Goal: Task Accomplishment & Management: Use online tool/utility

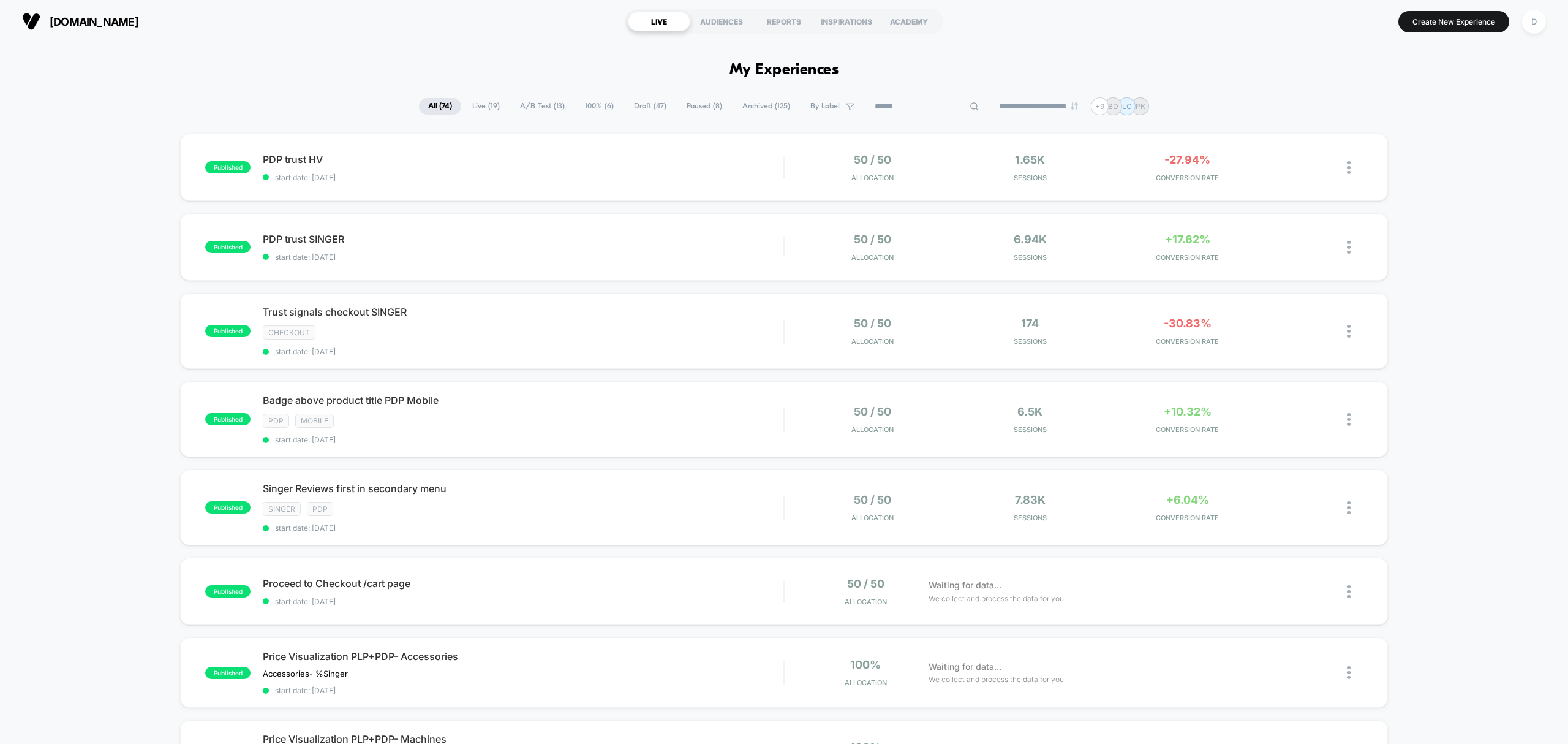
click at [927, 109] on input at bounding box center [926, 106] width 123 height 15
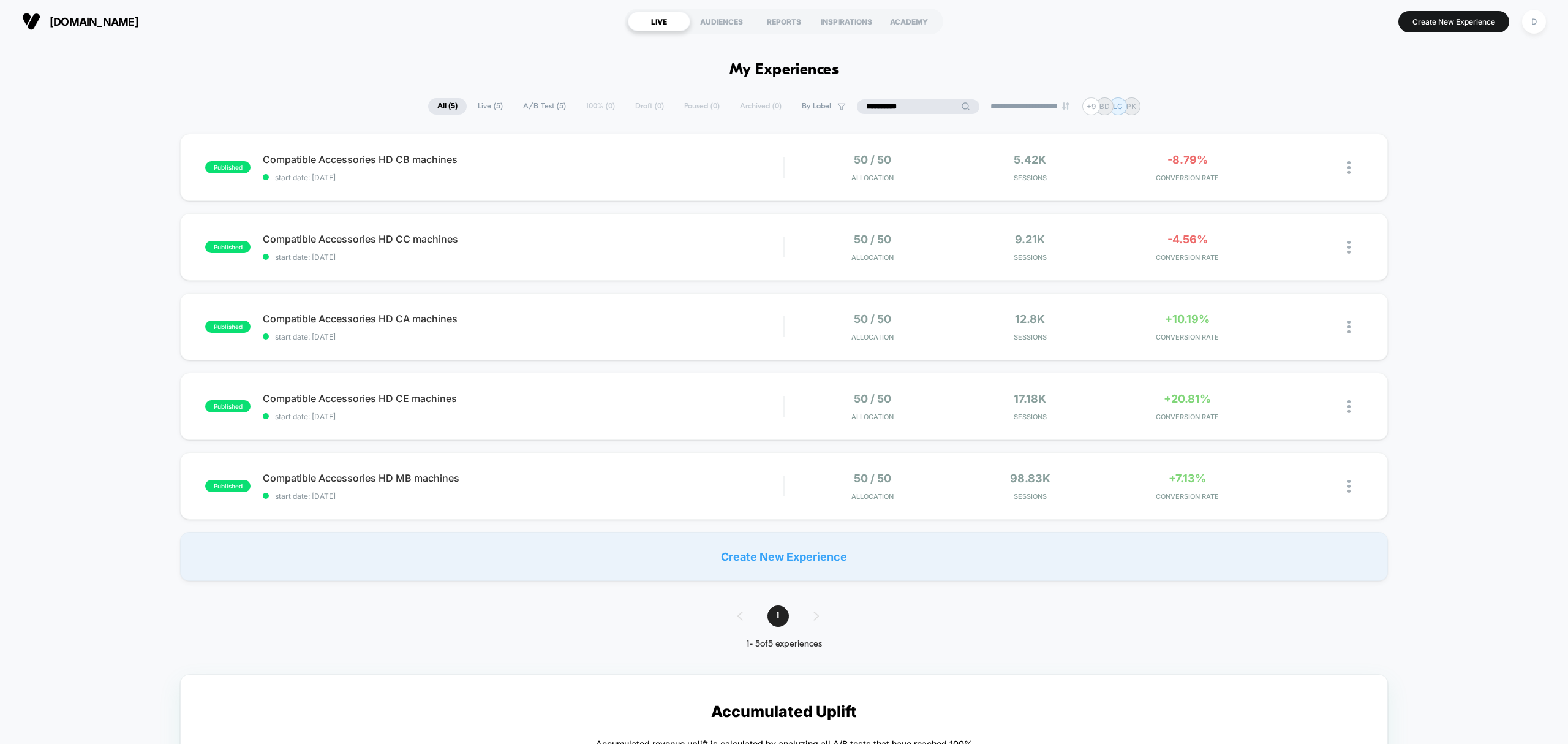
type input "**********"
click at [413, 509] on div "published Compatible Accessories HD MB machines start date: 9/2/2025 50 / 50 Al…" at bounding box center [784, 485] width 1208 height 67
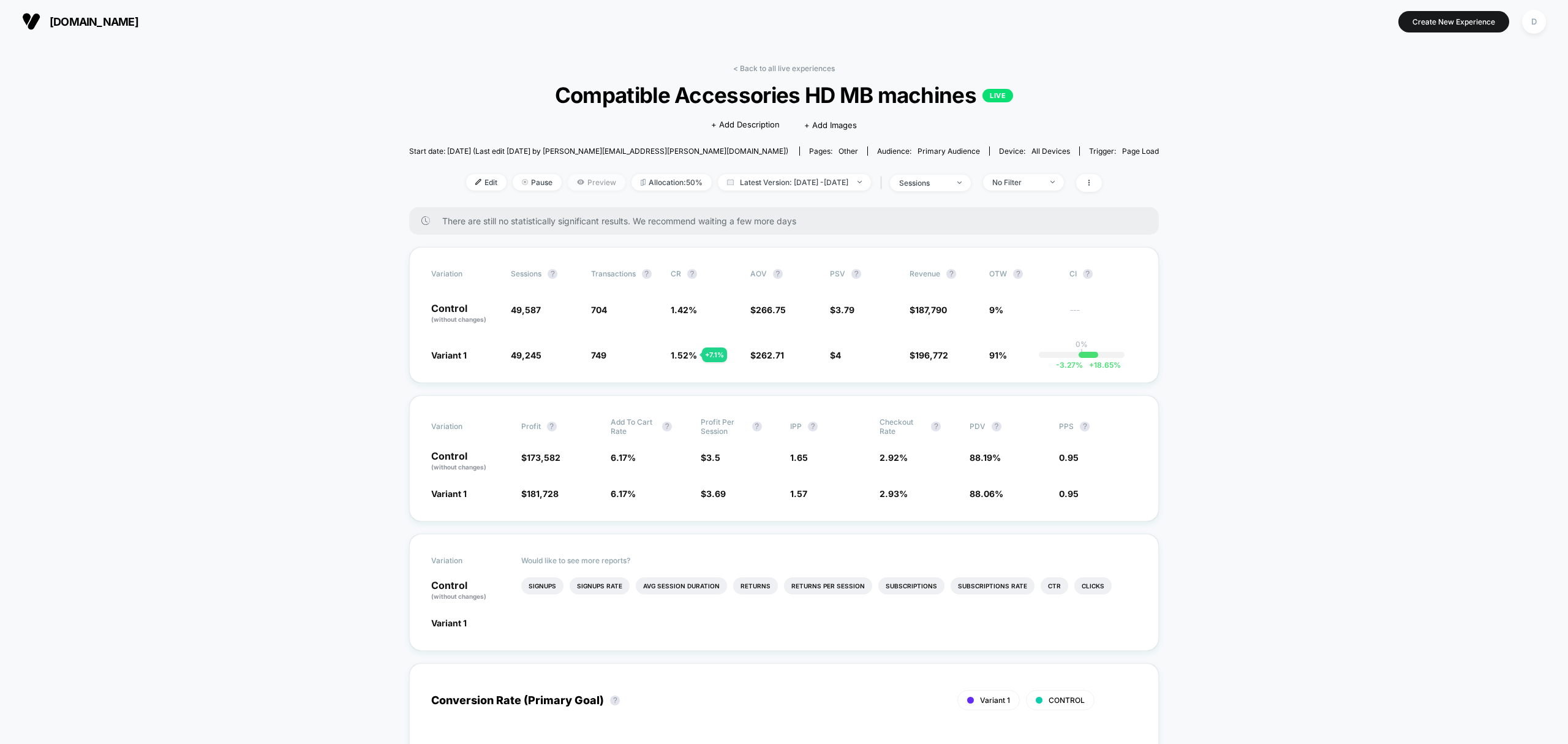
click at [576, 178] on span "Preview" at bounding box center [596, 182] width 57 height 17
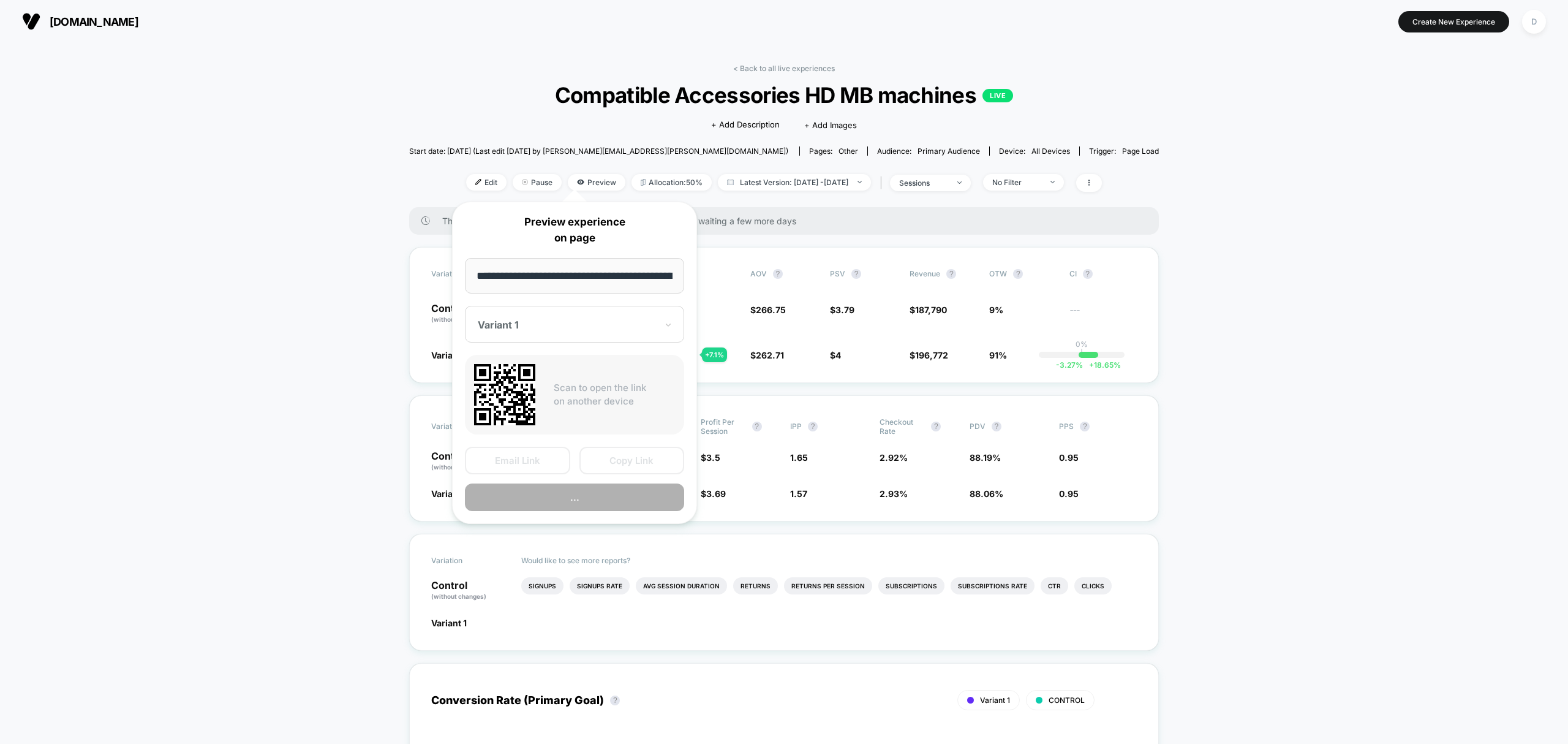
scroll to position [0, 175]
click at [638, 454] on button "Copy Link" at bounding box center [632, 462] width 105 height 28
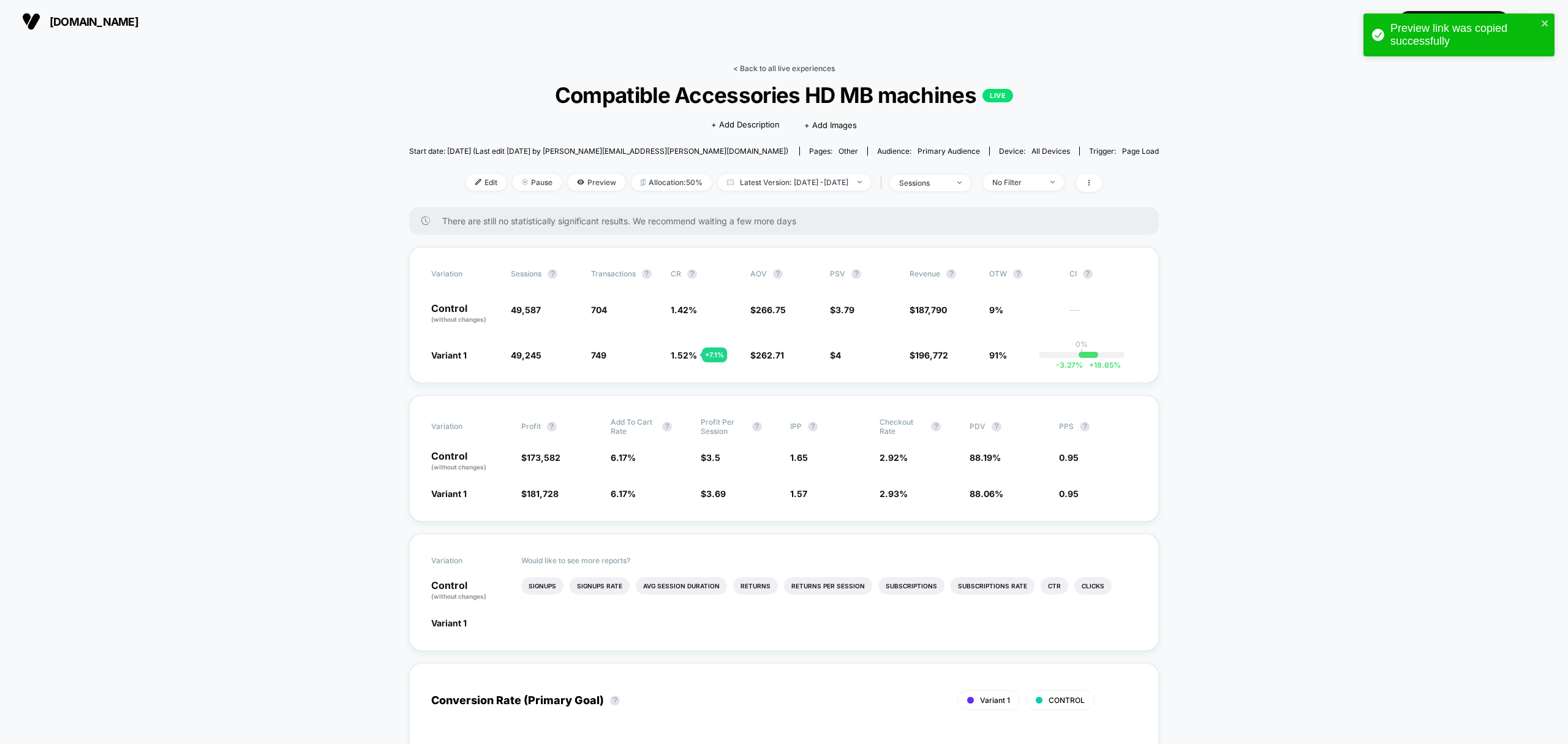
click at [784, 64] on link "< Back to all live experiences" at bounding box center [784, 68] width 102 height 10
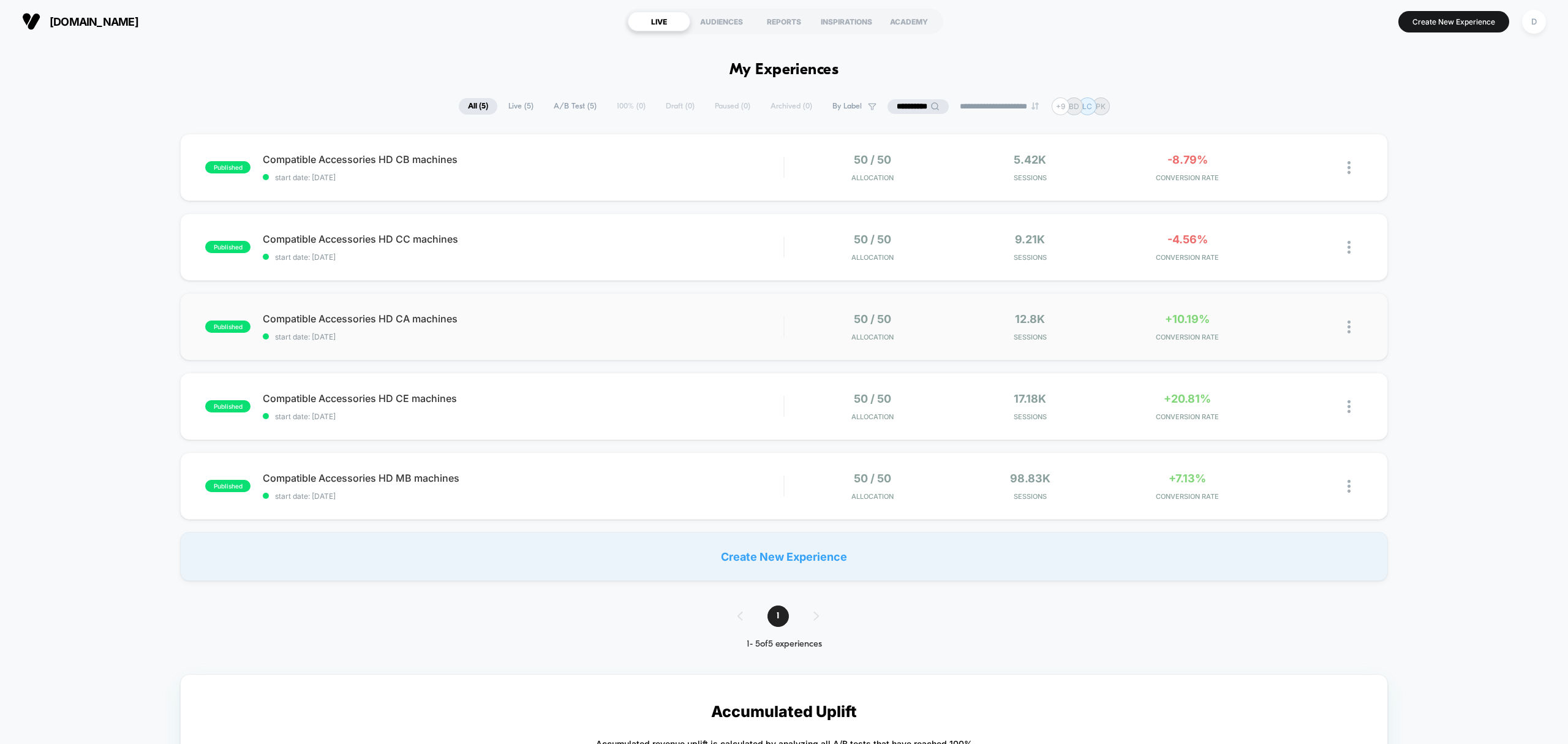
click at [537, 347] on div "published Compatible Accessories HD CA machines start date: [DATE] 50 / 50 Allo…" at bounding box center [784, 326] width 1208 height 67
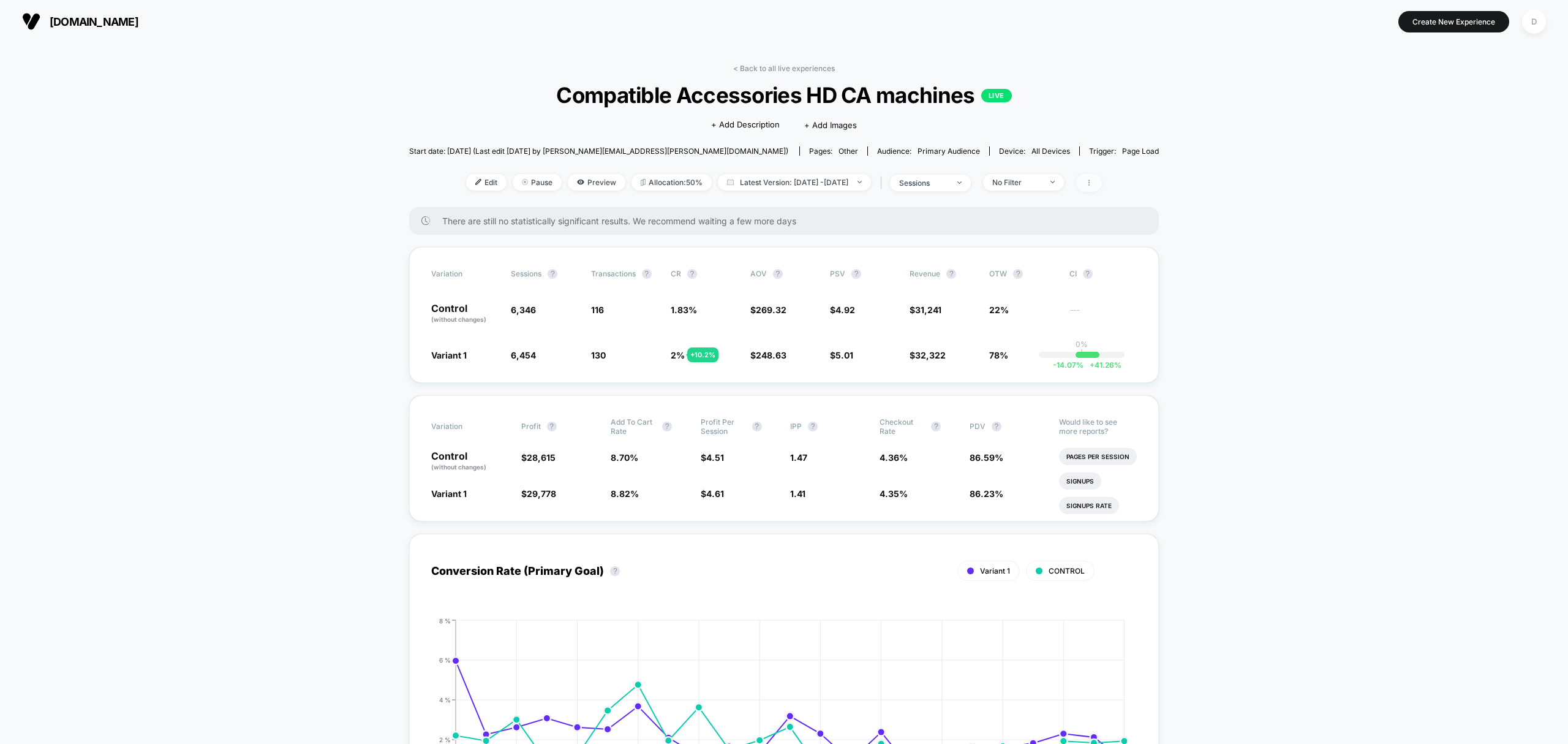
click at [1093, 184] on icon at bounding box center [1089, 182] width 7 height 7
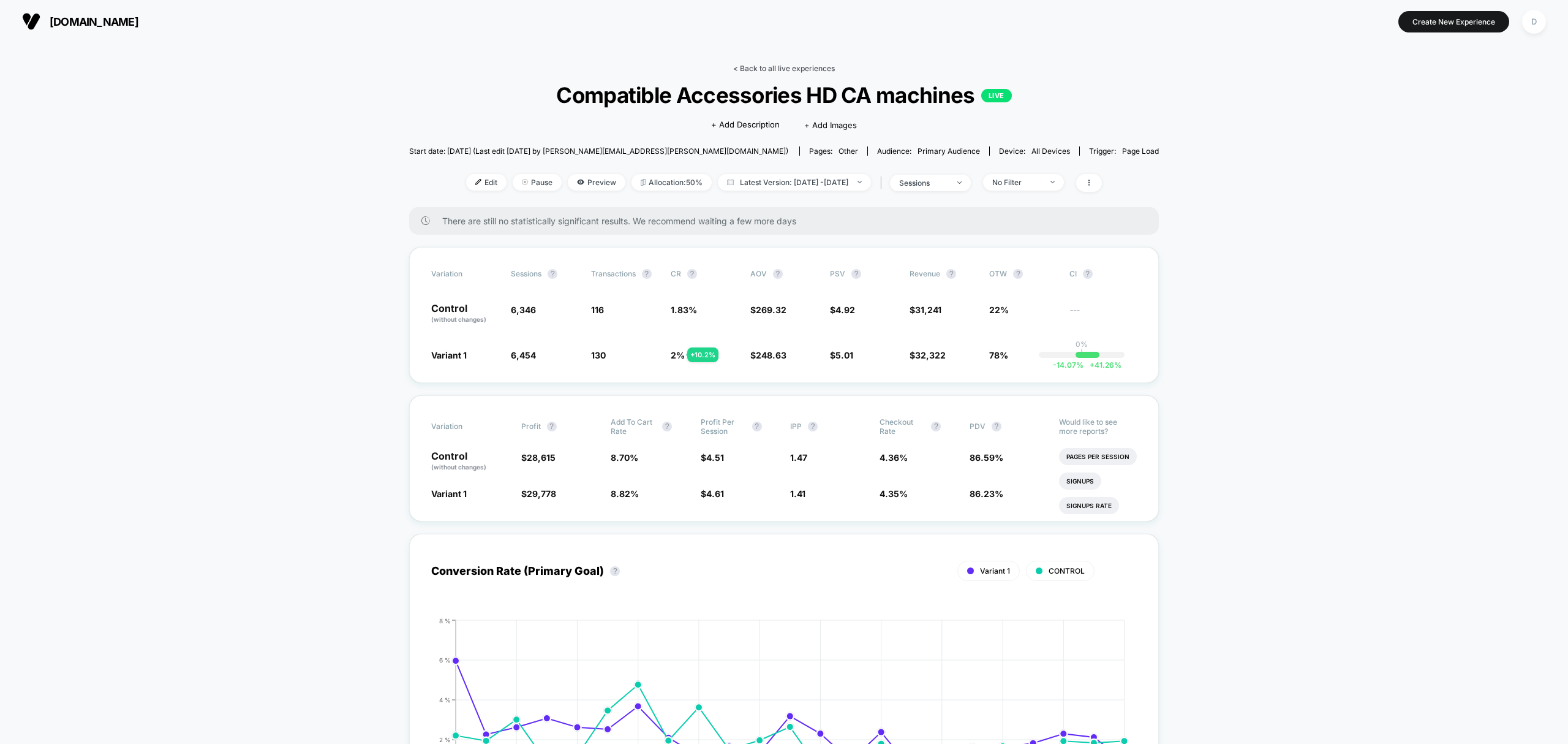
click at [795, 66] on link "< Back to all live experiences" at bounding box center [784, 68] width 102 height 10
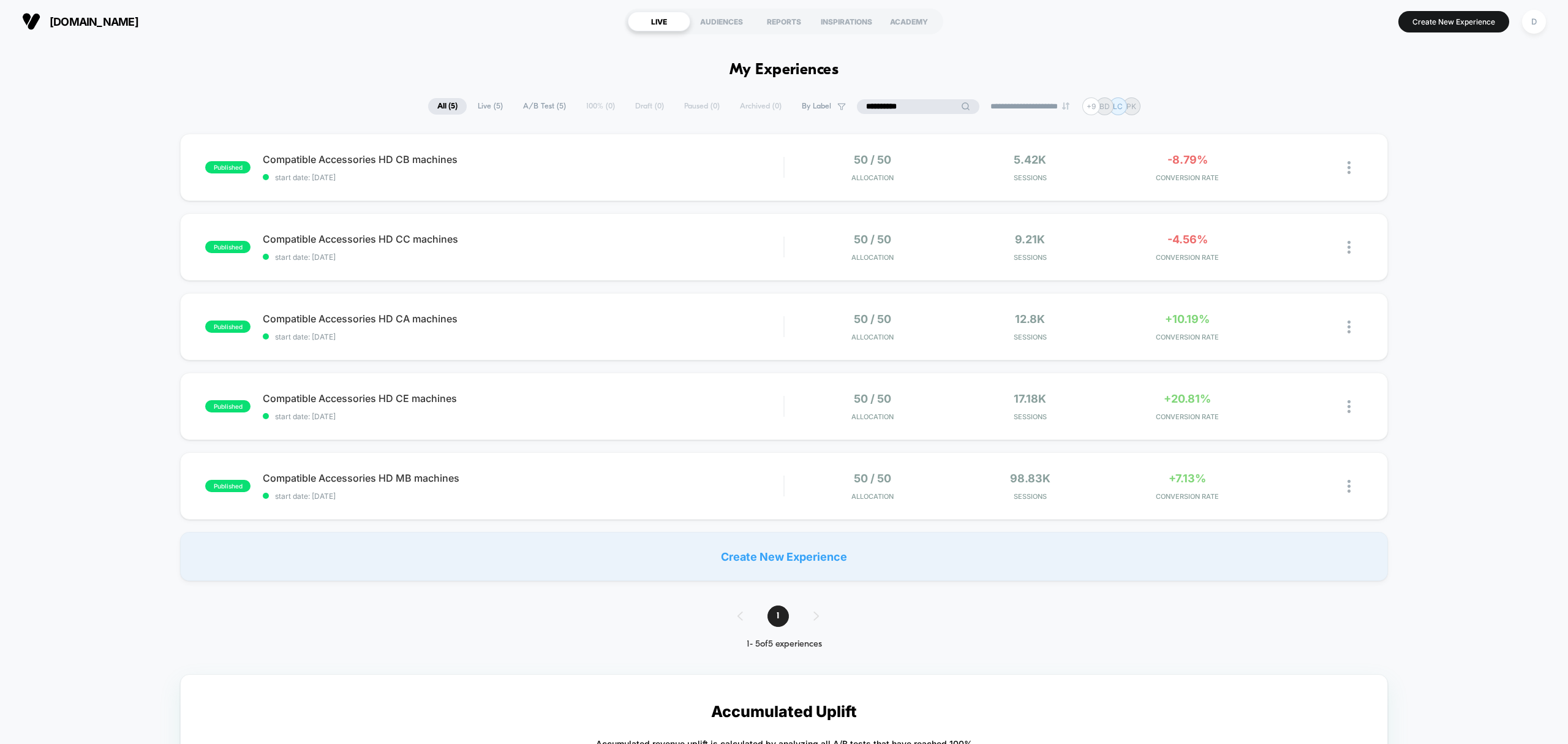
click at [917, 106] on input "**********" at bounding box center [918, 106] width 123 height 15
click at [919, 103] on input "**********" at bounding box center [918, 106] width 123 height 15
click at [923, 101] on input "**********" at bounding box center [918, 106] width 123 height 15
click at [923, 102] on input "**********" at bounding box center [918, 106] width 123 height 15
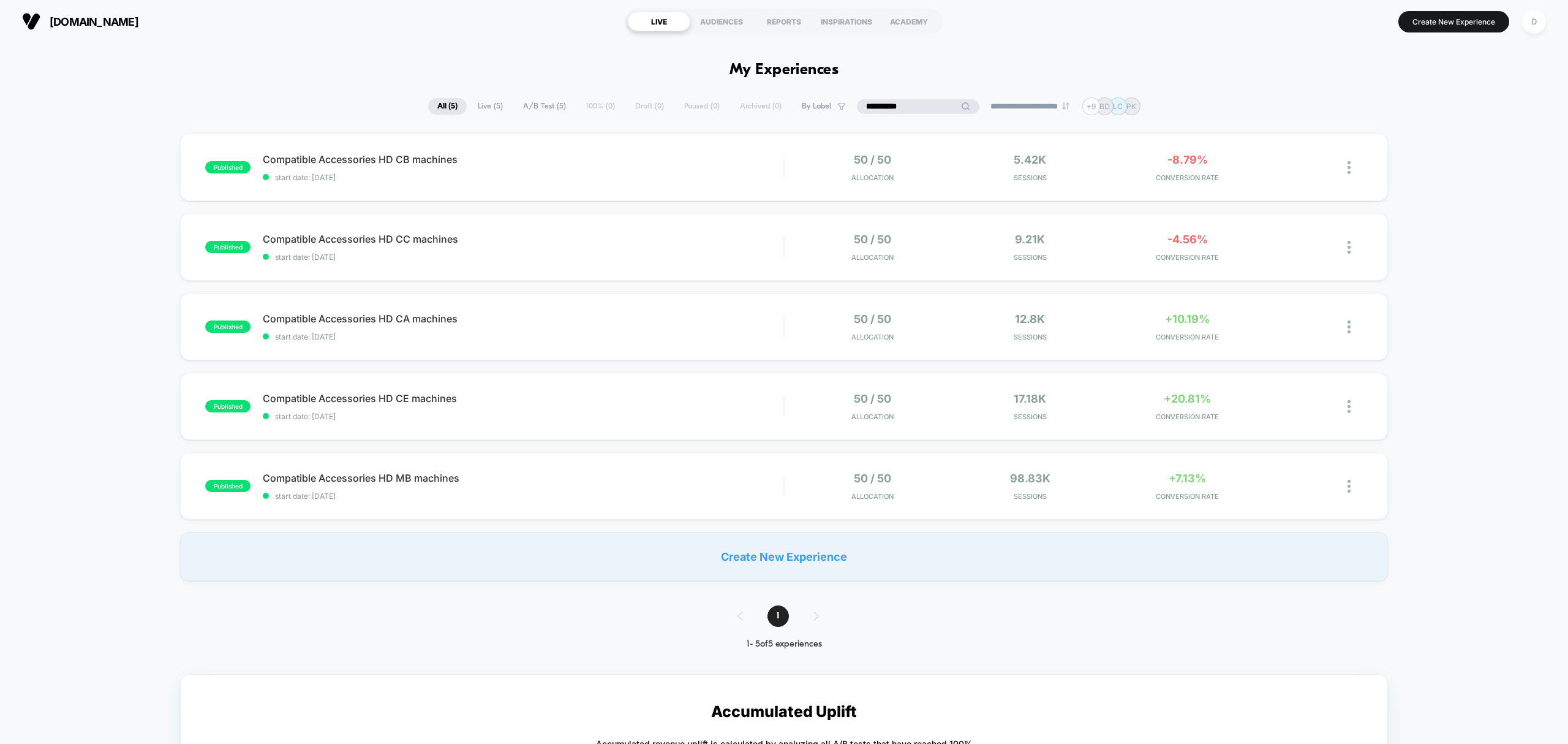
drag, startPoint x: 927, startPoint y: 105, endPoint x: 831, endPoint y: 77, distance: 100.0
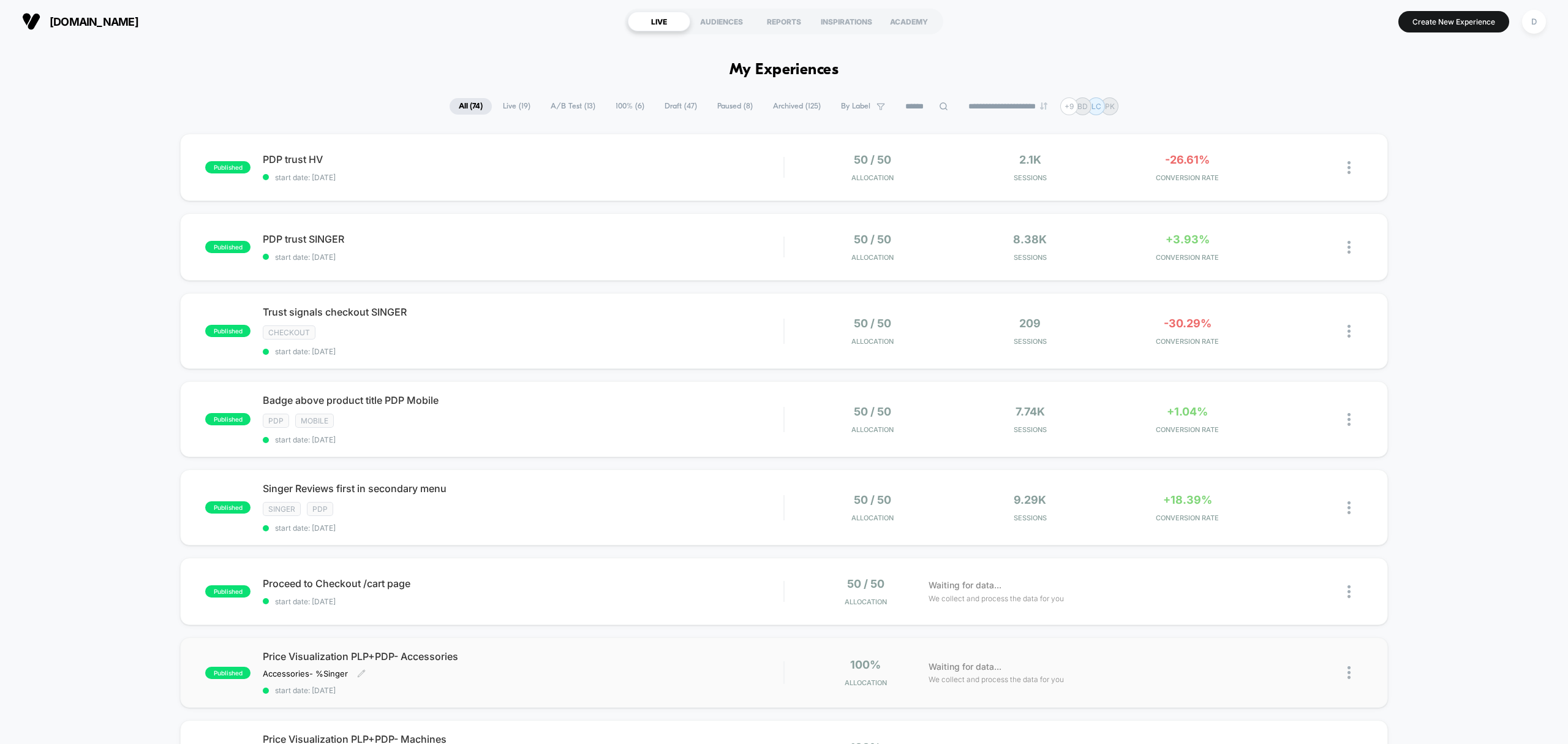
click at [706, 677] on div "Price Visualization PLP+PDP- Accessories Accessories- % Singer ﻿ Click to edit …" at bounding box center [523, 673] width 521 height 44
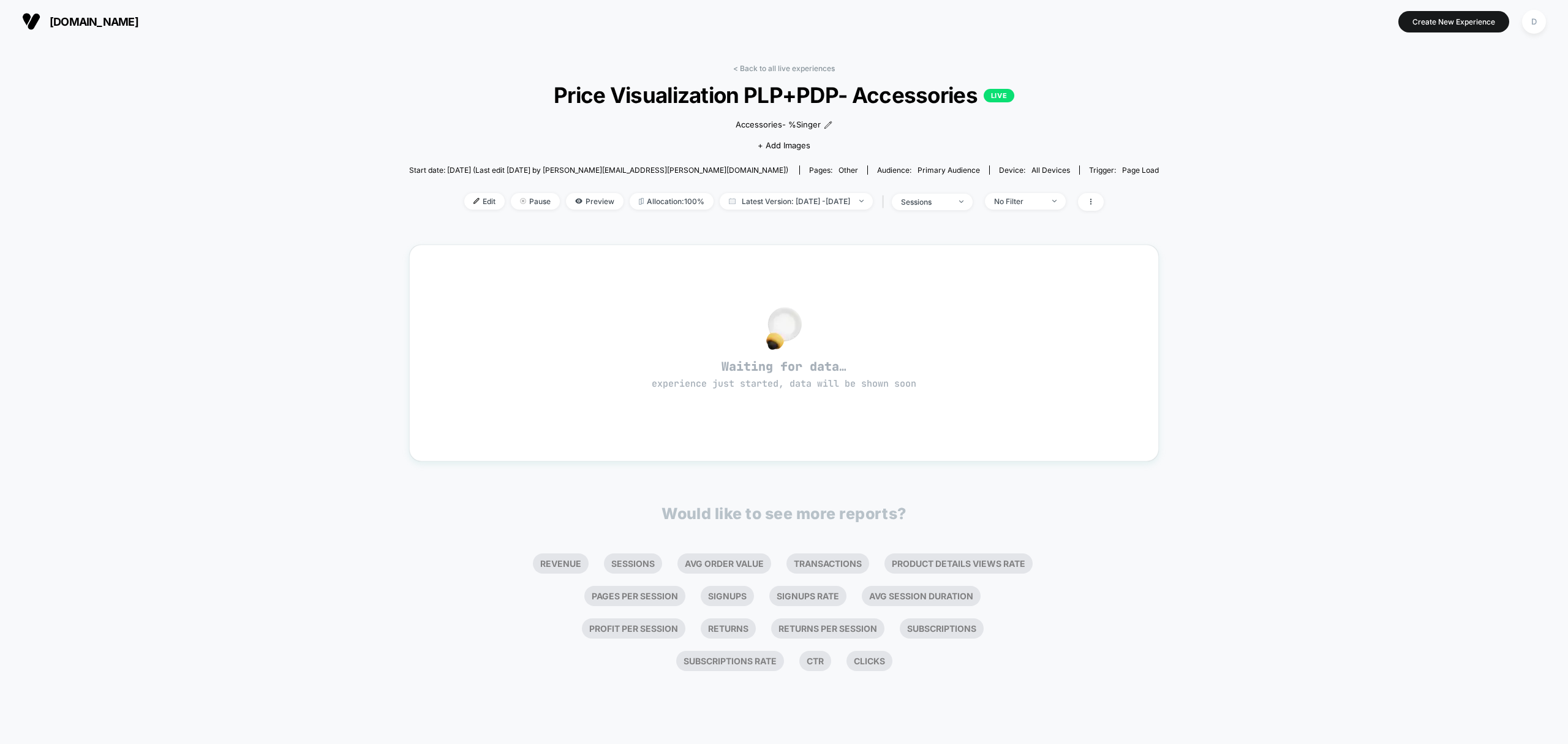
click at [804, 70] on link "< Back to all live experiences" at bounding box center [784, 68] width 102 height 10
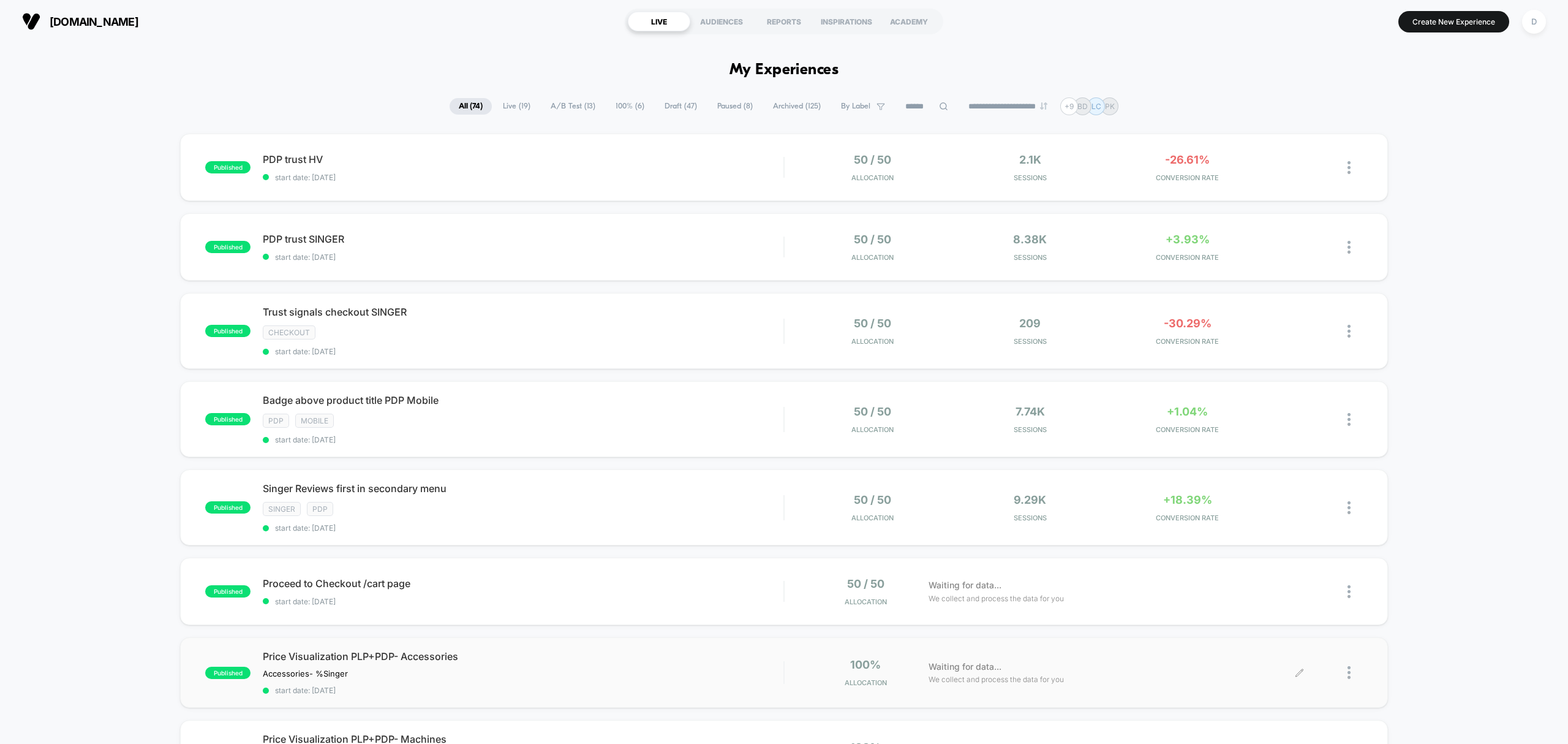
click at [1353, 673] on div at bounding box center [1356, 673] width 16 height 29
click at [1297, 615] on div "Duplicate" at bounding box center [1286, 612] width 111 height 28
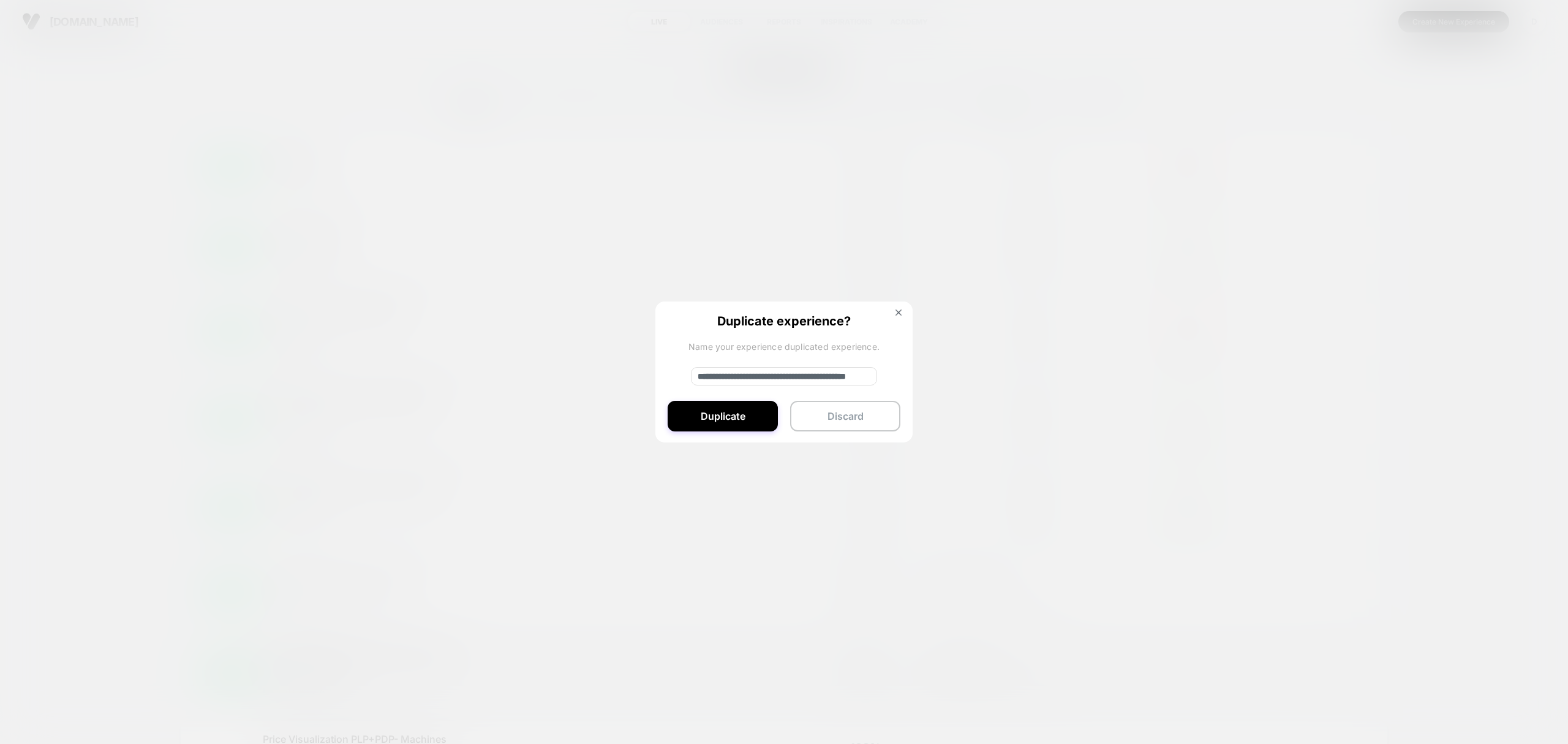
click at [744, 400] on div "**********" at bounding box center [784, 372] width 258 height 142
click at [723, 412] on button "Duplicate" at bounding box center [723, 416] width 111 height 30
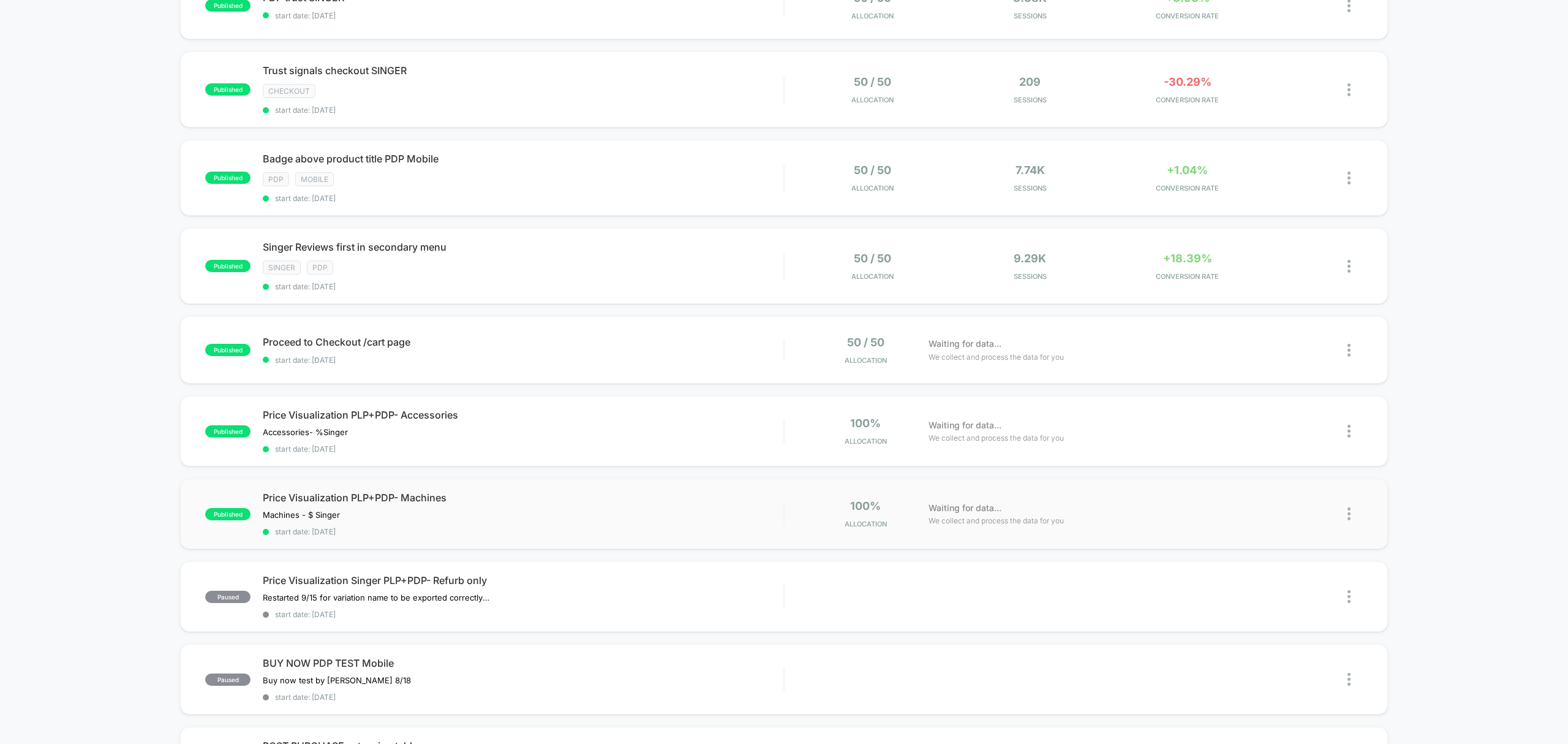
scroll to position [327, 0]
click at [523, 446] on span "start date: [DATE]" at bounding box center [523, 446] width 521 height 10
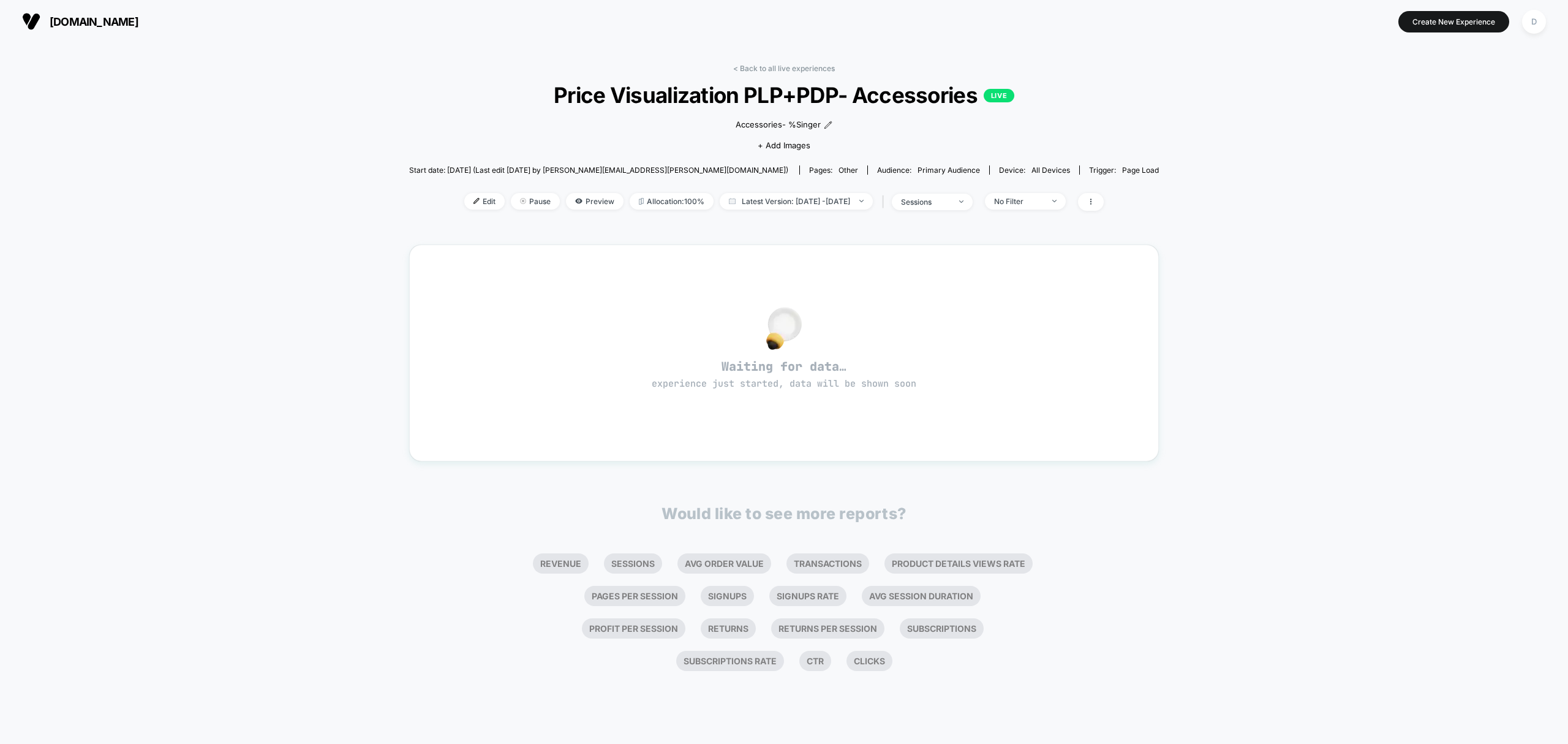
click at [832, 102] on span "Price Visualization PLP+PDP- Accessories LIVE" at bounding box center [784, 95] width 675 height 26
click at [464, 202] on span "Edit" at bounding box center [484, 201] width 40 height 17
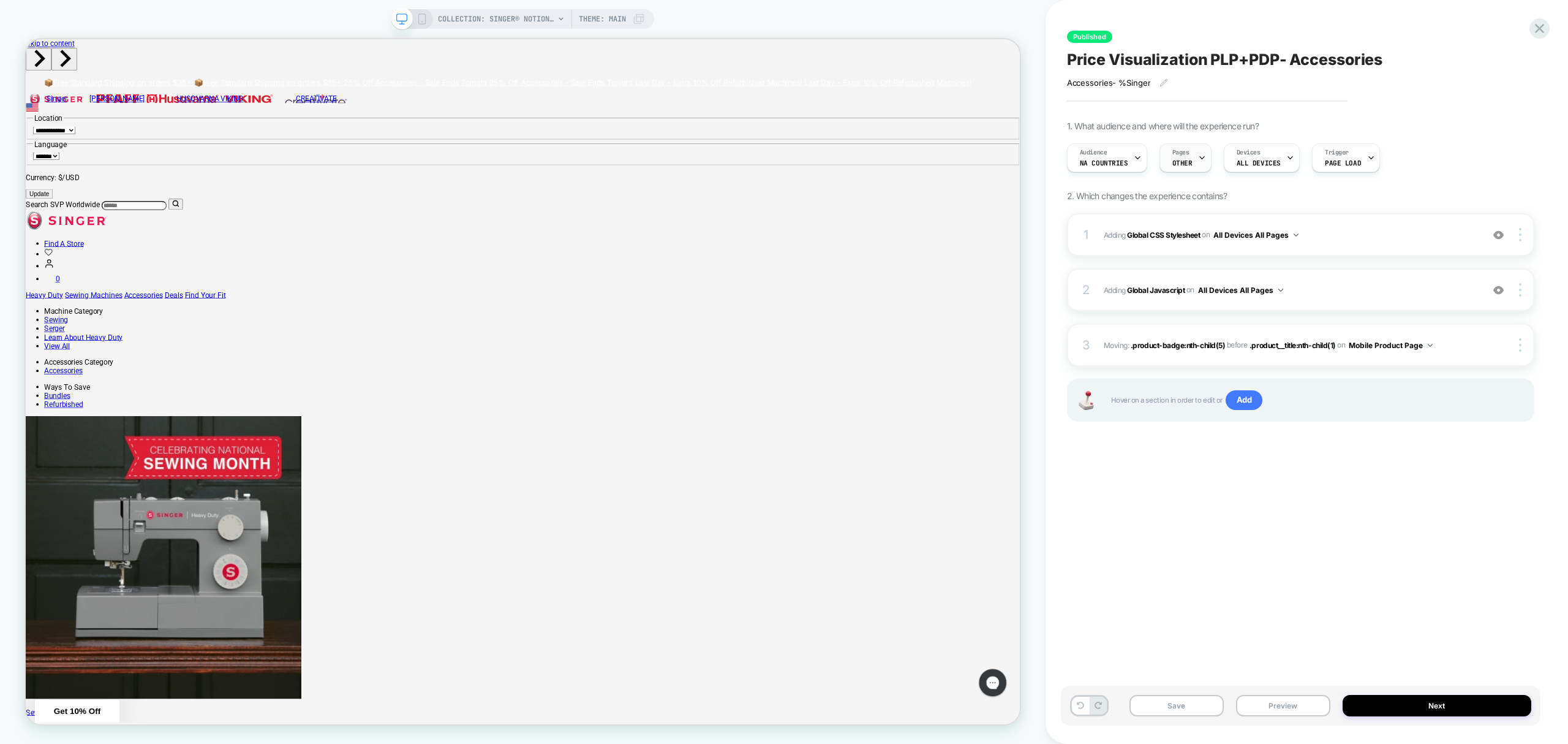
click at [1188, 166] on div "Pages OTHER" at bounding box center [1182, 158] width 44 height 28
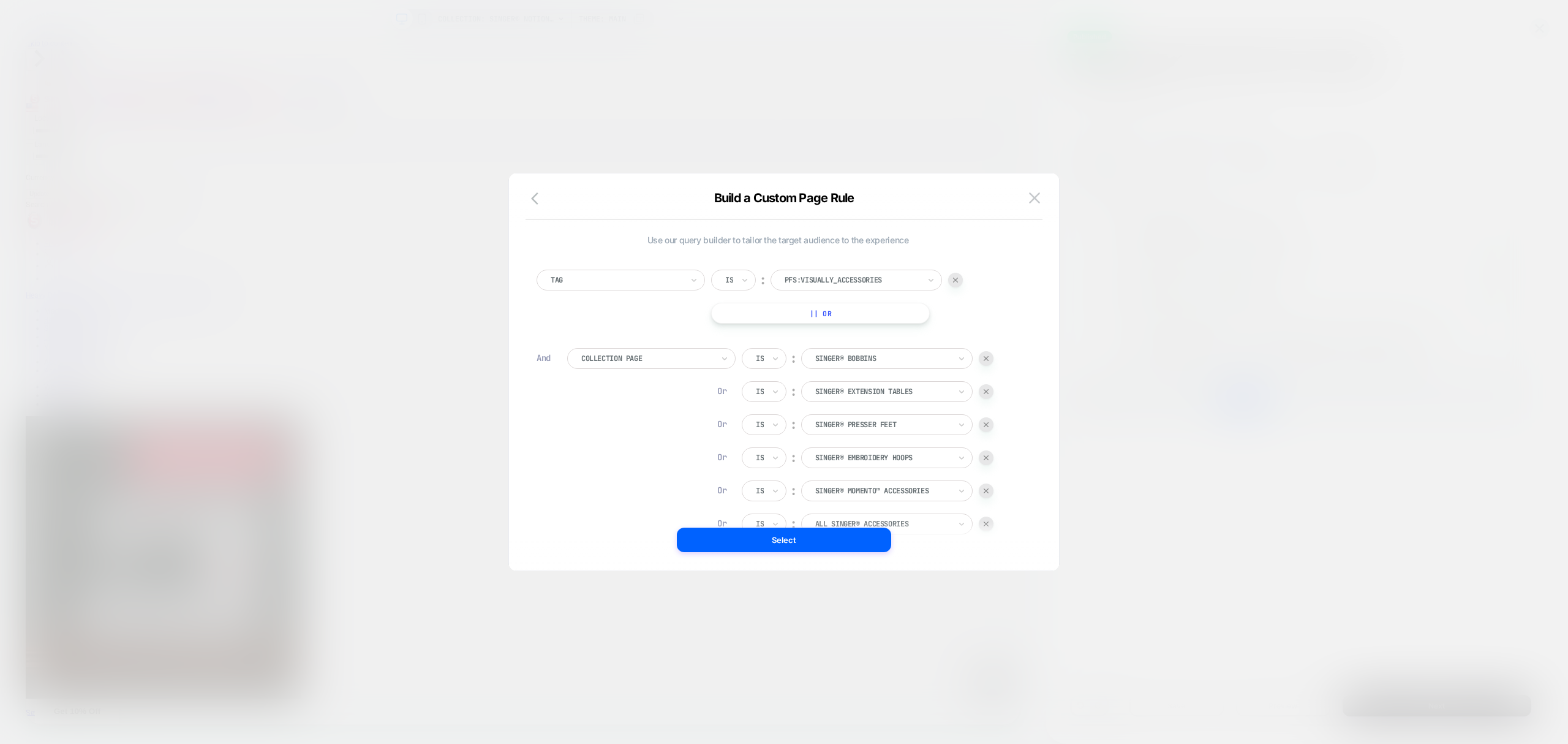
click at [959, 285] on div at bounding box center [955, 280] width 15 height 15
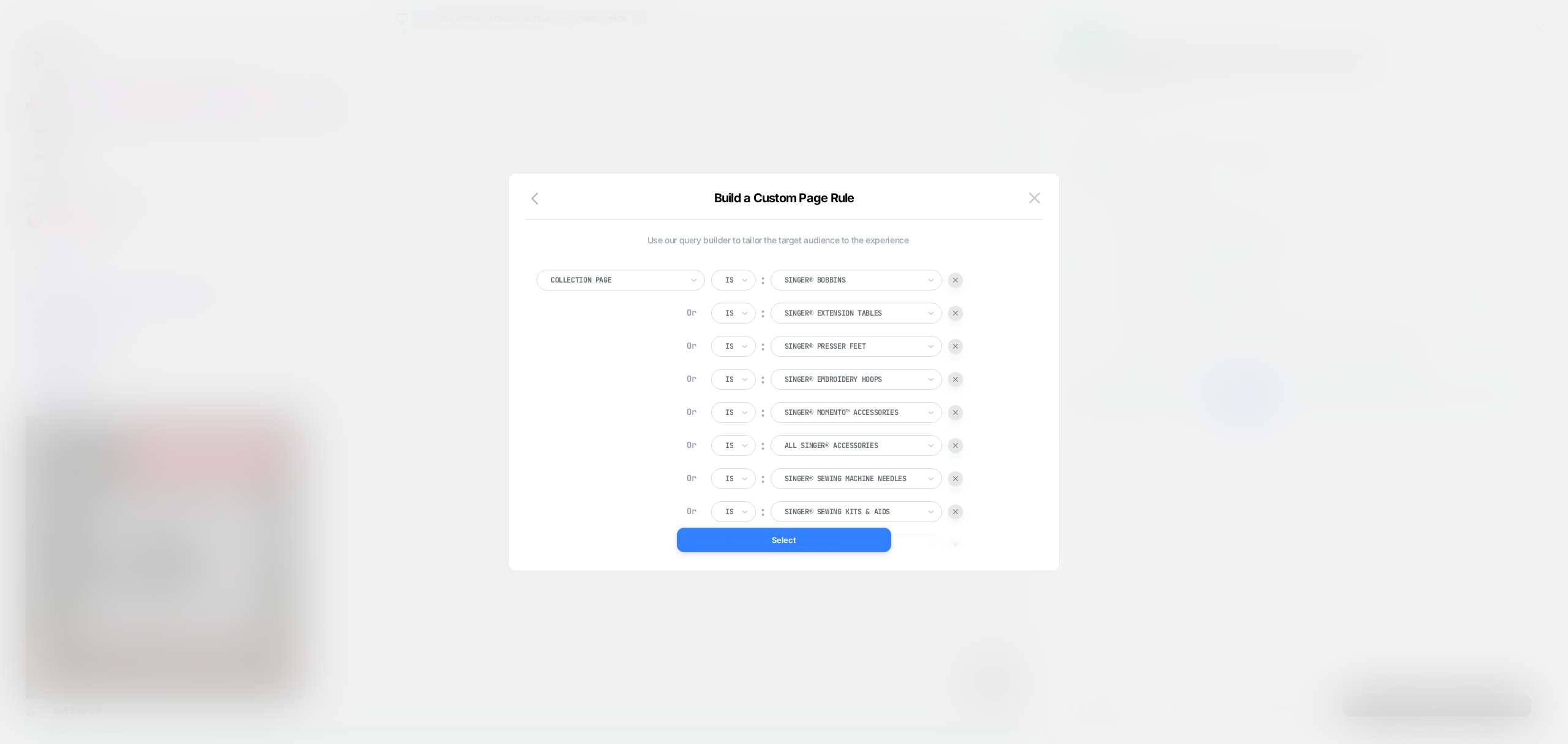
click at [873, 544] on button "Select" at bounding box center [784, 540] width 214 height 24
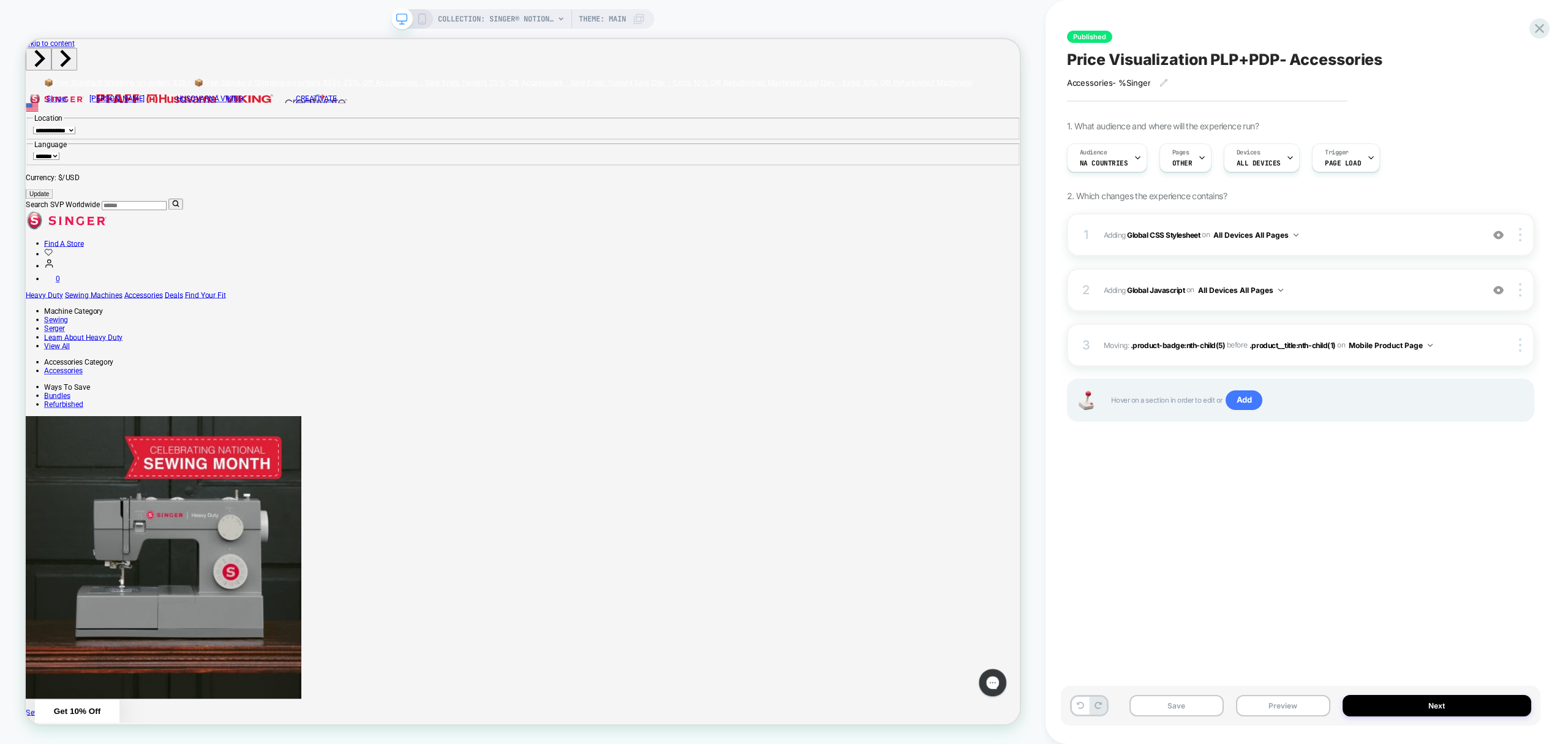
click at [1248, 57] on span "Price Visualization PLP+PDP- Accessories" at bounding box center [1225, 59] width 316 height 18
drag, startPoint x: 1280, startPoint y: 57, endPoint x: 1243, endPoint y: 54, distance: 37.1
click at [1243, 54] on textarea "**********" at bounding box center [1281, 60] width 427 height 19
type textarea "**********"
click at [1473, 57] on icon at bounding box center [1473, 60] width 16 height 16
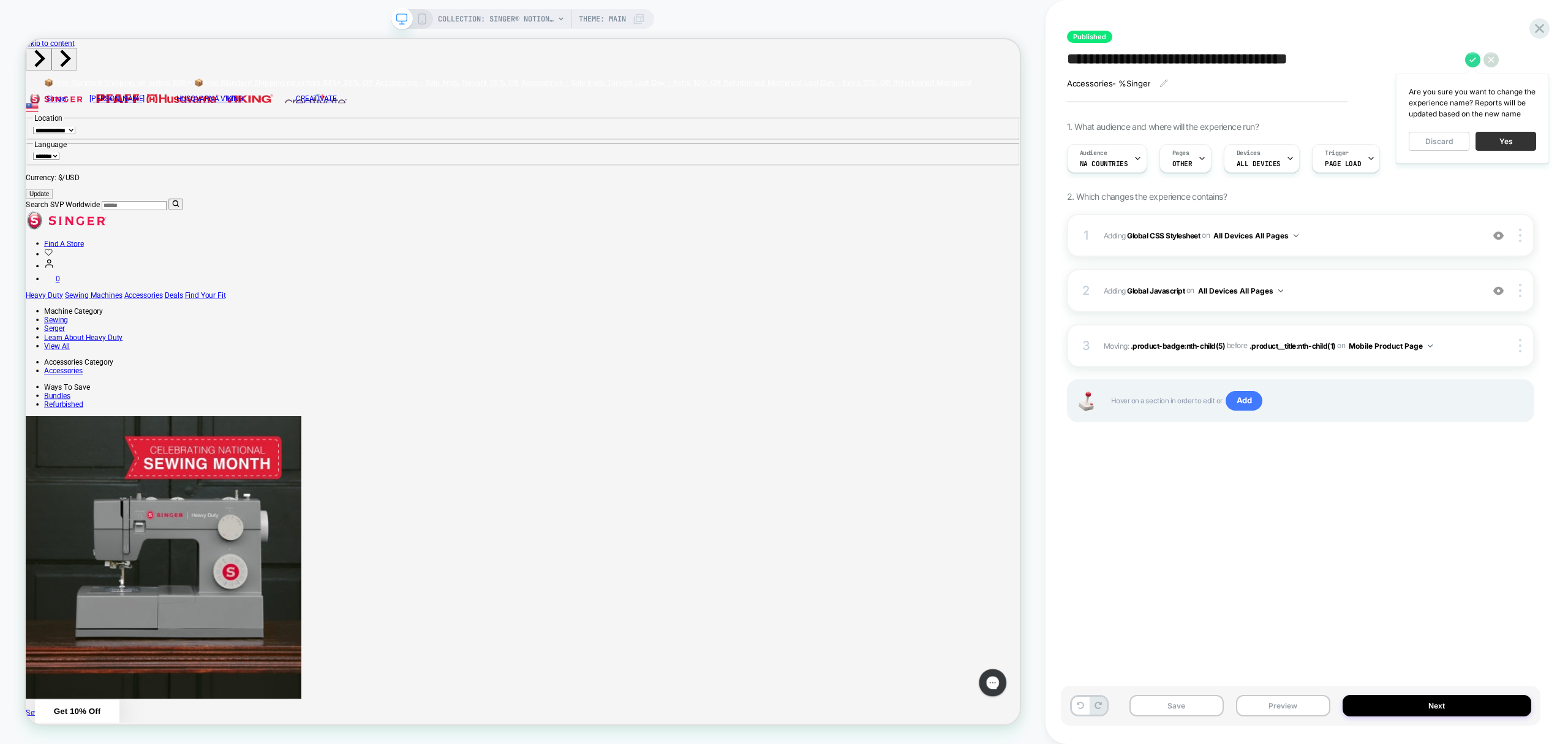
click at [1508, 145] on button "Yes" at bounding box center [1506, 141] width 61 height 19
click at [1182, 708] on button "Save" at bounding box center [1177, 706] width 94 height 22
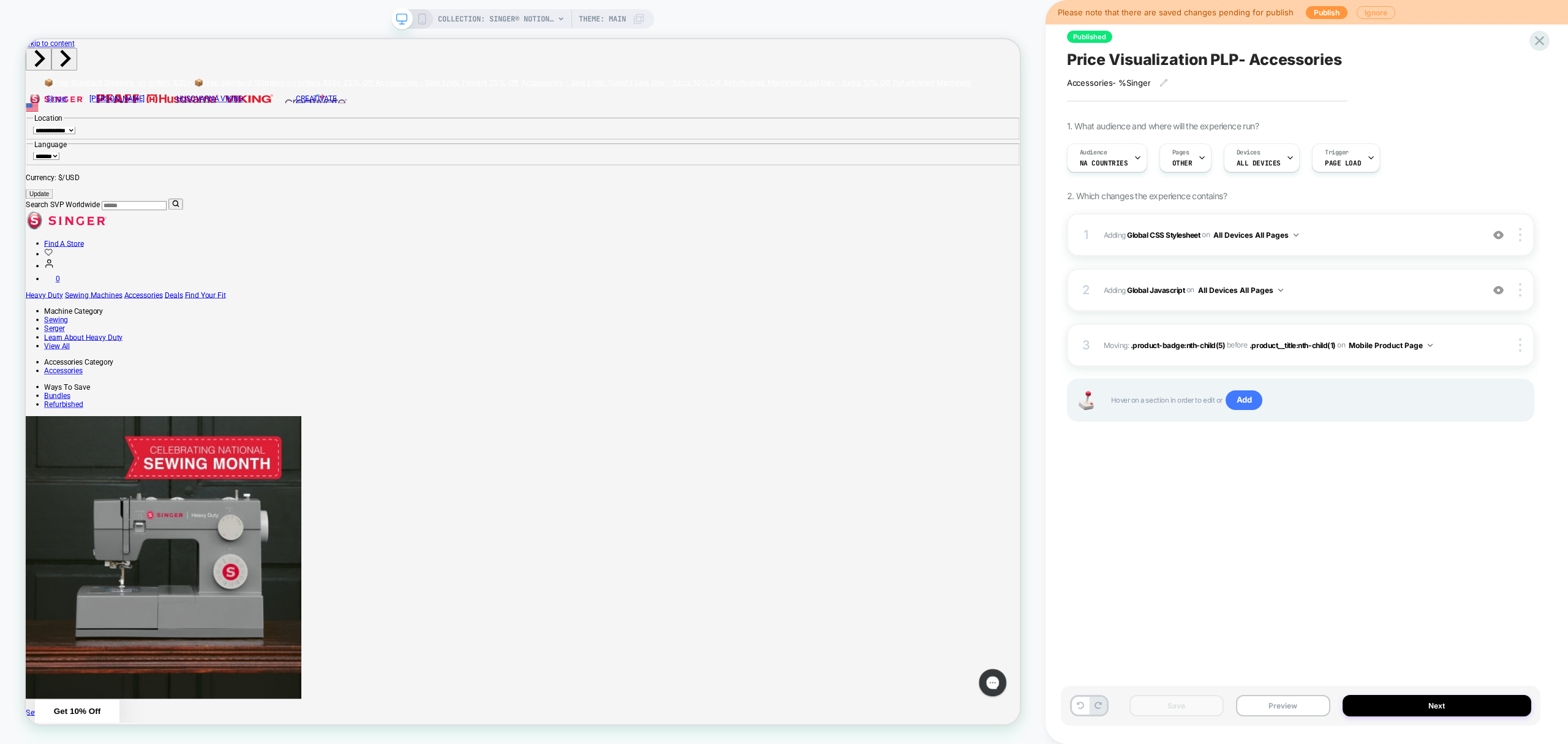
click at [1369, 15] on button "Ignore" at bounding box center [1376, 12] width 38 height 13
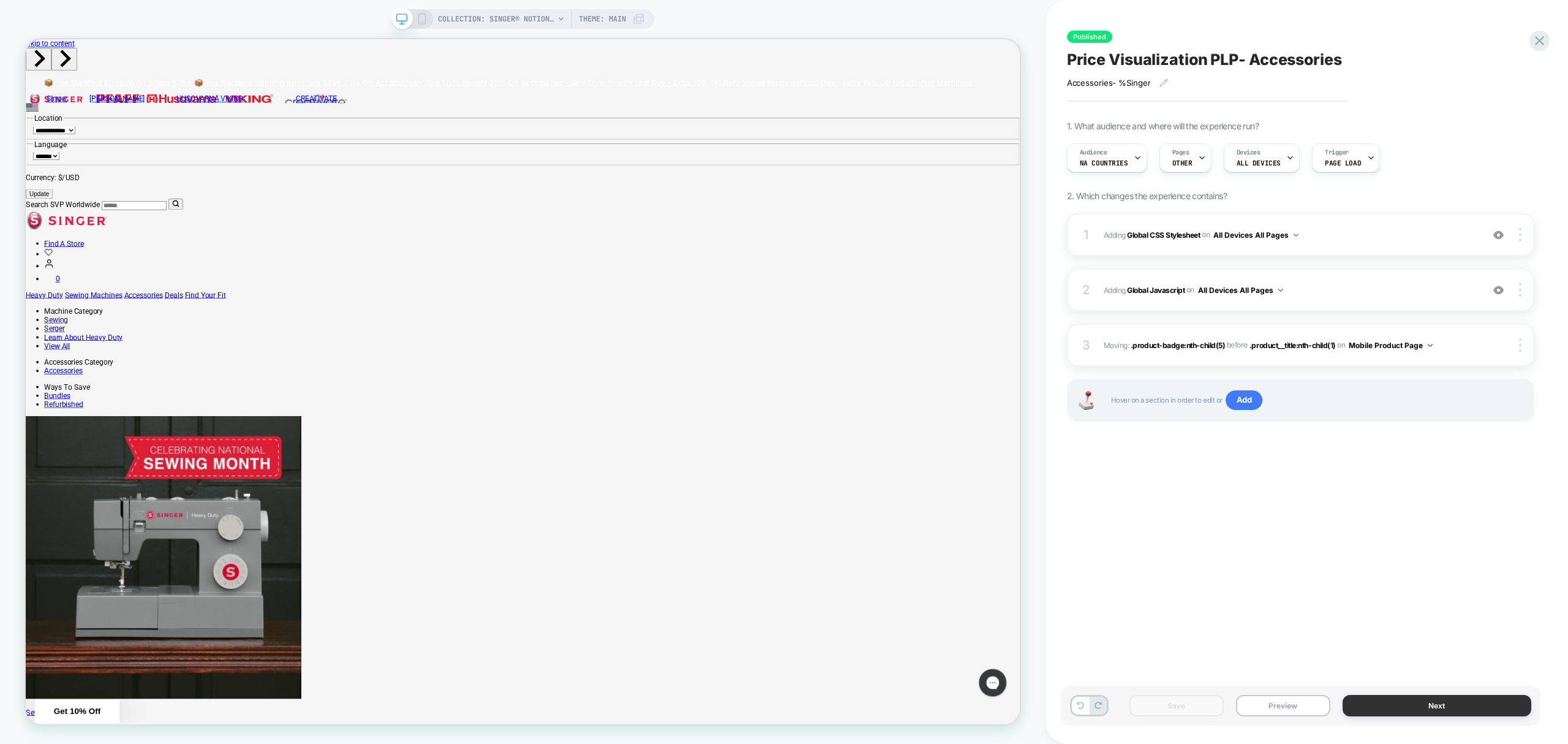
click at [1429, 700] on button "Next" at bounding box center [1437, 706] width 189 height 22
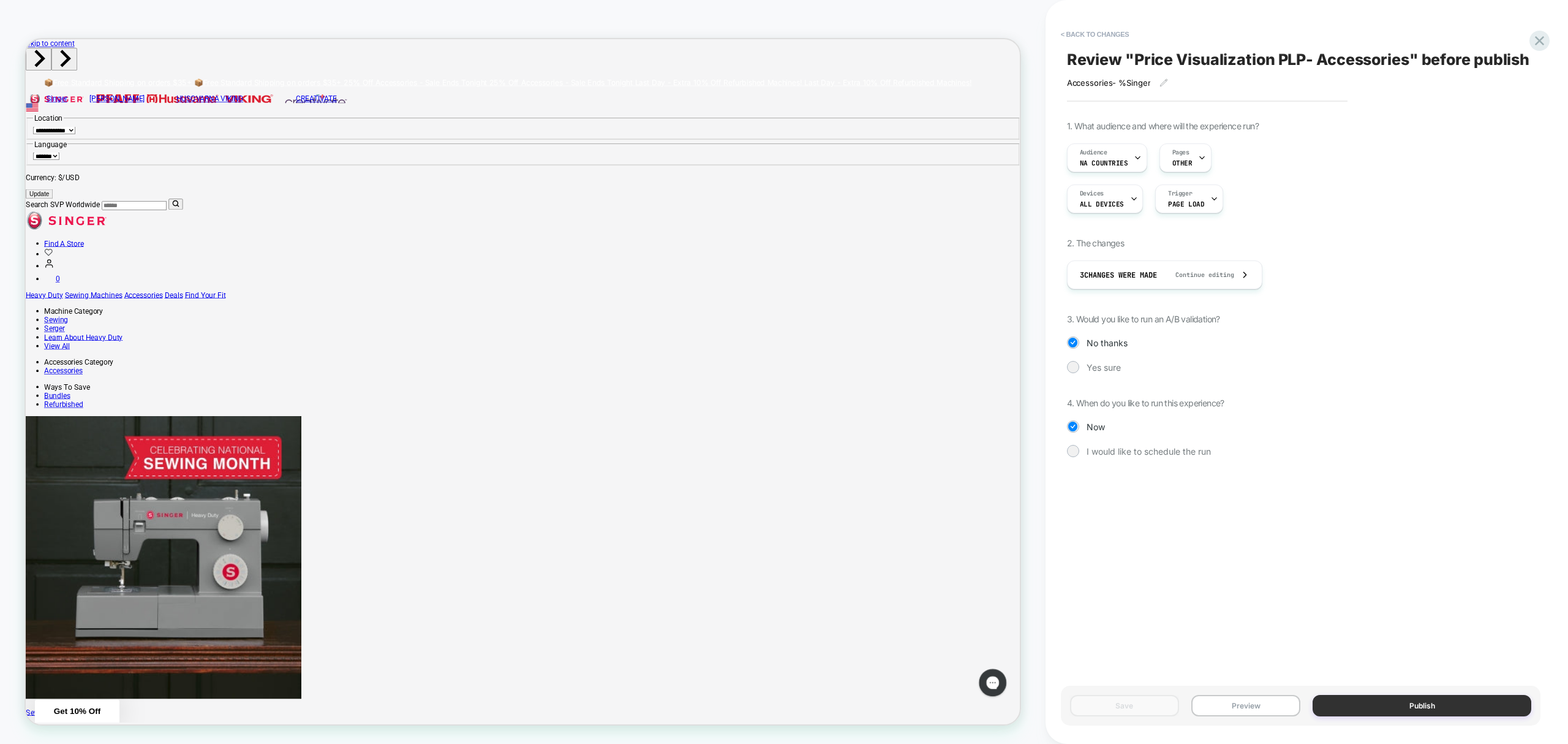
click at [1387, 709] on button "Publish" at bounding box center [1422, 706] width 219 height 22
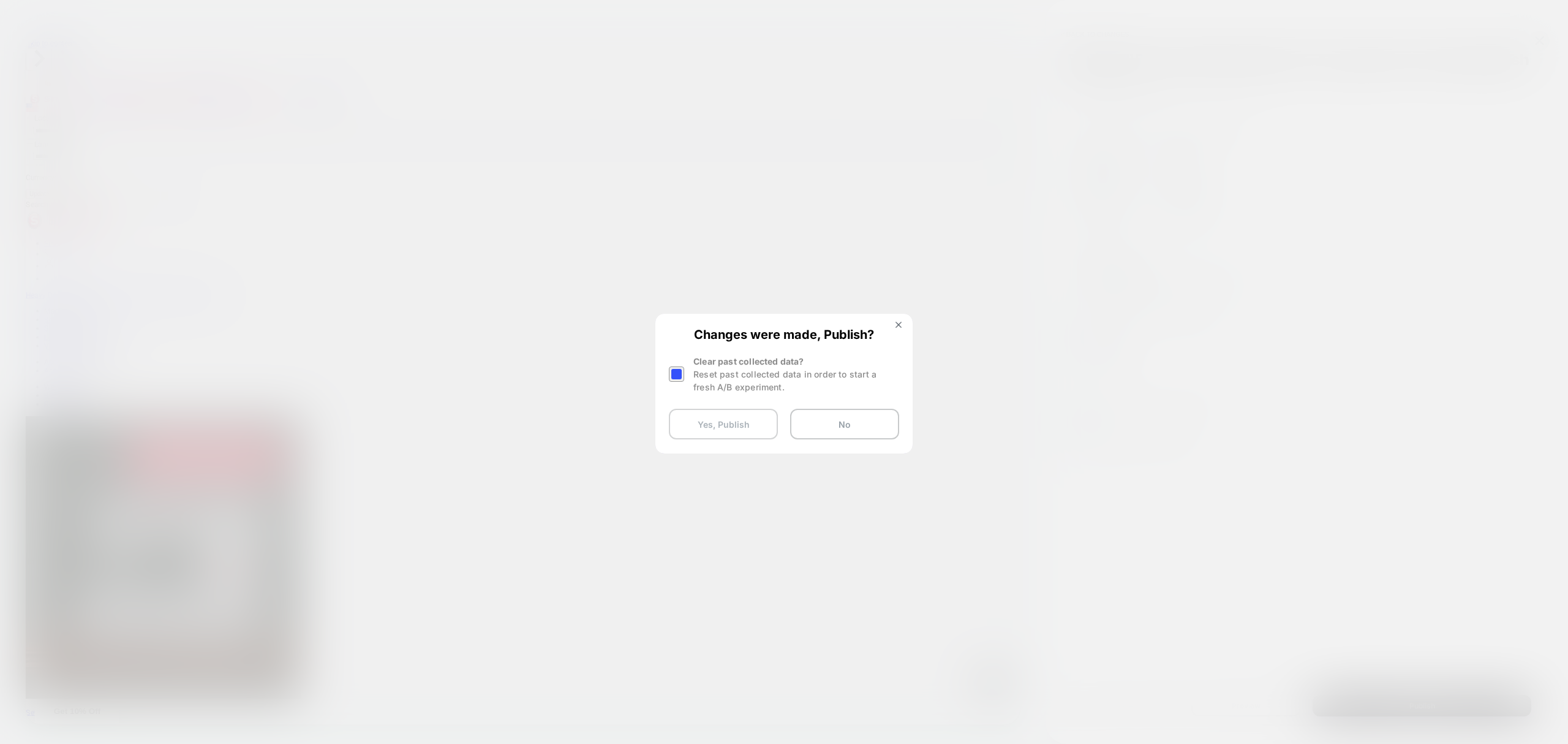
click at [746, 433] on button "Yes, Publish" at bounding box center [723, 423] width 109 height 30
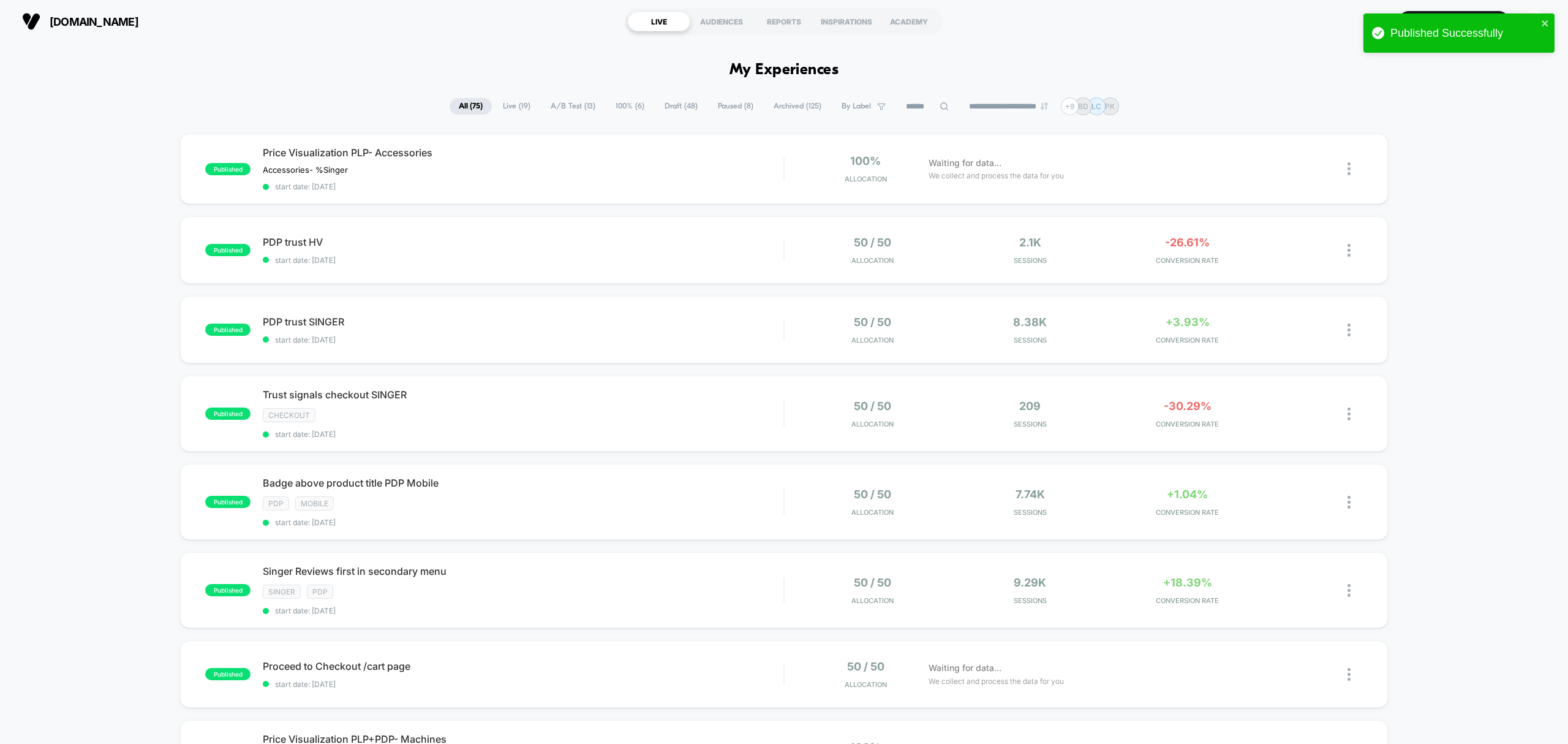
click at [671, 103] on span "Draft ( 48 )" at bounding box center [681, 106] width 51 height 17
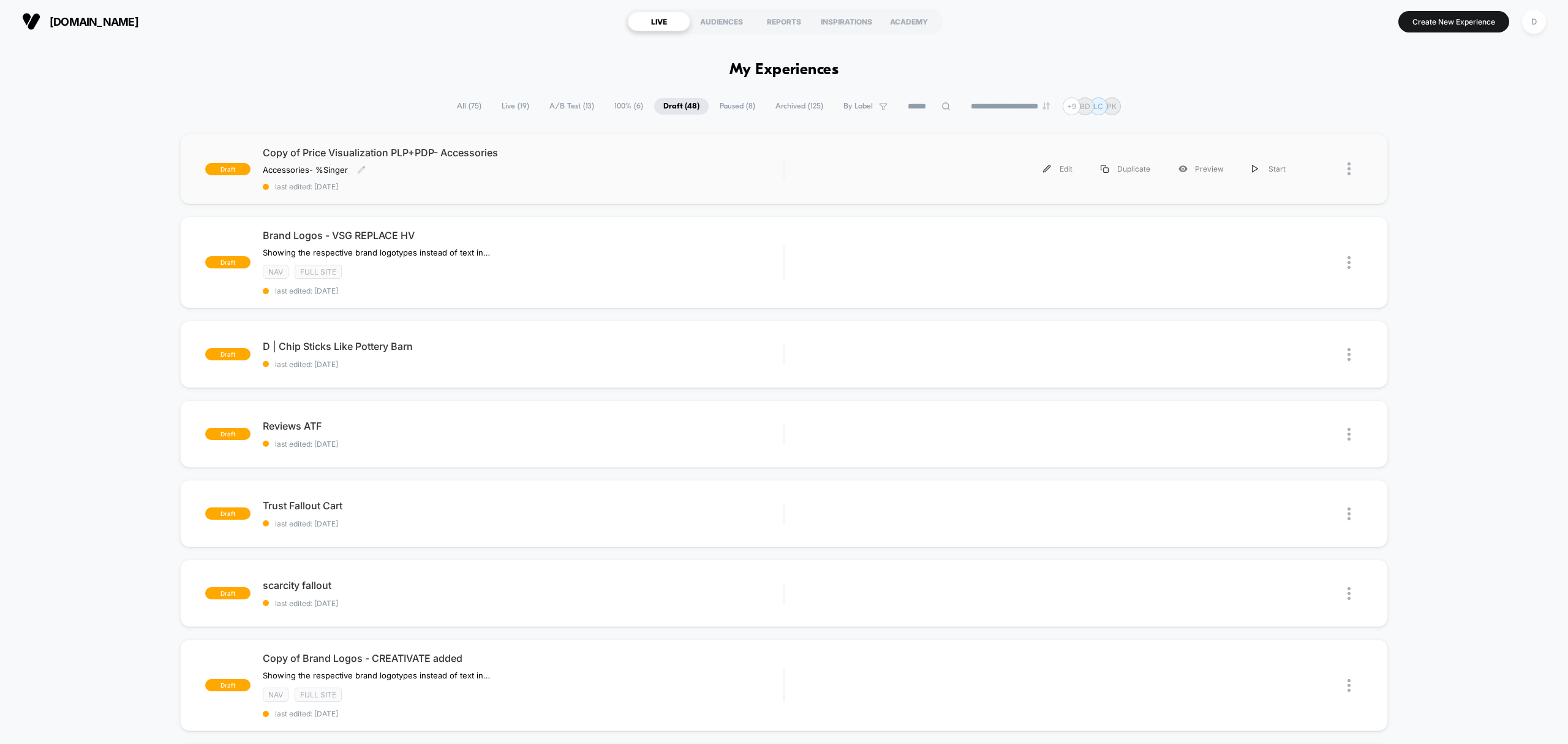
click at [580, 179] on div "Copy of Price Visualization PLP+PDP- Accessories Accessories- % Singer ﻿ Click …" at bounding box center [523, 168] width 521 height 44
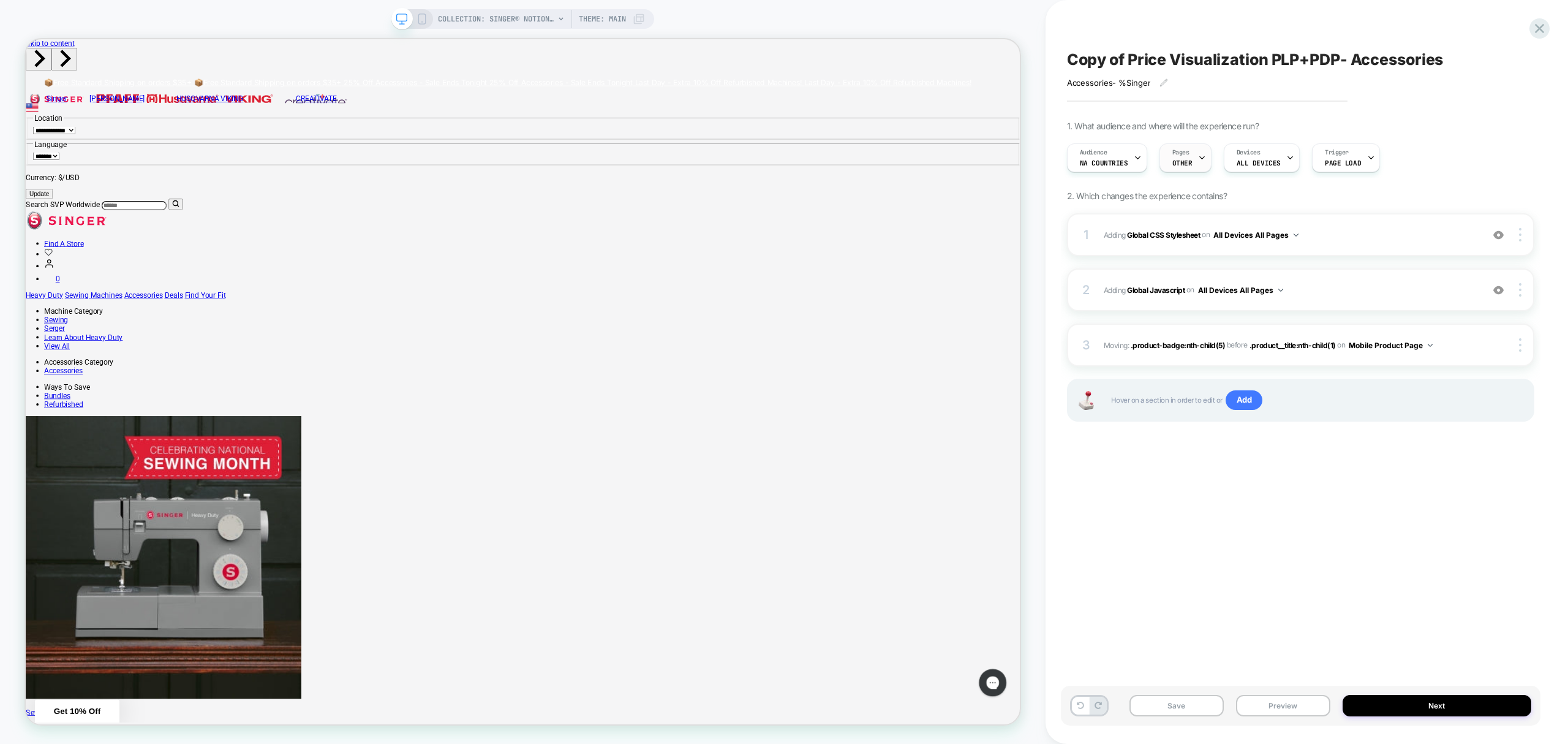
click at [1198, 157] on icon at bounding box center [1201, 158] width 8 height 8
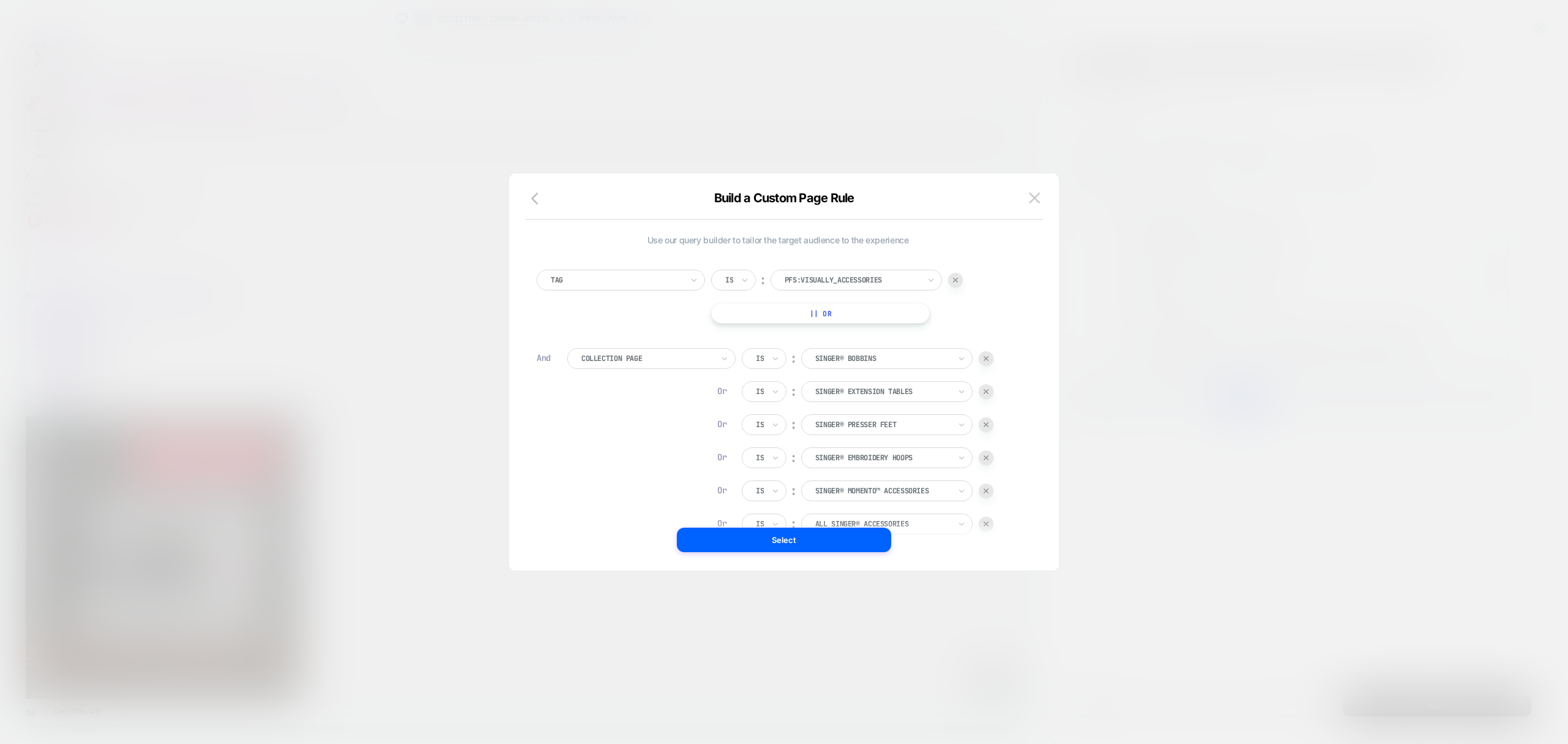
click at [983, 363] on div at bounding box center [986, 358] width 15 height 15
click at [984, 359] on div at bounding box center [986, 358] width 15 height 15
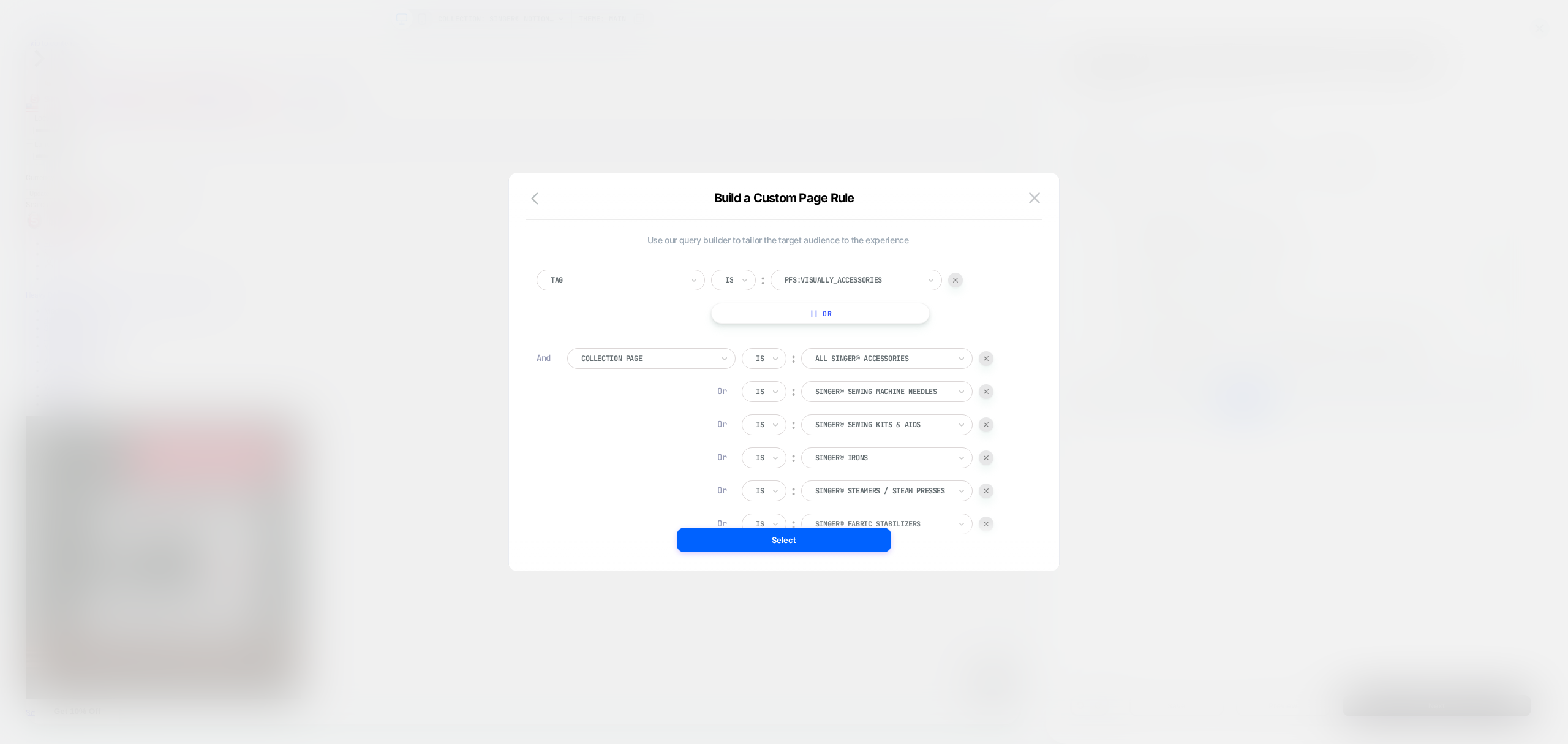
click at [984, 359] on div at bounding box center [986, 358] width 15 height 15
click at [986, 359] on img at bounding box center [986, 359] width 5 height 5
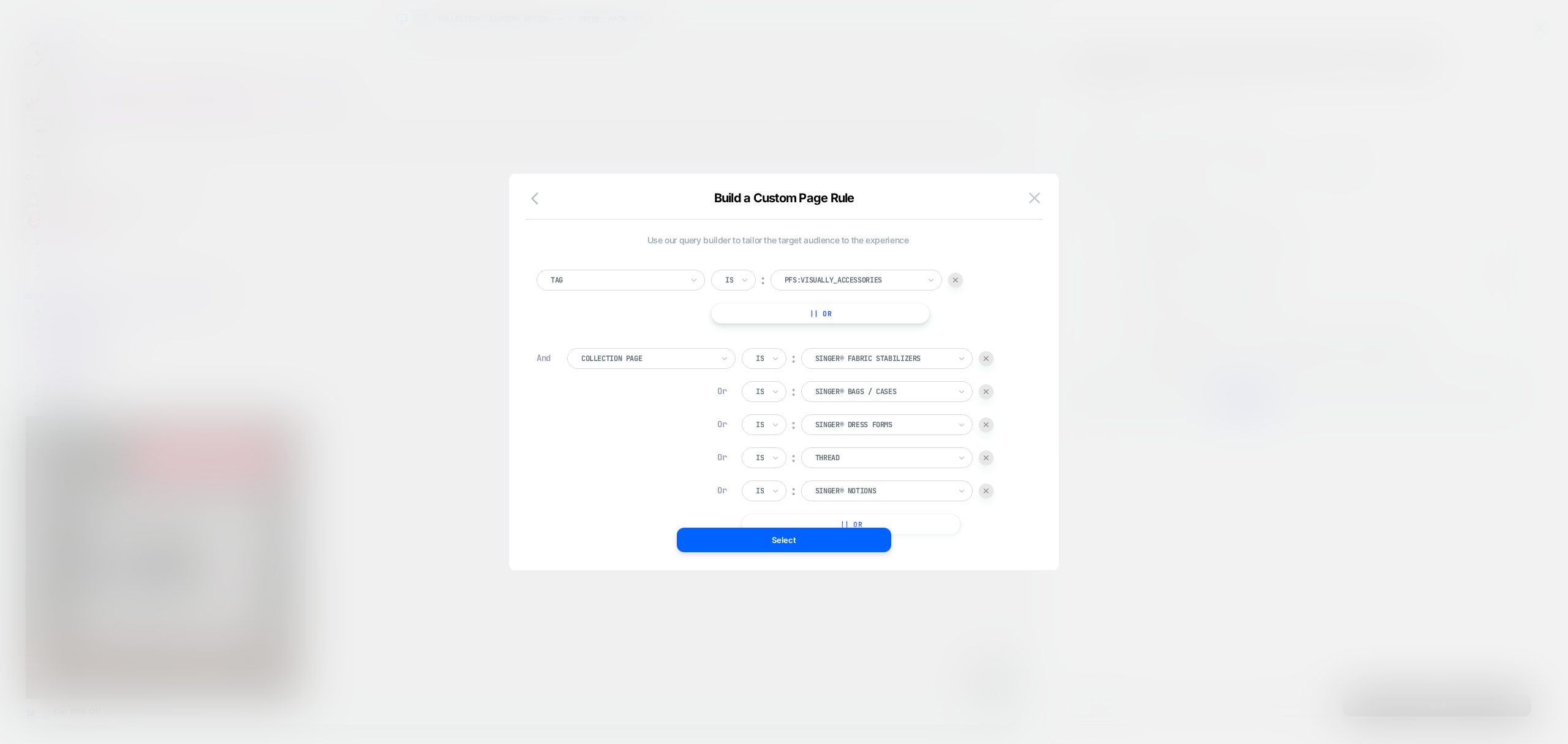
click at [991, 359] on div at bounding box center [986, 358] width 15 height 15
click at [988, 359] on img at bounding box center [986, 359] width 5 height 5
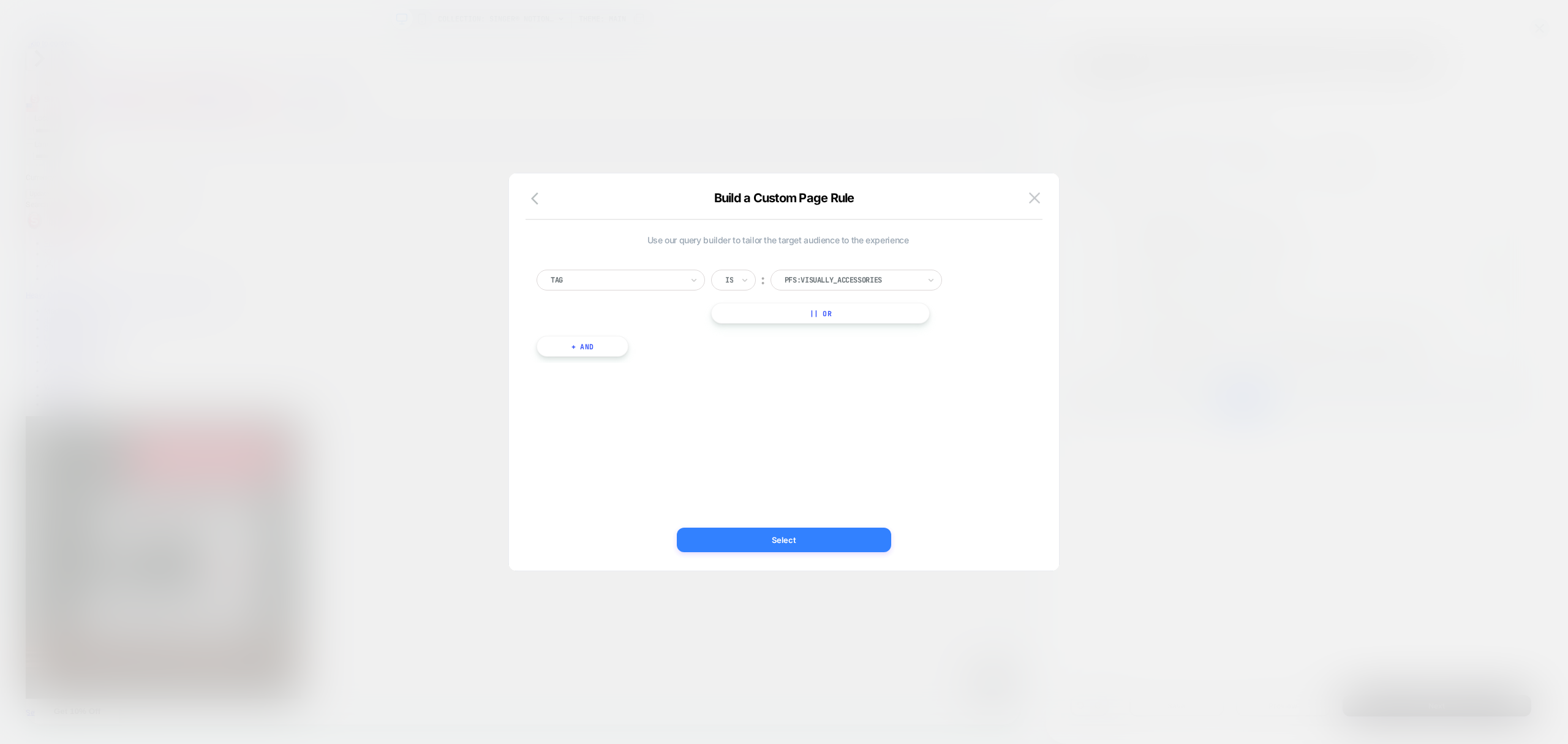
click at [844, 531] on button "Select" at bounding box center [784, 540] width 214 height 24
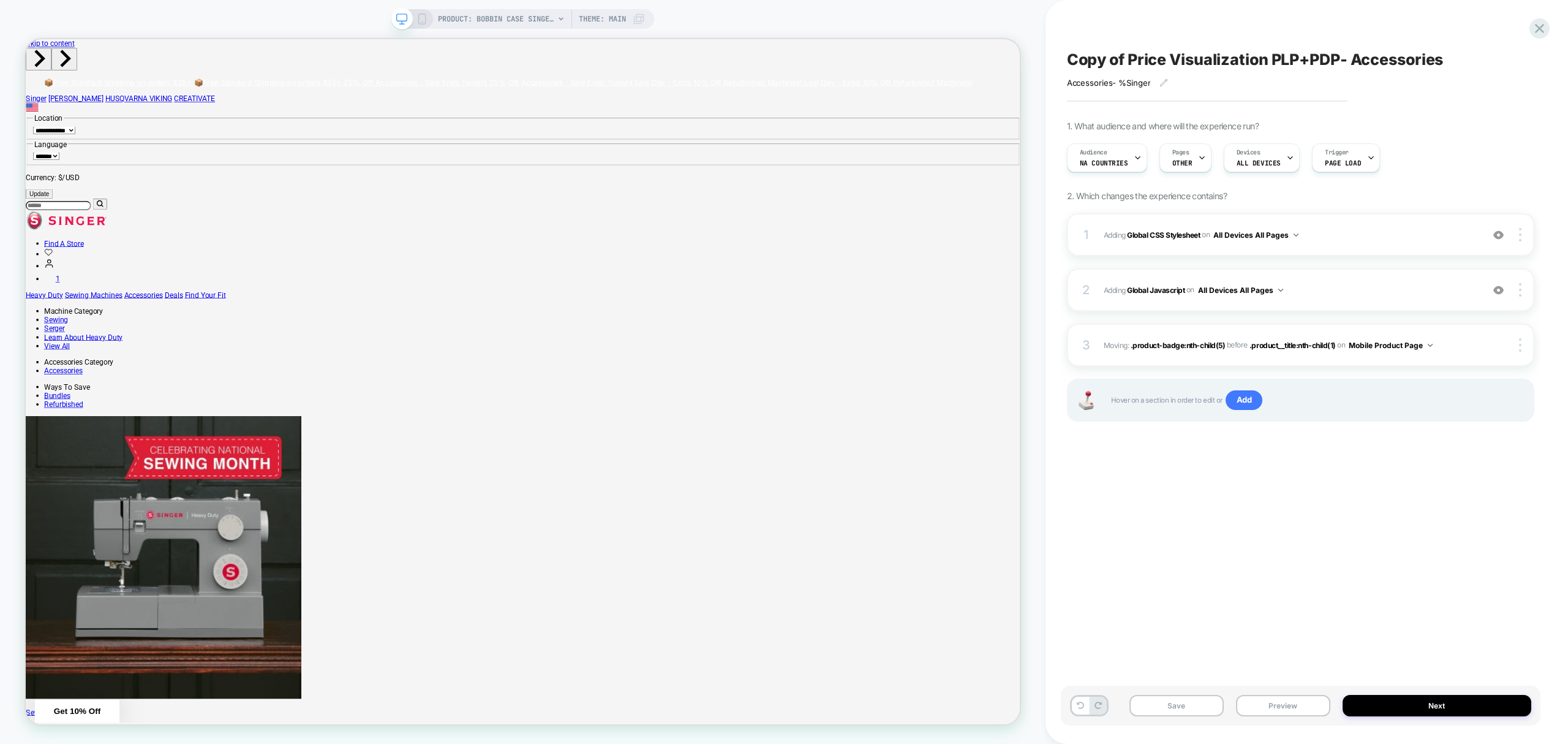
click at [1130, 57] on span "Copy of Price Visualization PLP+PDP- Accessories" at bounding box center [1255, 59] width 377 height 18
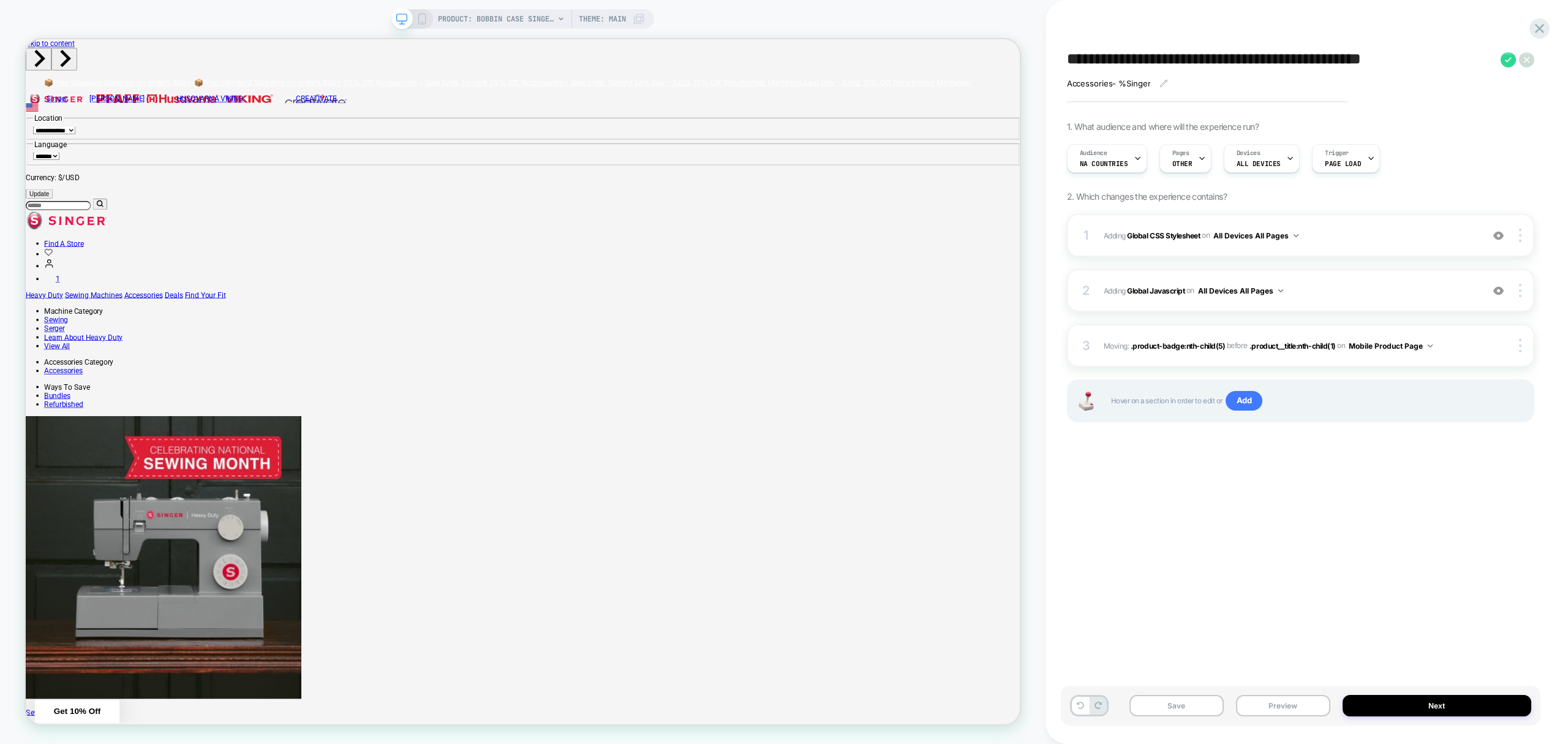
click at [1123, 57] on textarea "**********" at bounding box center [1281, 60] width 427 height 19
drag, startPoint x: 1131, startPoint y: 60, endPoint x: 993, endPoint y: 30, distance: 141.2
click at [993, 30] on div "**********" at bounding box center [784, 372] width 1568 height 744
drag, startPoint x: 1249, startPoint y: 59, endPoint x: 1216, endPoint y: 63, distance: 33.2
click at [1216, 63] on textarea "**********" at bounding box center [1281, 60] width 427 height 19
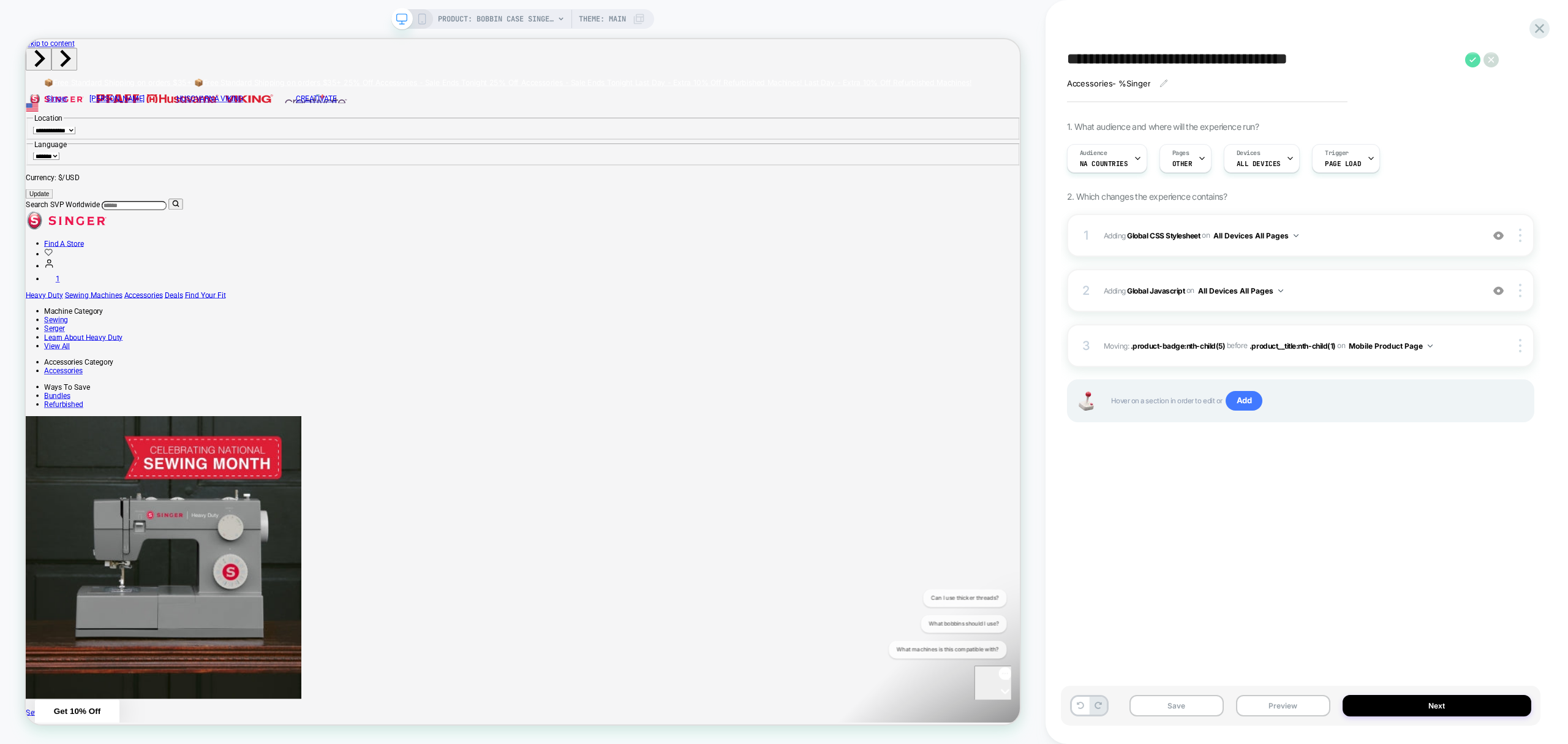
type textarea "**********"
click at [1471, 62] on icon at bounding box center [1473, 59] width 7 height 5
click at [1371, 707] on button "Next" at bounding box center [1437, 706] width 189 height 22
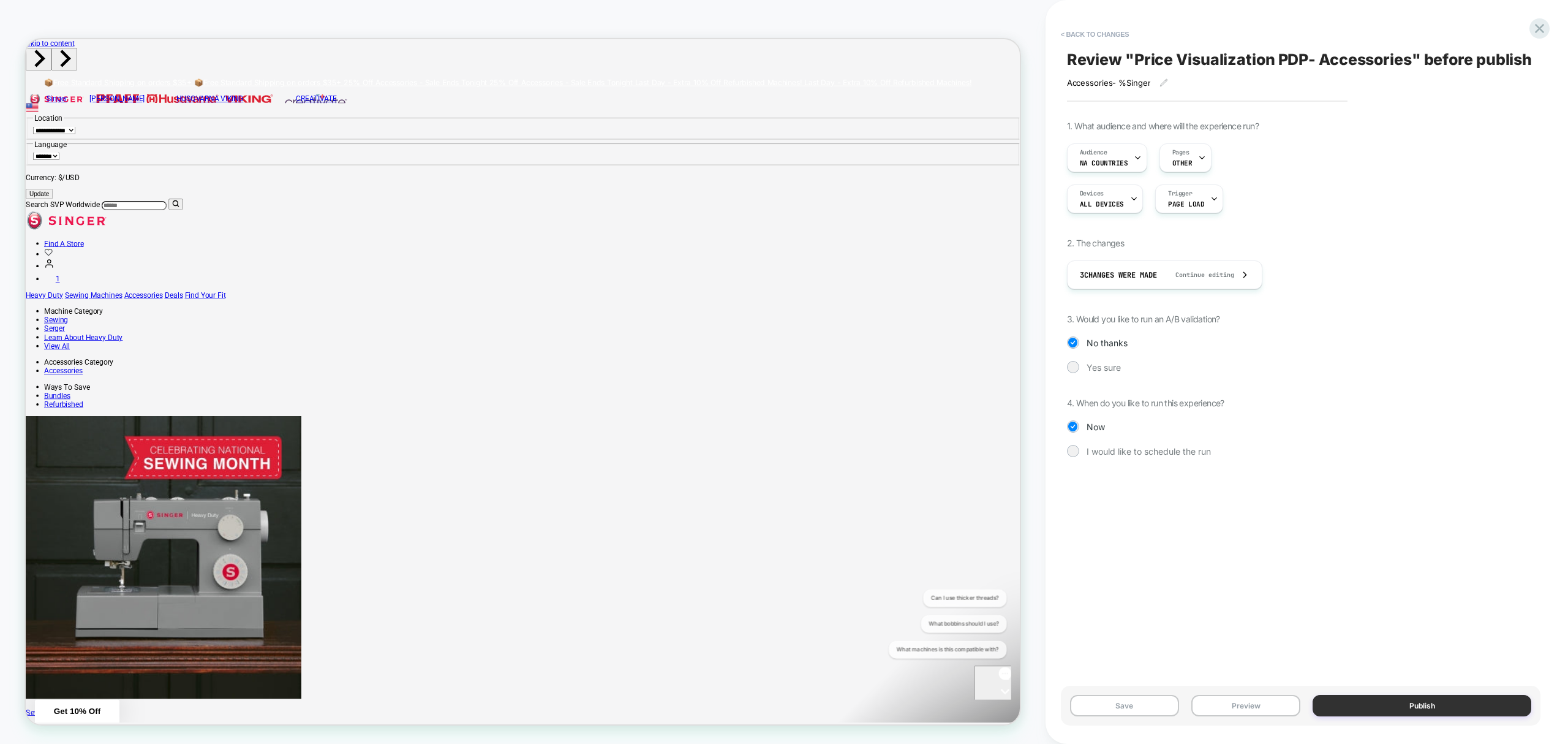
click at [1372, 700] on button "Publish" at bounding box center [1422, 706] width 219 height 22
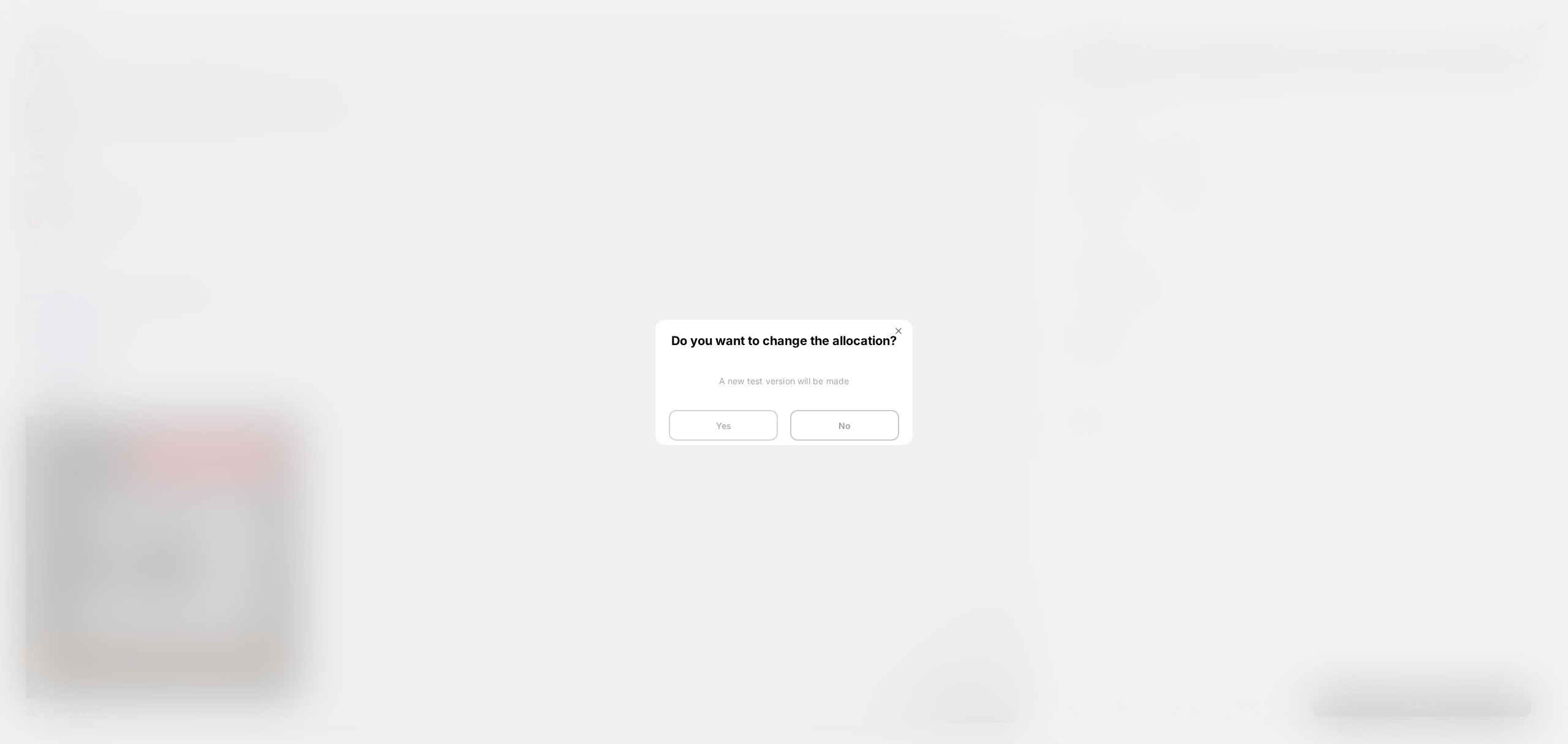
click at [721, 421] on button "Yes" at bounding box center [723, 425] width 109 height 30
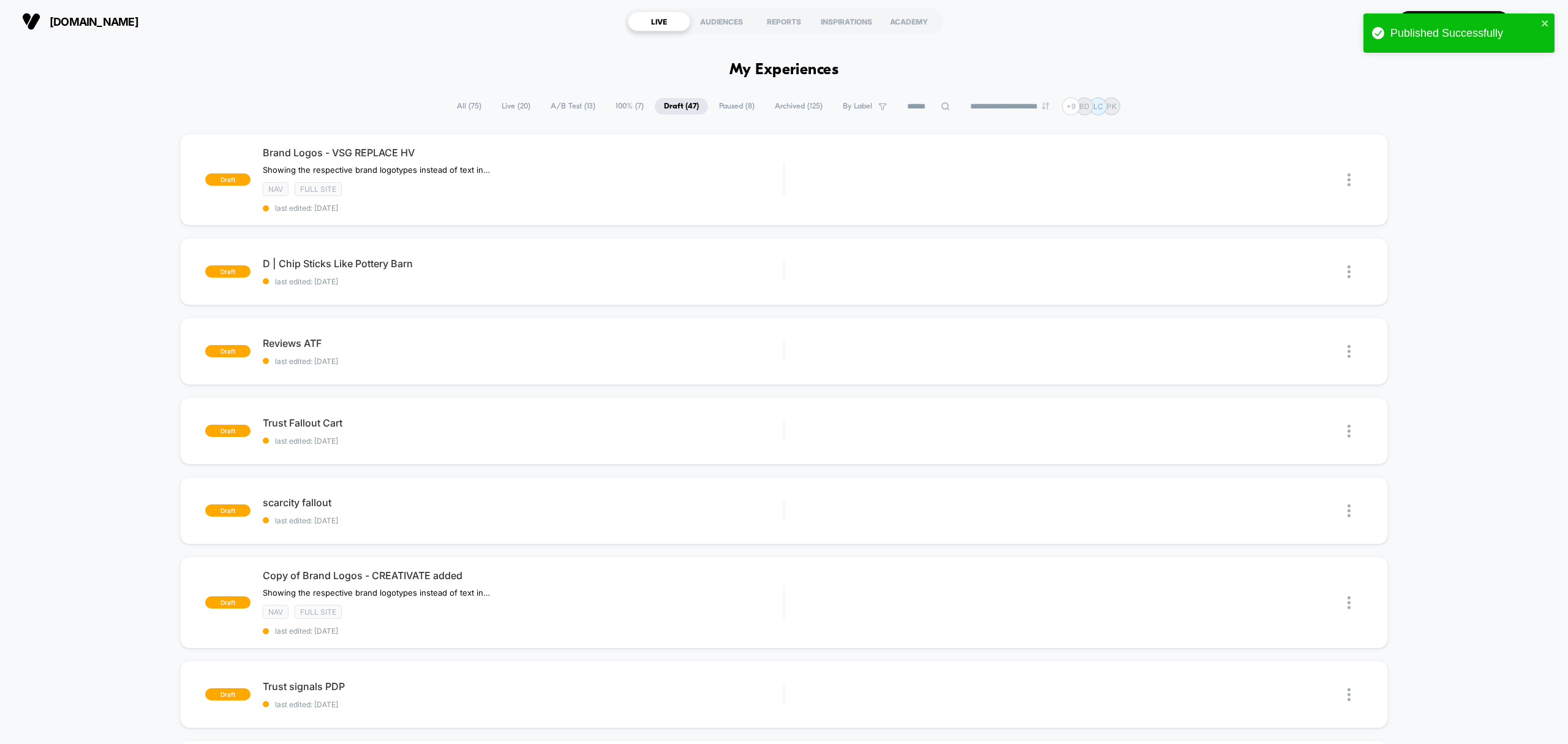
click at [567, 109] on span "A/B Test ( 13 )" at bounding box center [573, 106] width 63 height 17
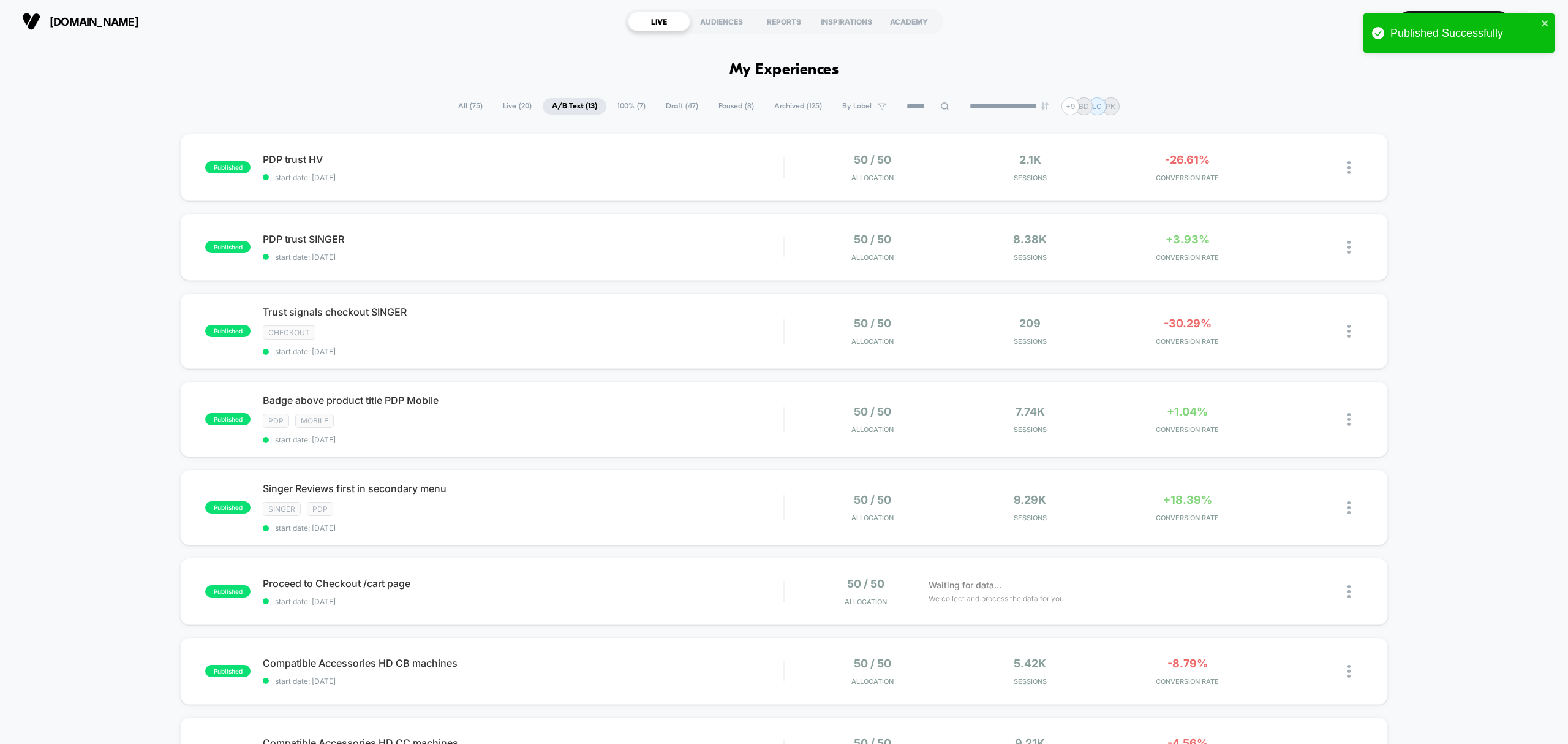
click at [510, 111] on span "Live ( 20 )" at bounding box center [517, 106] width 47 height 17
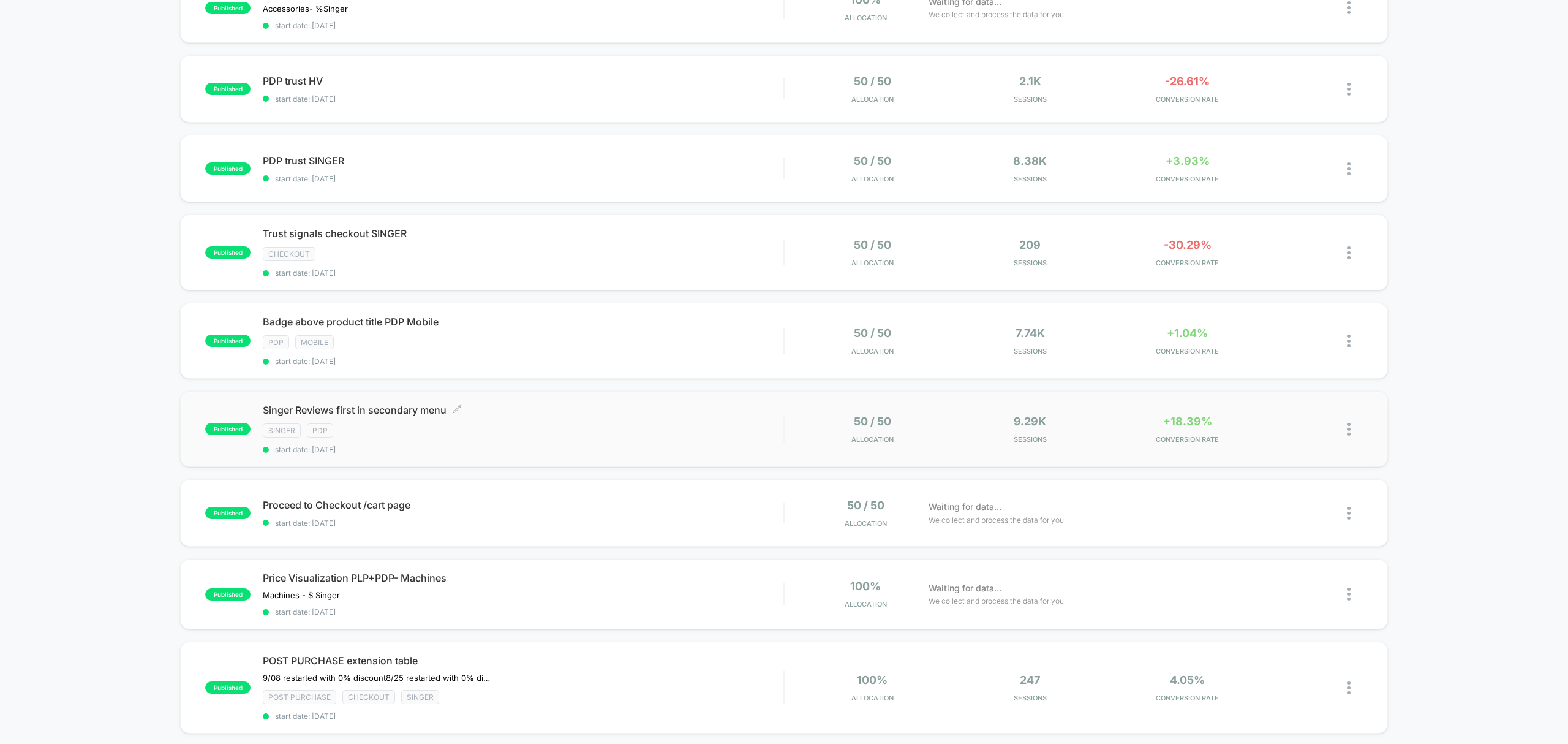
scroll to position [245, 0]
click at [1351, 596] on div at bounding box center [1356, 592] width 16 height 29
click at [1309, 555] on div "Duplicate" at bounding box center [1286, 551] width 111 height 28
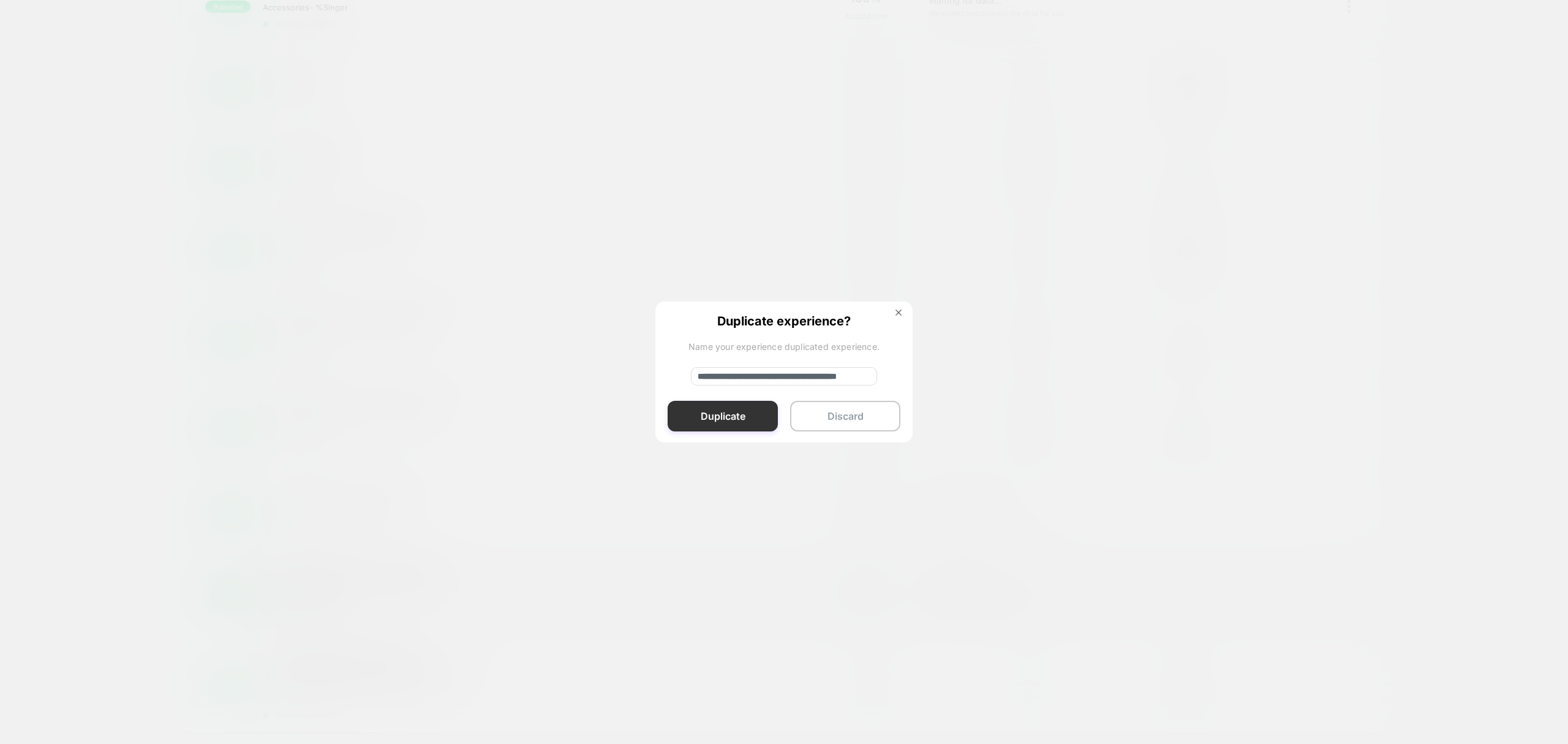
click at [737, 416] on button "Duplicate" at bounding box center [723, 416] width 111 height 30
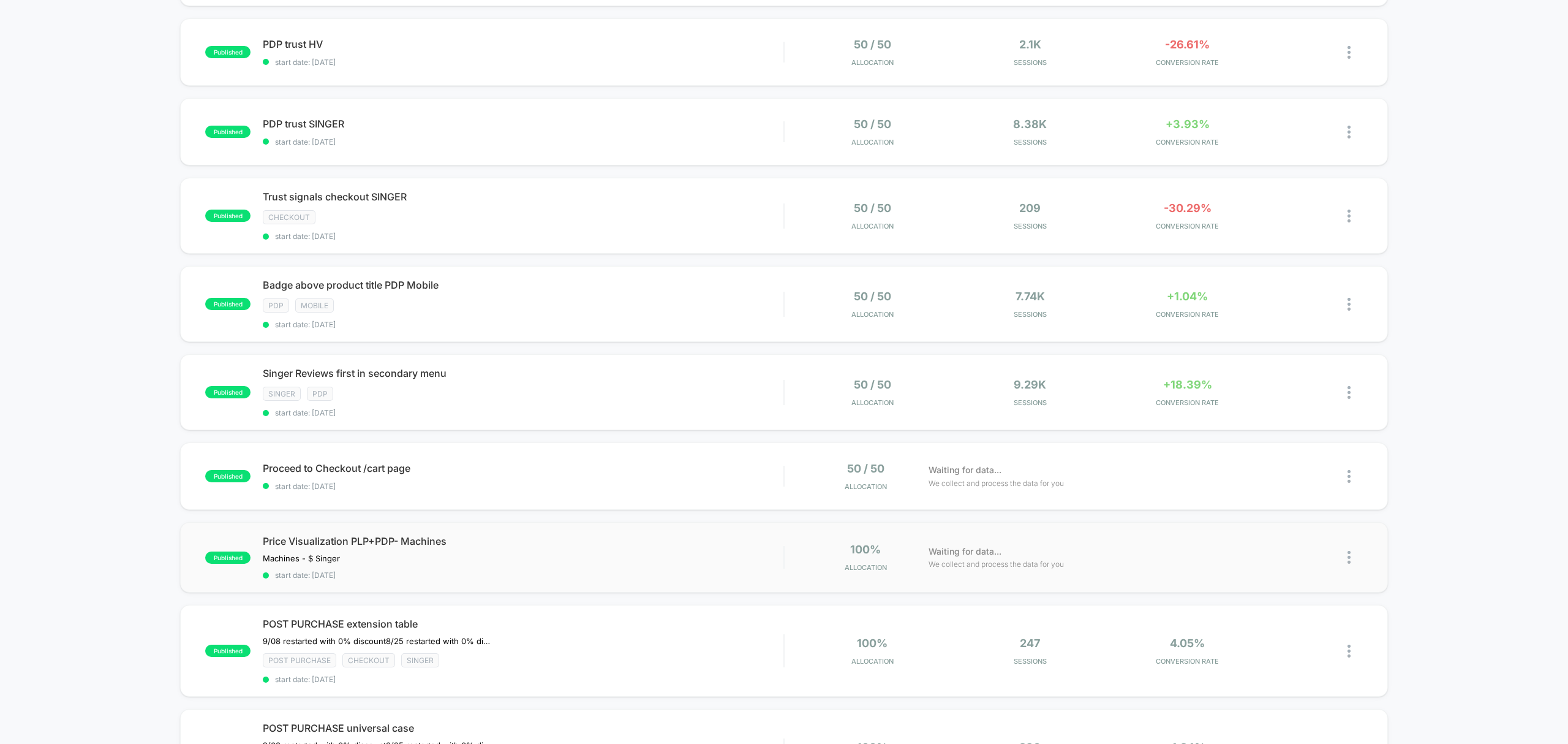
scroll to position [382, 0]
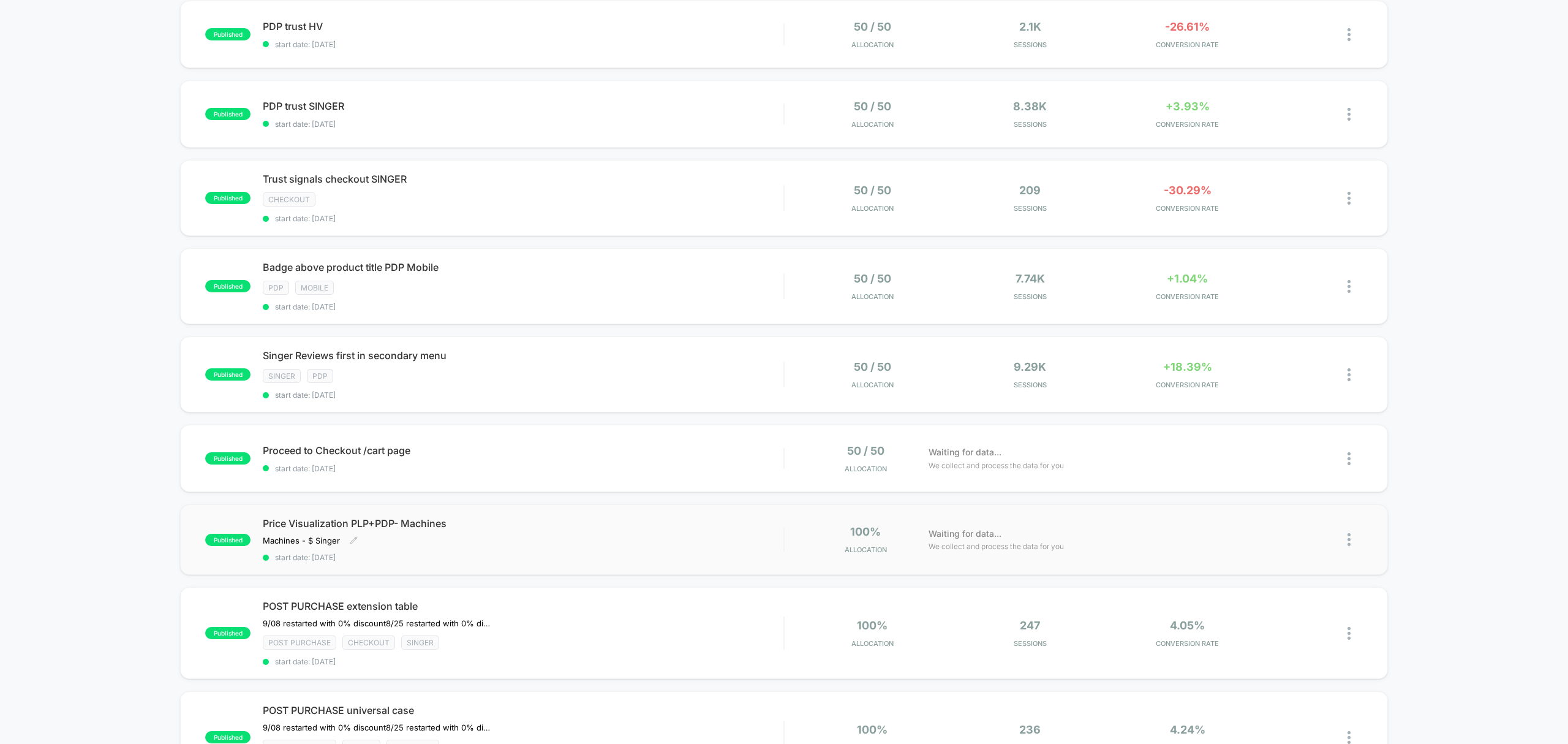
click at [723, 547] on div "Price Visualization PLP+PDP- Machines Machines - $ Singer﻿ Click to edit experi…" at bounding box center [523, 539] width 521 height 44
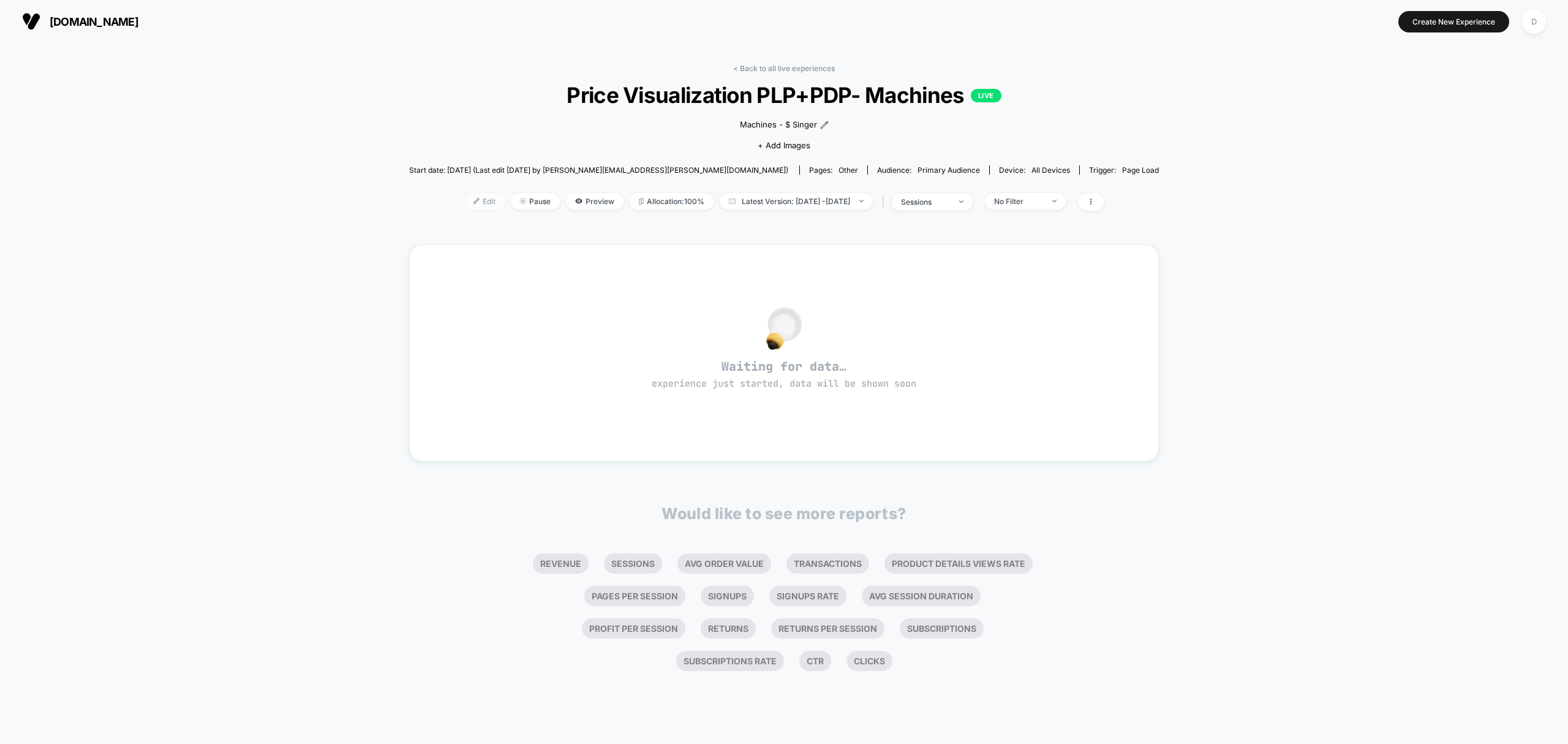
click at [471, 198] on span "Edit" at bounding box center [484, 201] width 40 height 17
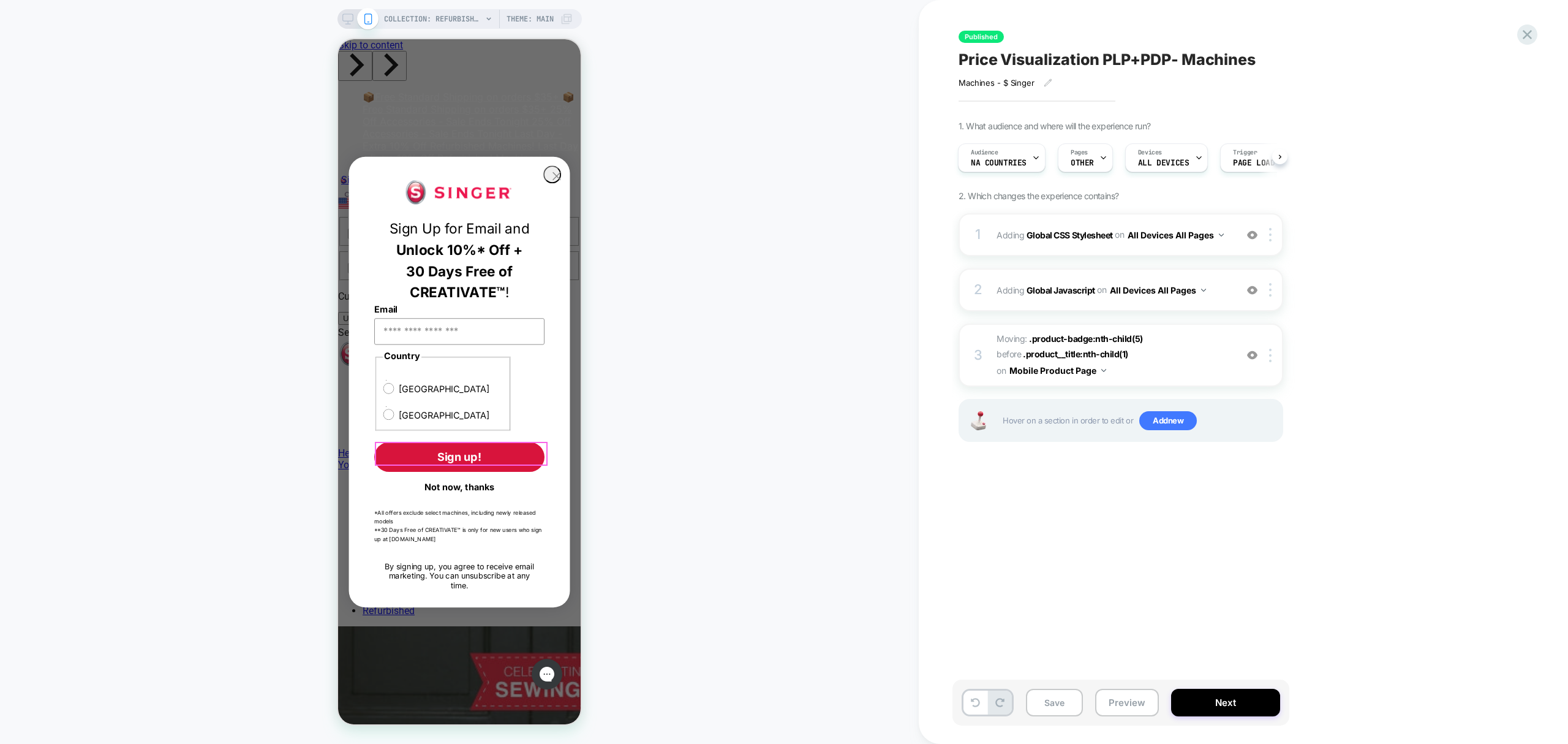
click at [441, 477] on button "Not now, thanks" at bounding box center [460, 487] width 171 height 21
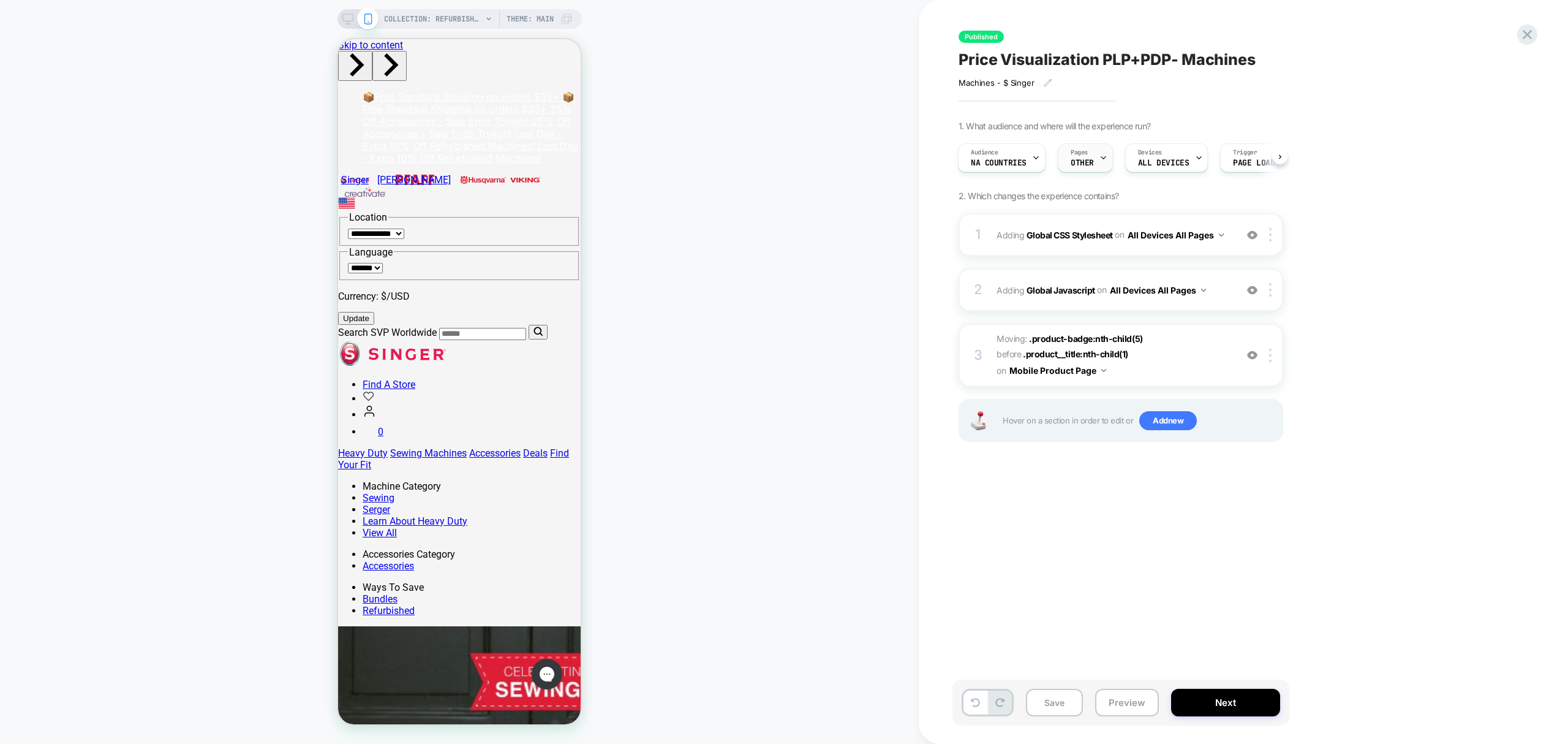
click at [1092, 157] on div "Pages OTHER" at bounding box center [1082, 158] width 48 height 28
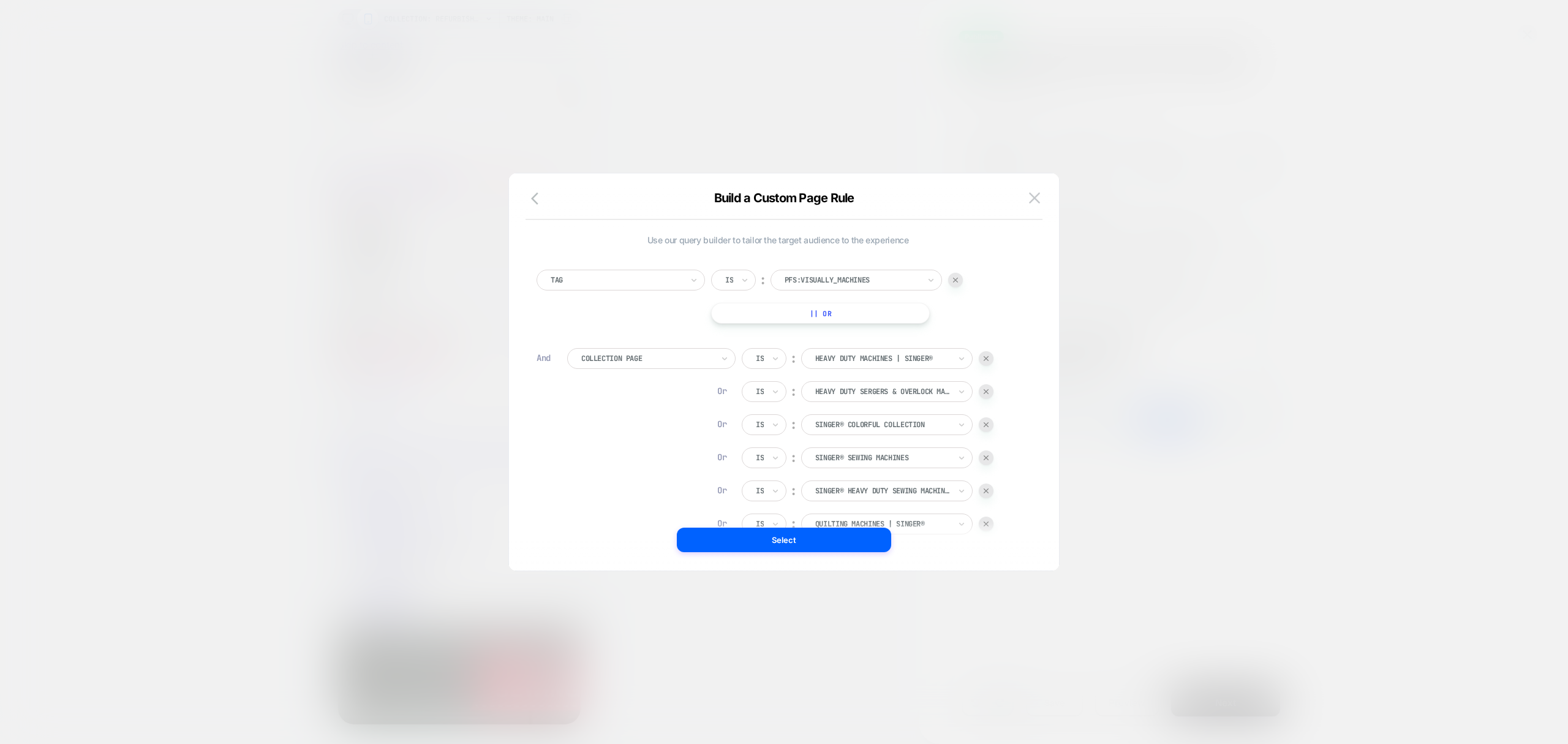
click at [960, 275] on div at bounding box center [955, 280] width 15 height 15
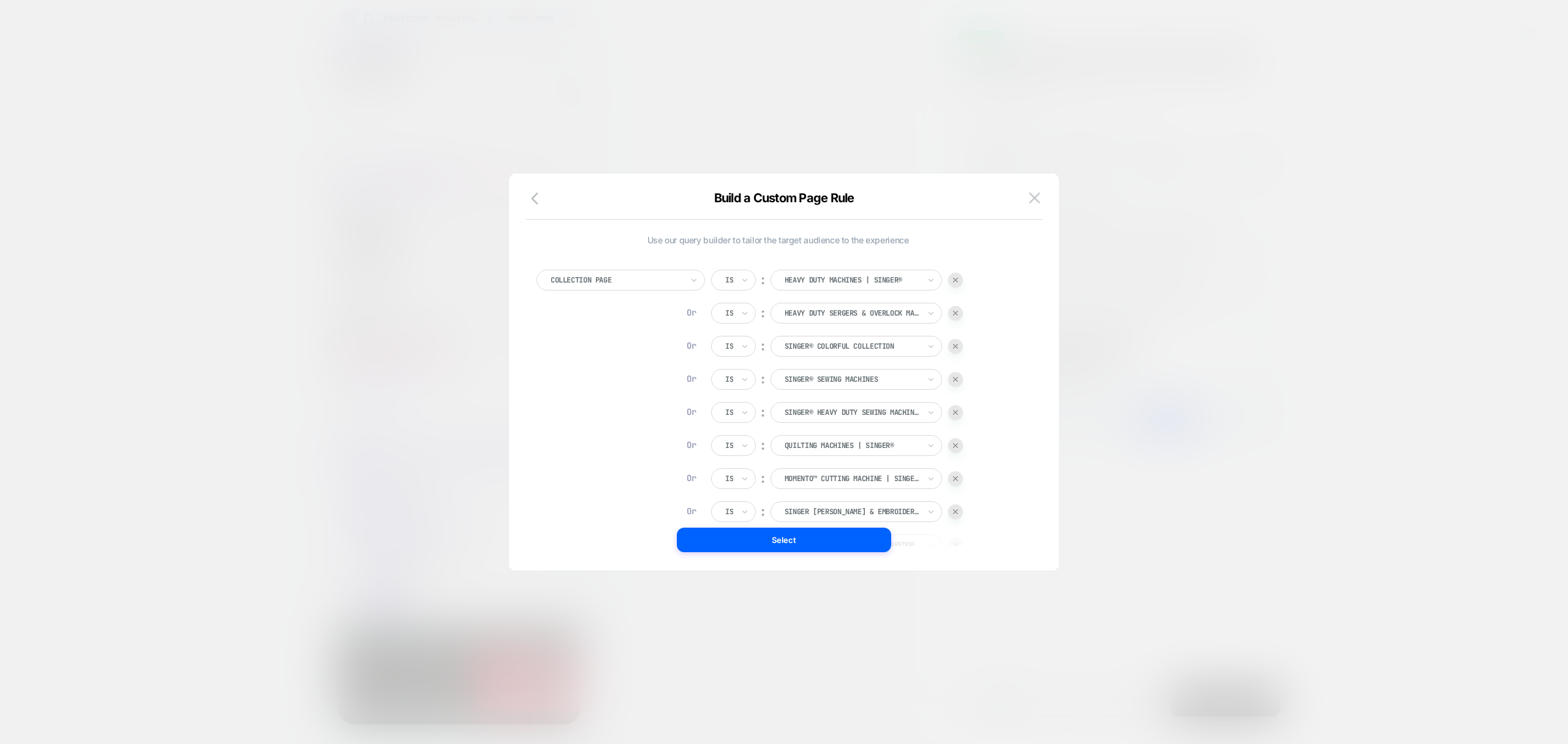
click at [788, 545] on button "Select" at bounding box center [784, 540] width 214 height 24
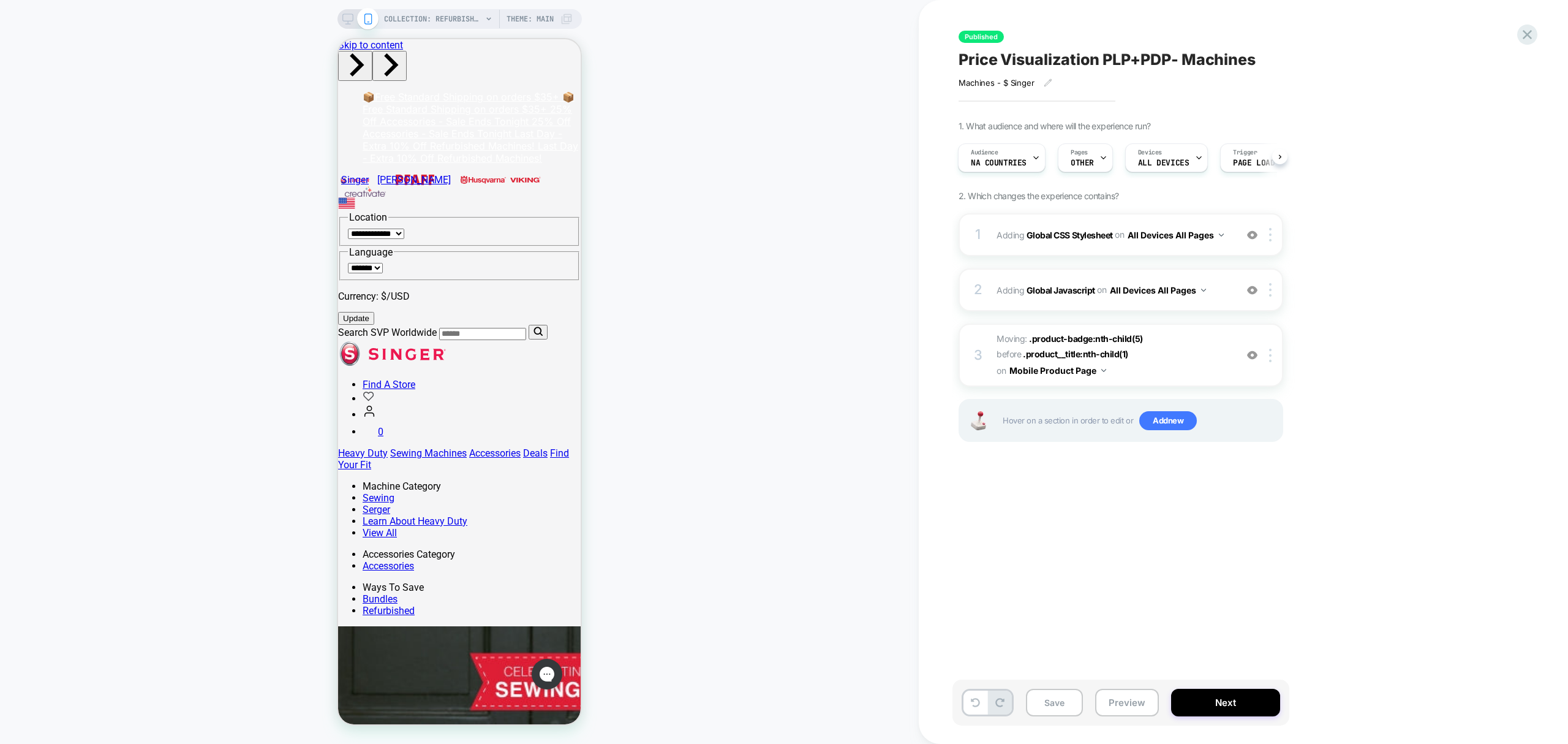
click at [1150, 60] on span "Price Visualization PLP+PDP- Machines" at bounding box center [1107, 59] width 297 height 18
drag, startPoint x: 1172, startPoint y: 57, endPoint x: 1134, endPoint y: 54, distance: 38.1
click at [1137, 54] on textarea "**********" at bounding box center [1160, 60] width 402 height 19
type textarea "**********"
click at [1331, 61] on icon at bounding box center [1333, 59] width 7 height 5
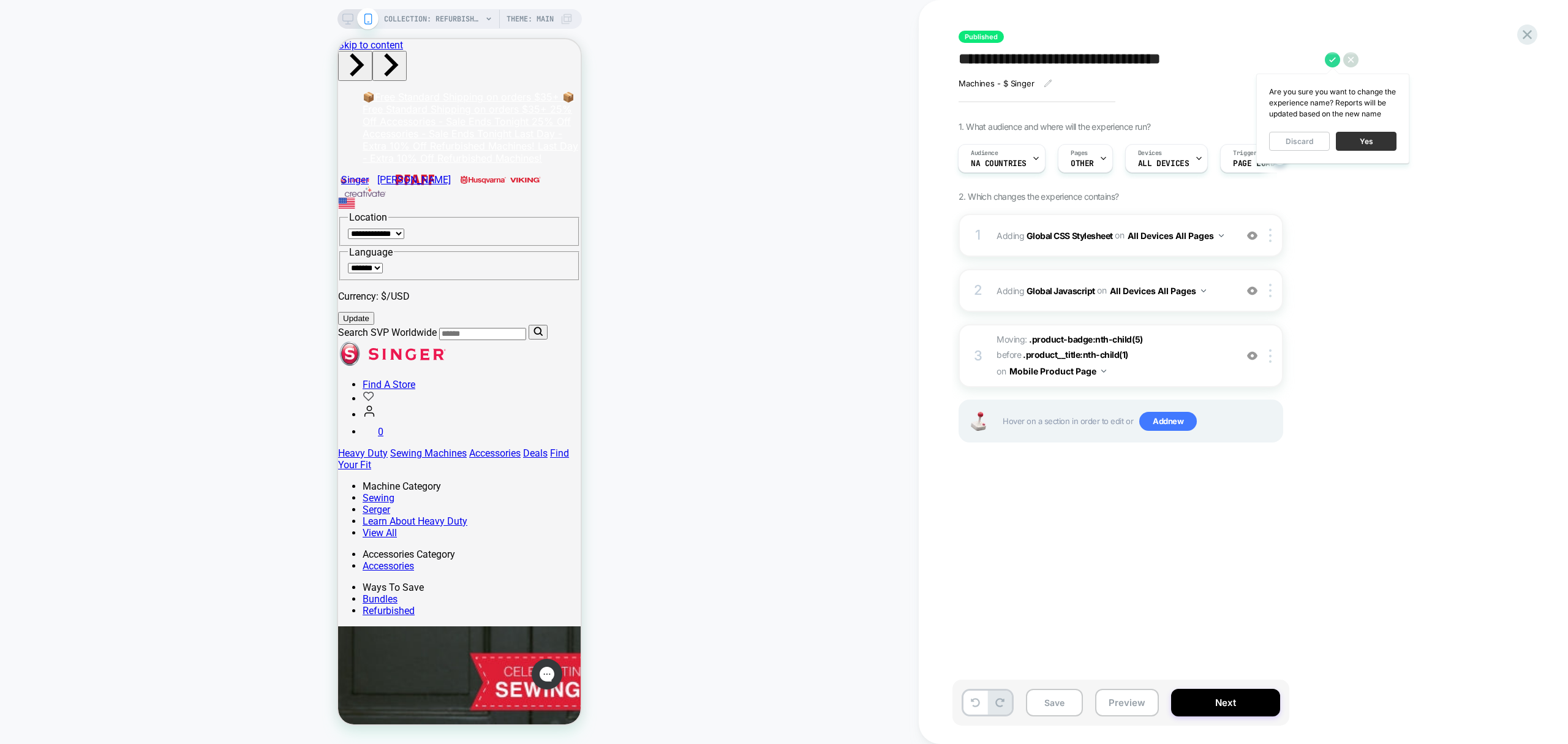
click at [1372, 133] on button "Yes" at bounding box center [1367, 141] width 61 height 19
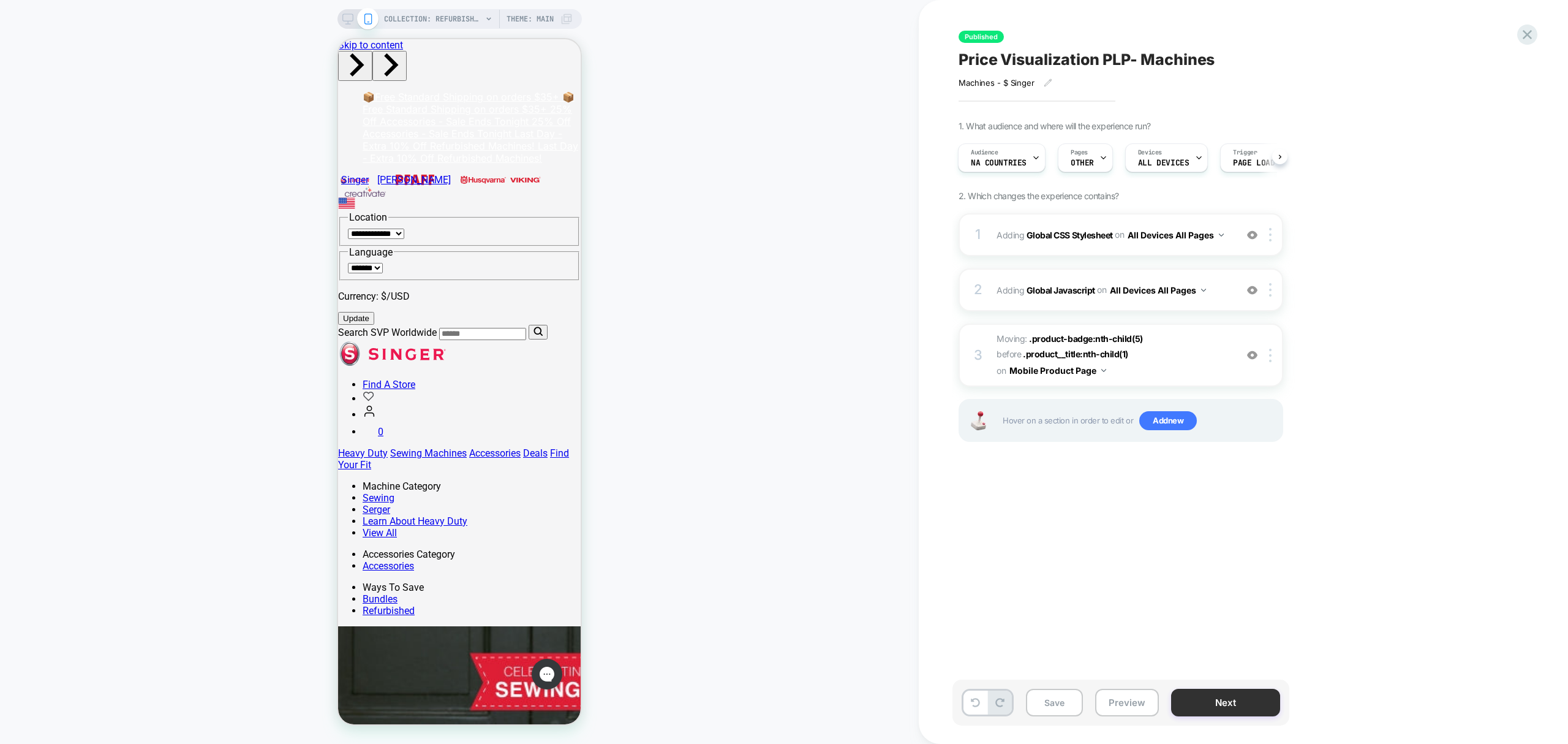
click at [1258, 704] on button "Next" at bounding box center [1225, 703] width 109 height 28
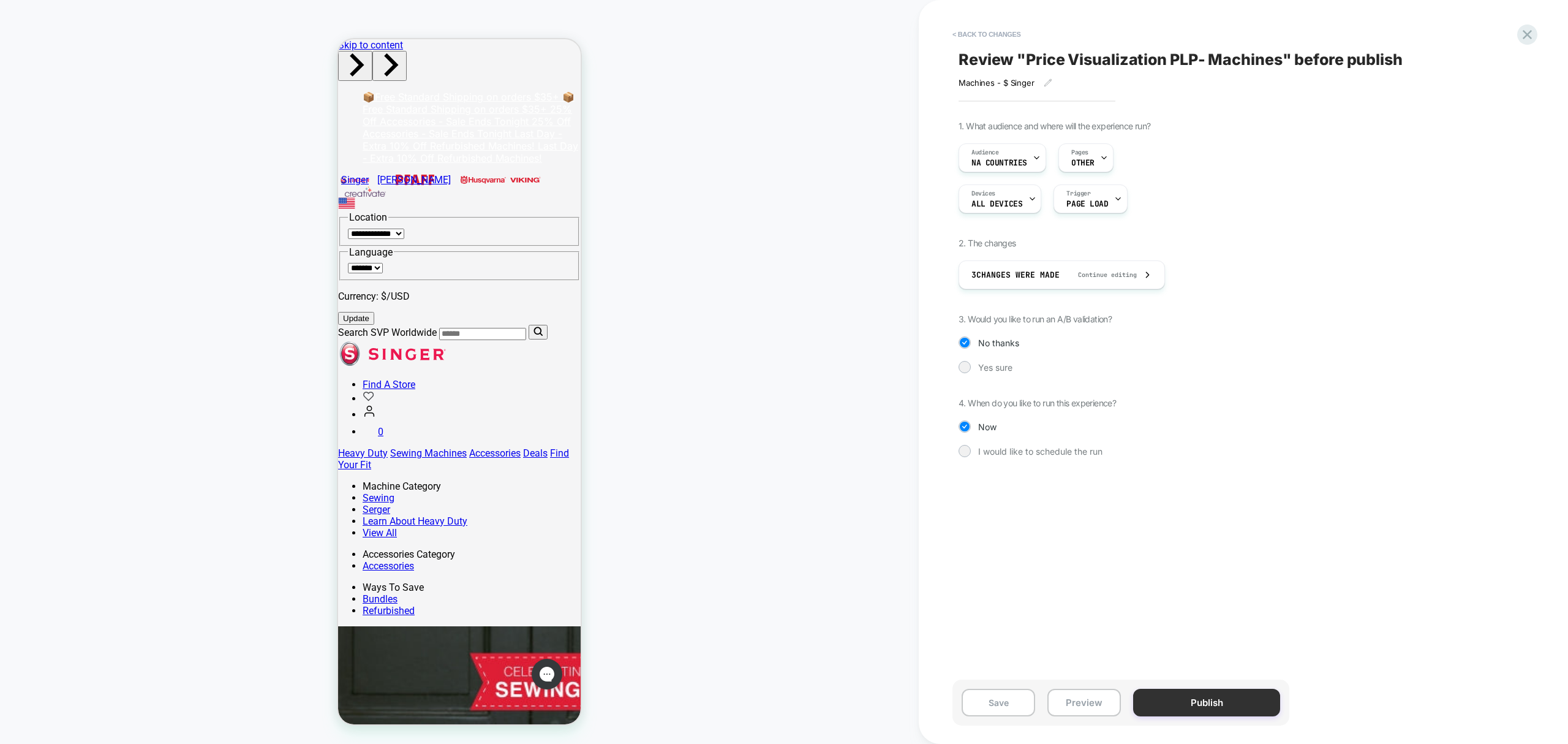
click at [1207, 702] on button "Publish" at bounding box center [1207, 703] width 147 height 28
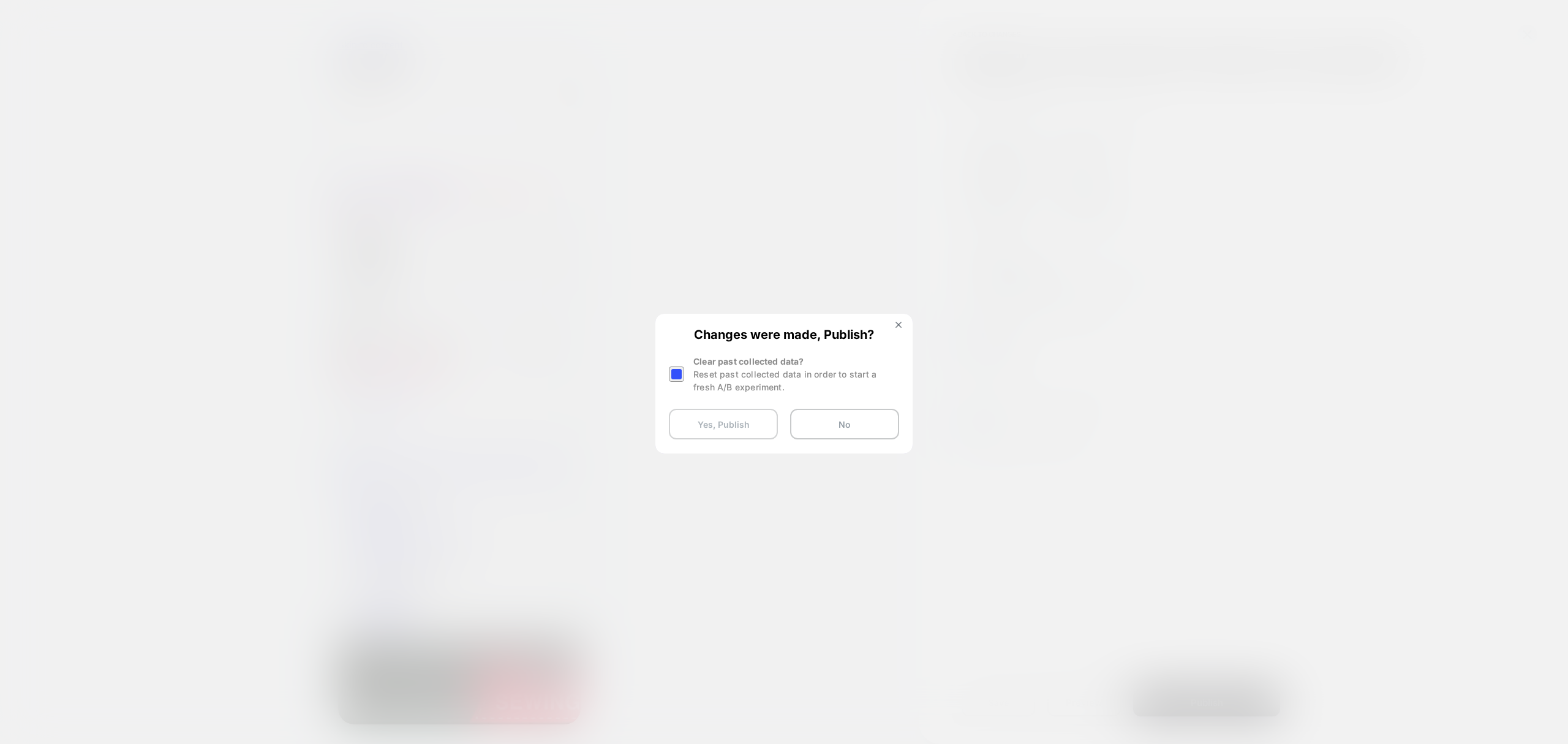
click at [744, 422] on button "Yes, Publish" at bounding box center [723, 423] width 109 height 30
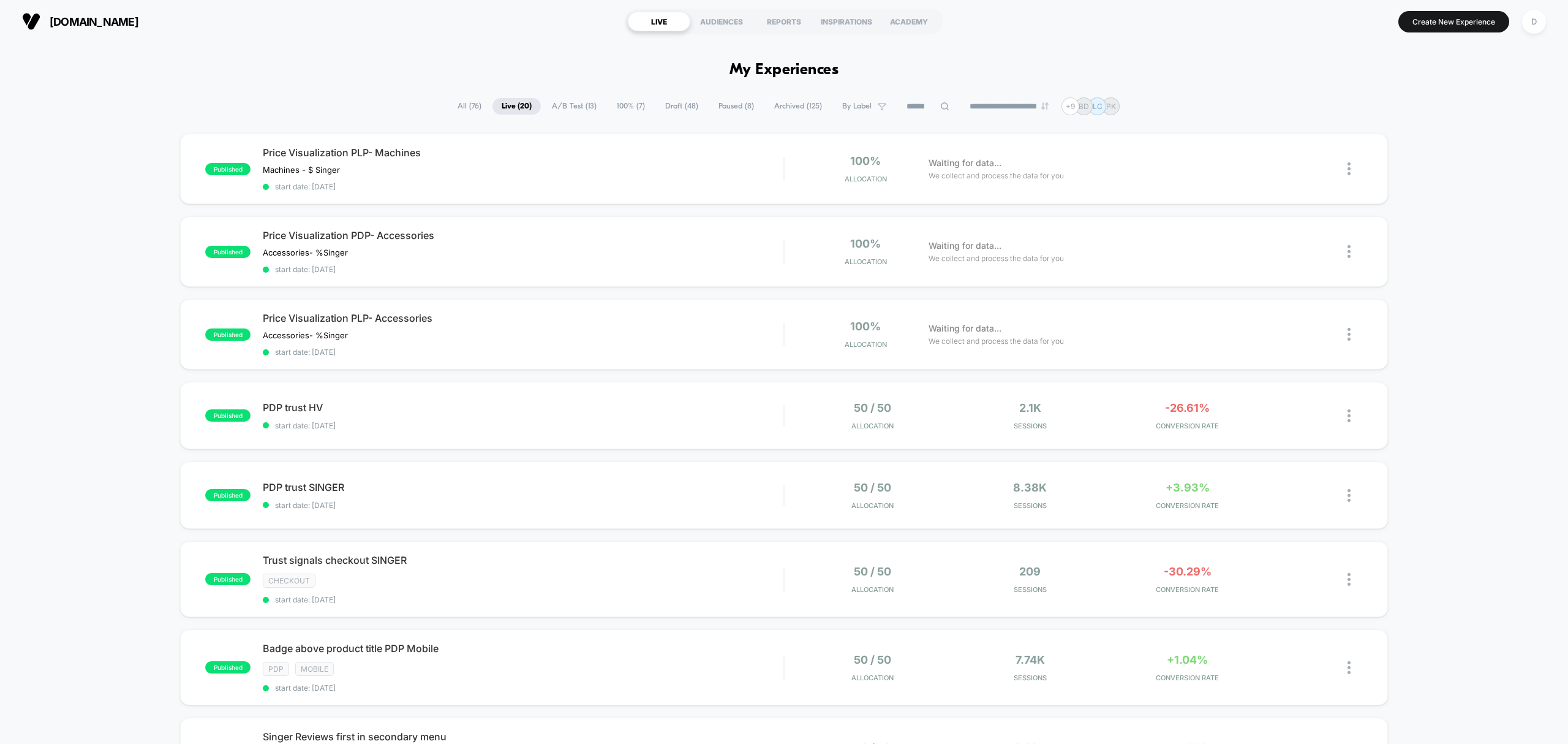
click at [681, 98] on span "Draft ( 48 )" at bounding box center [682, 106] width 51 height 17
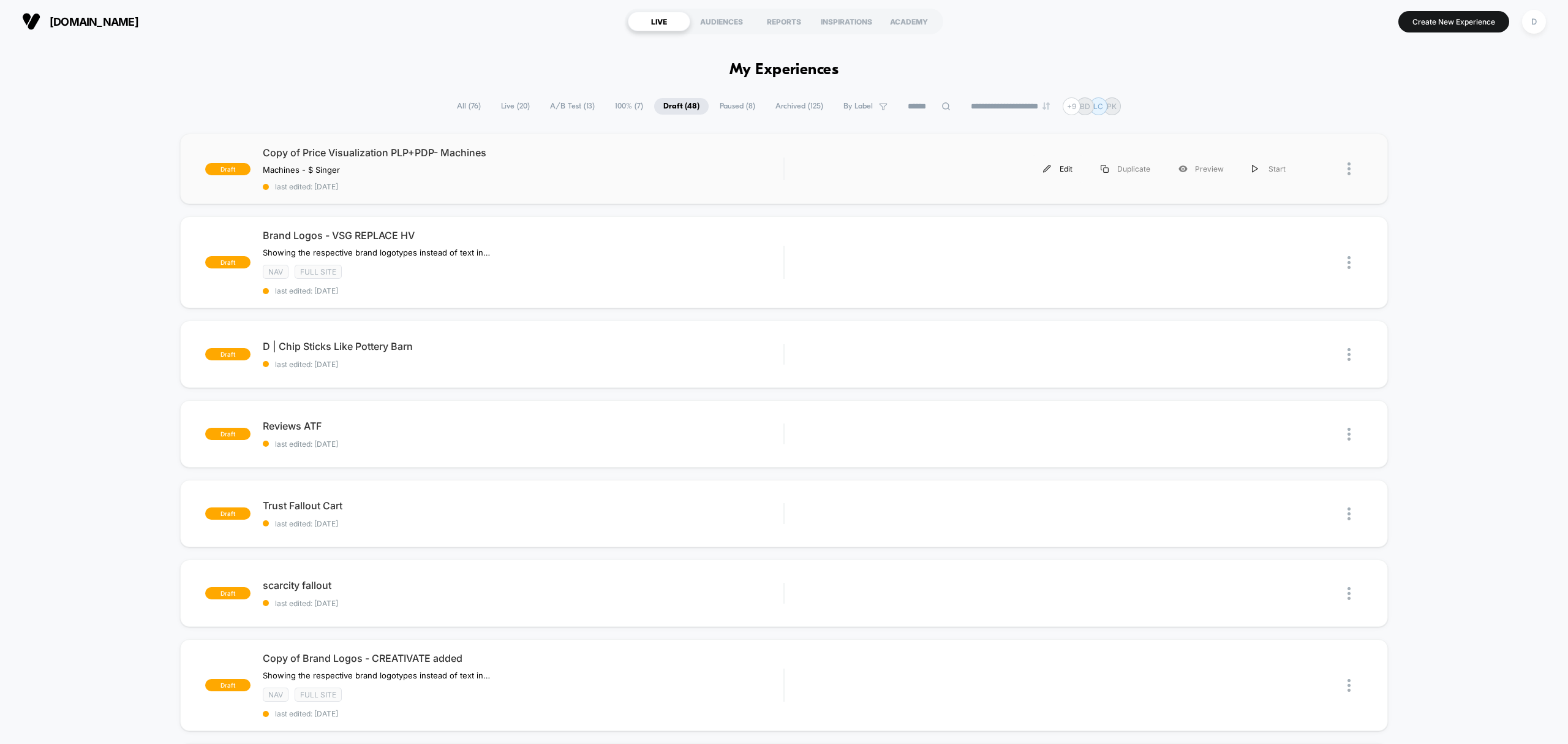
click at [1055, 169] on div "Edit" at bounding box center [1058, 169] width 57 height 28
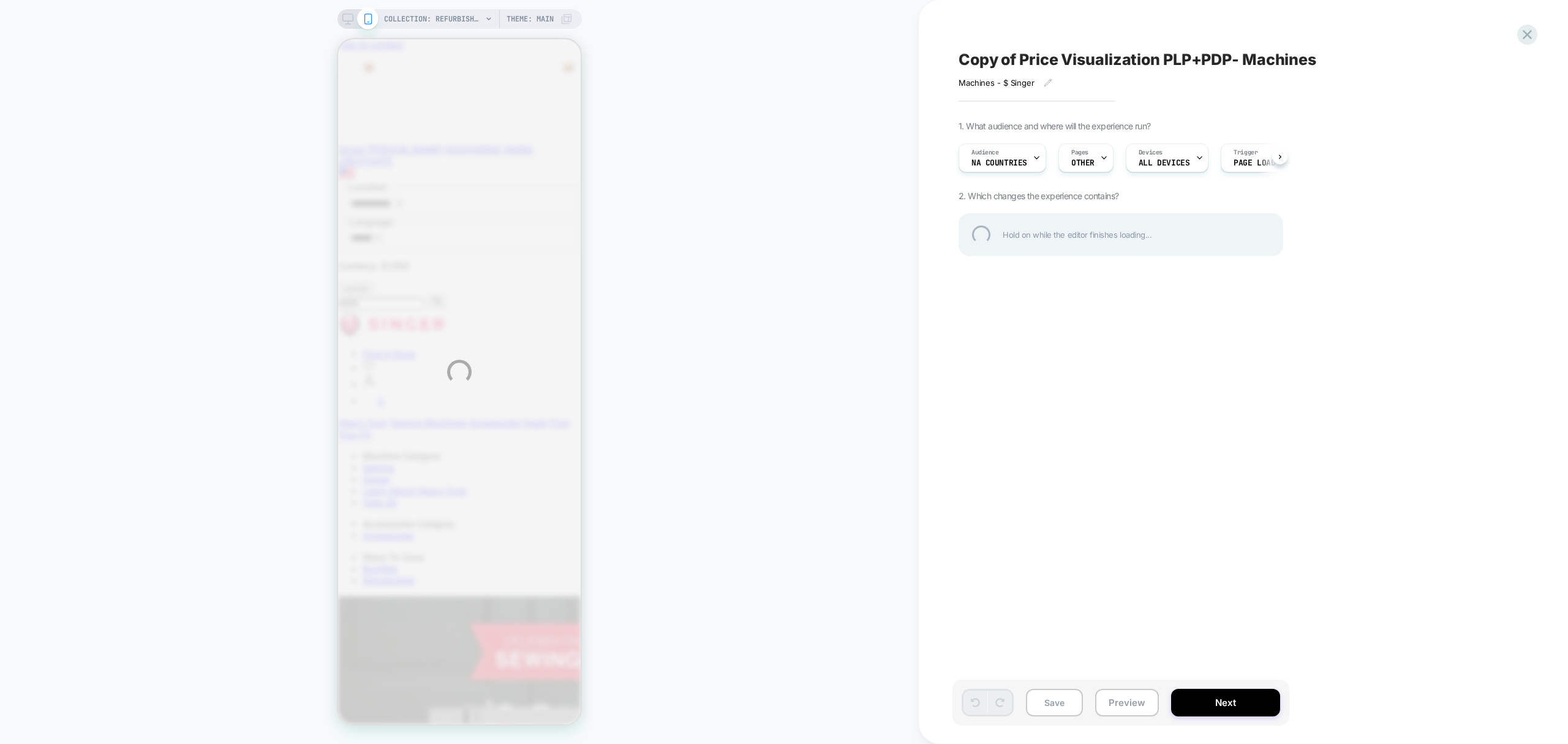
click at [1201, 61] on div "Copy of Price Visualization PLP+PDP- Machines" at bounding box center [1182, 59] width 448 height 18
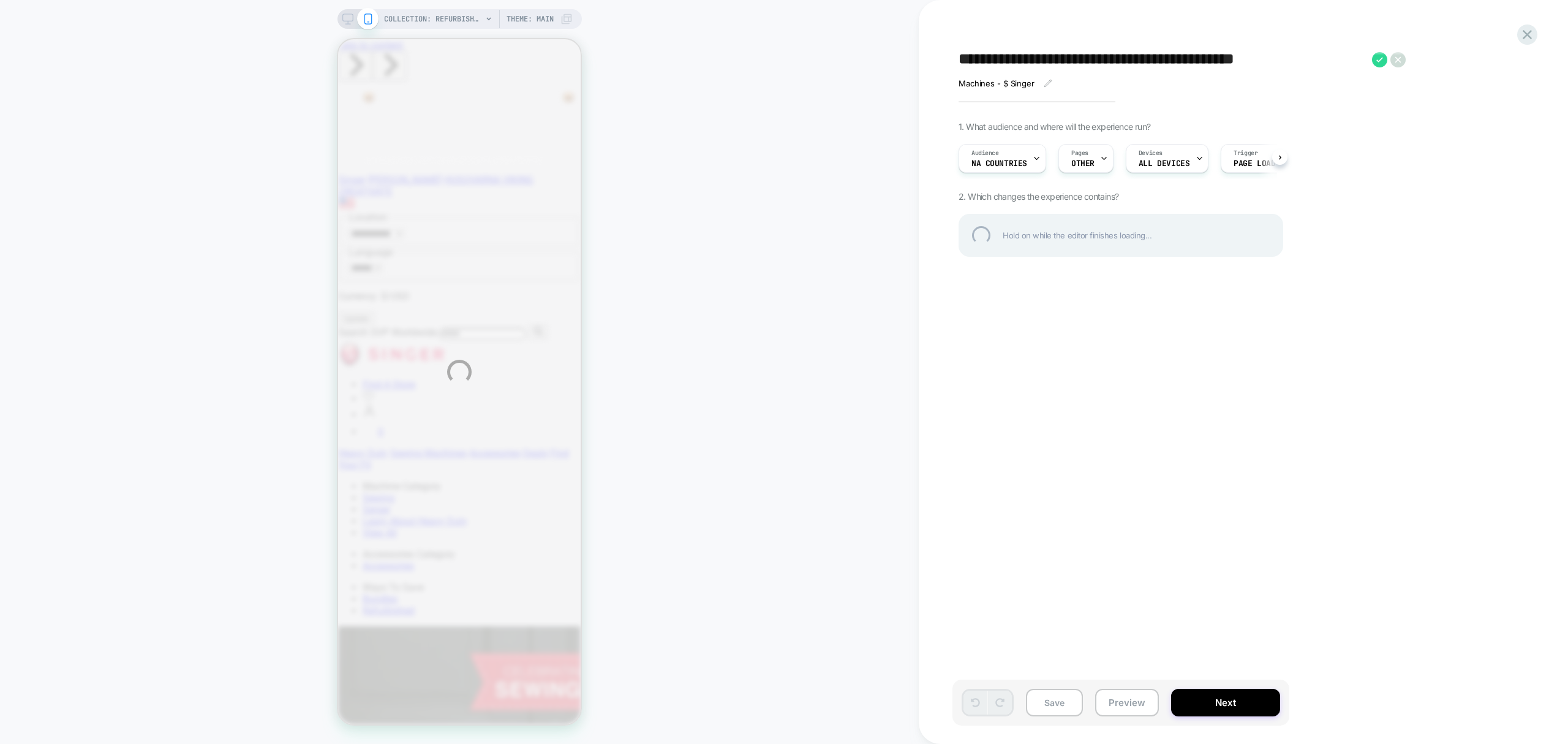
drag, startPoint x: 1207, startPoint y: 61, endPoint x: 1167, endPoint y: 50, distance: 41.5
click at [1167, 51] on textarea "**********" at bounding box center [1162, 60] width 407 height 19
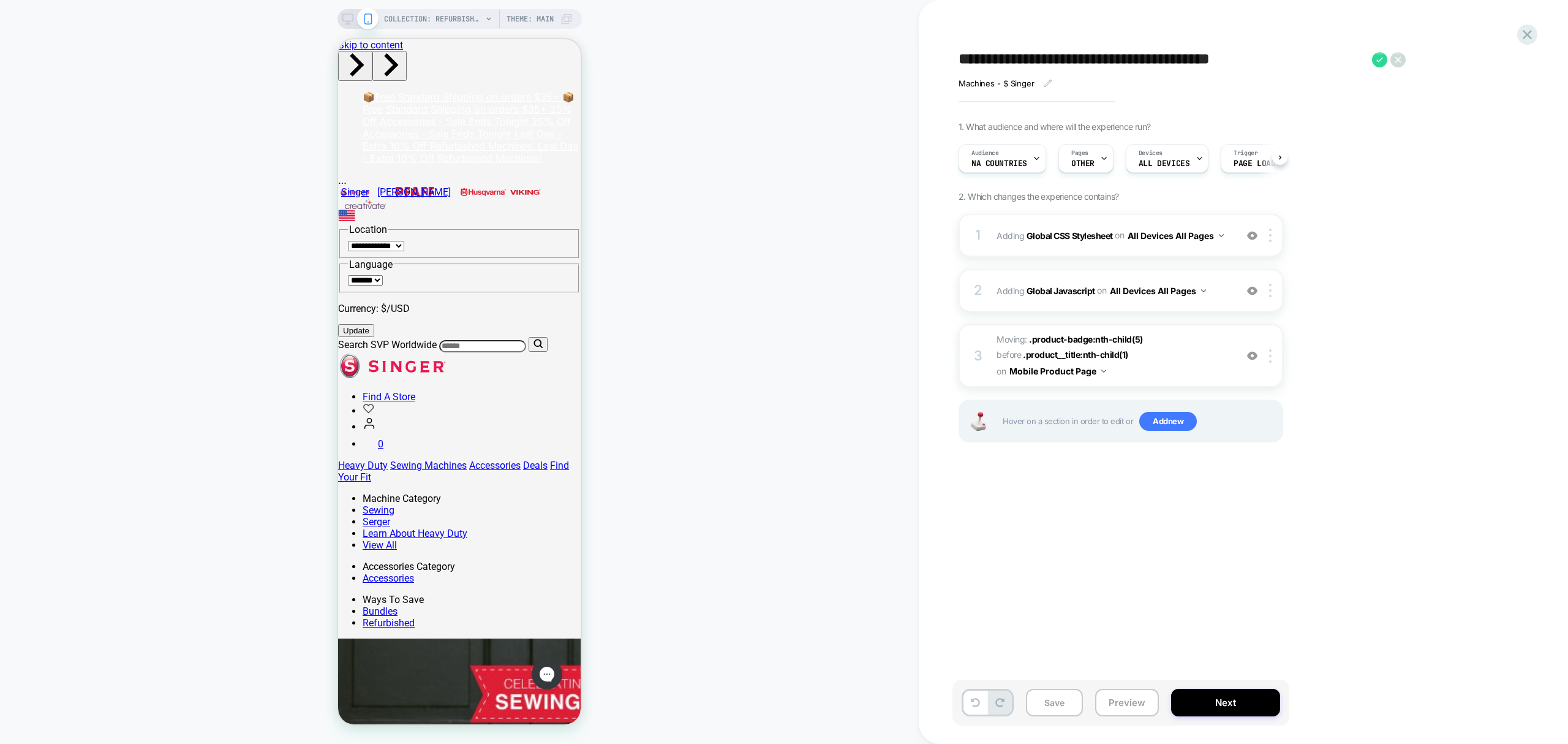
scroll to position [0, 1]
type textarea "**********"
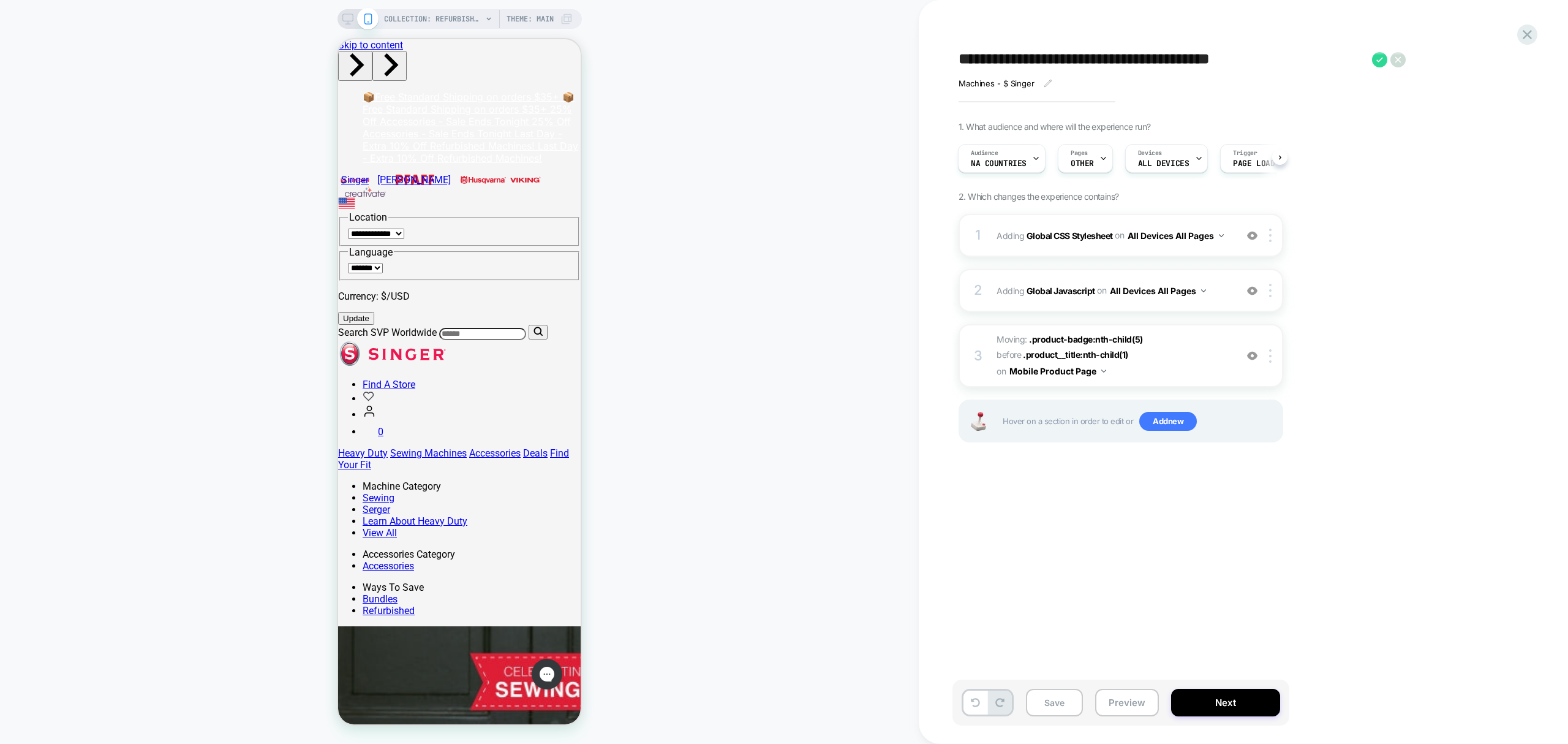
click at [1381, 57] on icon at bounding box center [1380, 60] width 16 height 16
click at [1157, 170] on div "Devices ALL DEVICES" at bounding box center [1163, 158] width 76 height 28
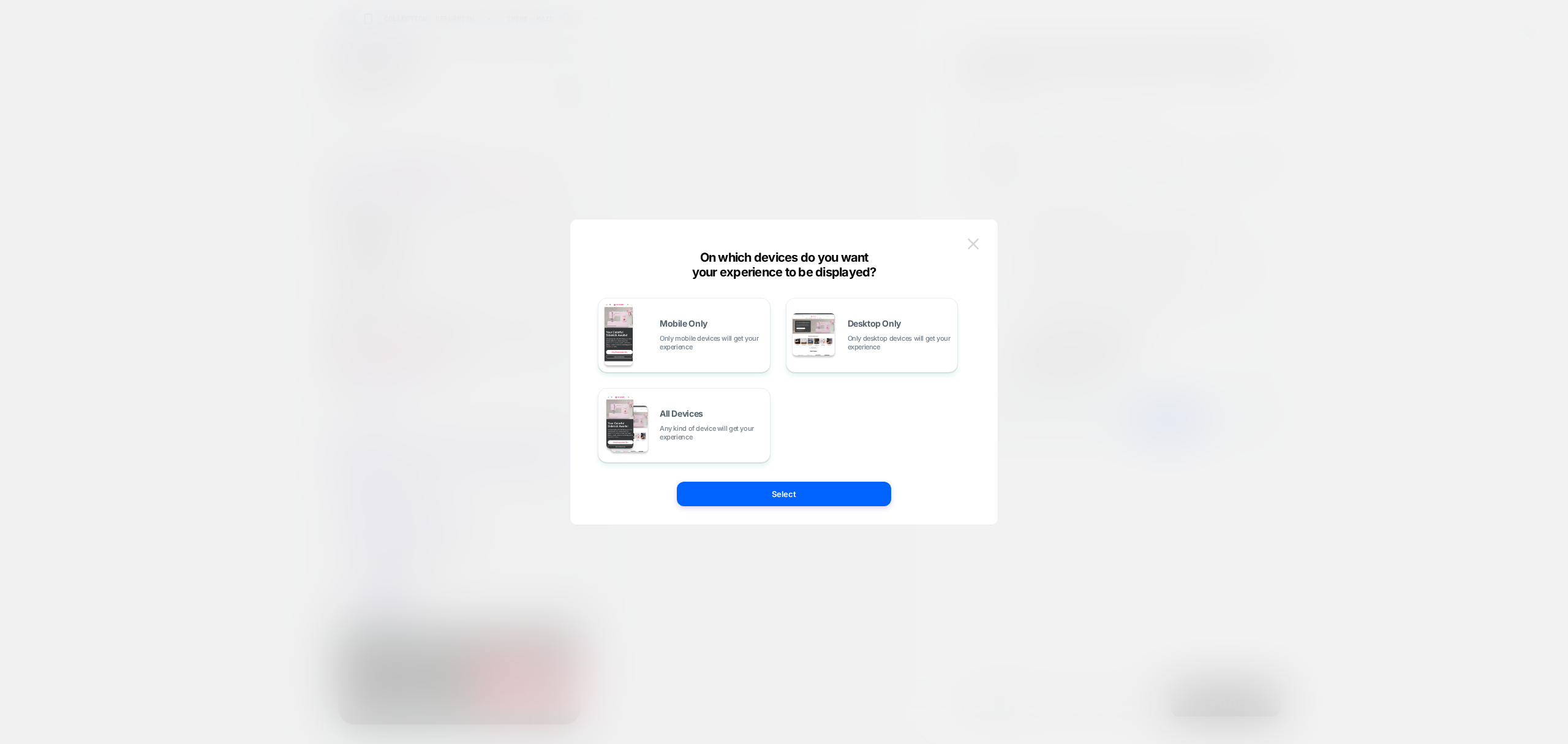
click at [966, 244] on button at bounding box center [973, 244] width 18 height 18
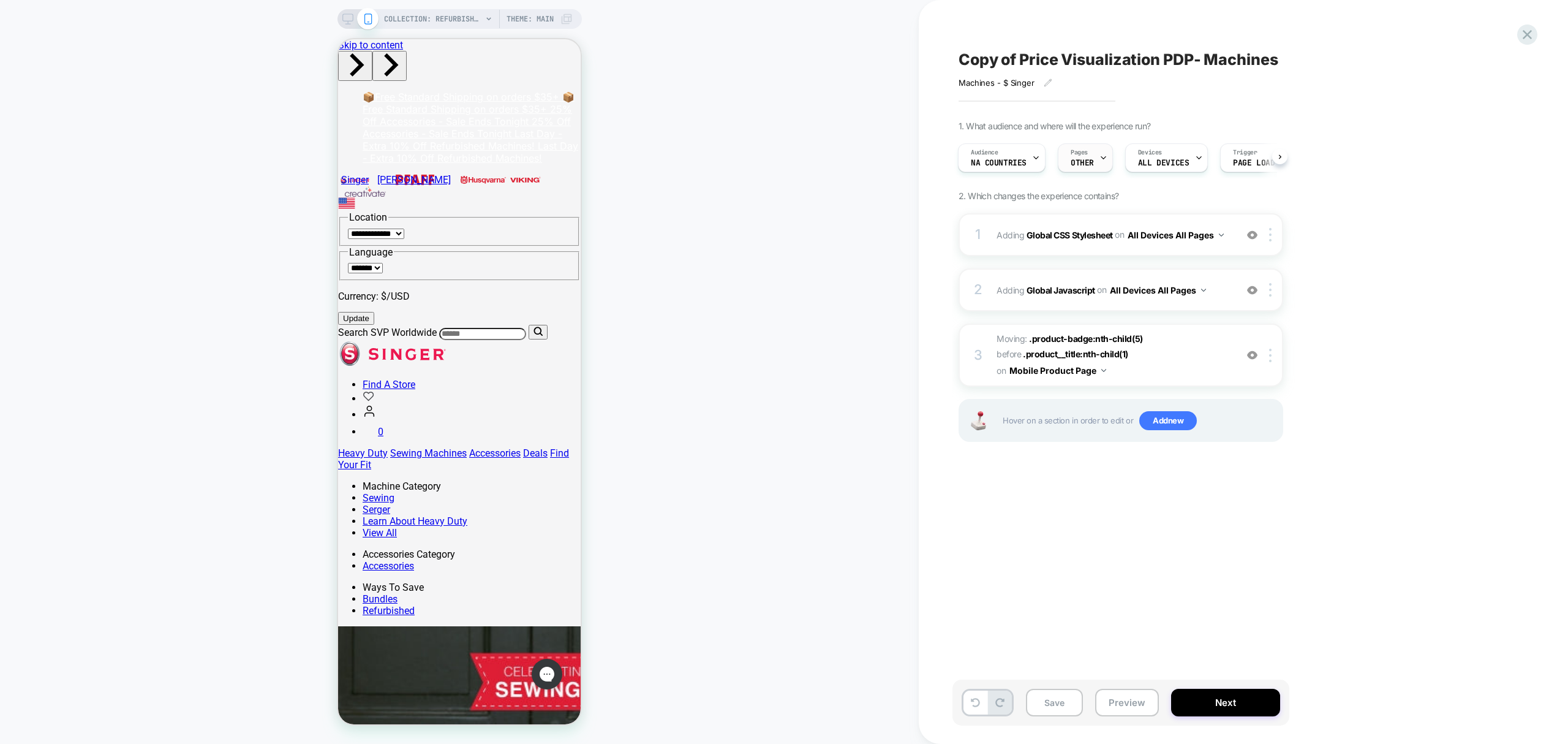
click at [1089, 158] on div "Pages OTHER" at bounding box center [1082, 158] width 48 height 28
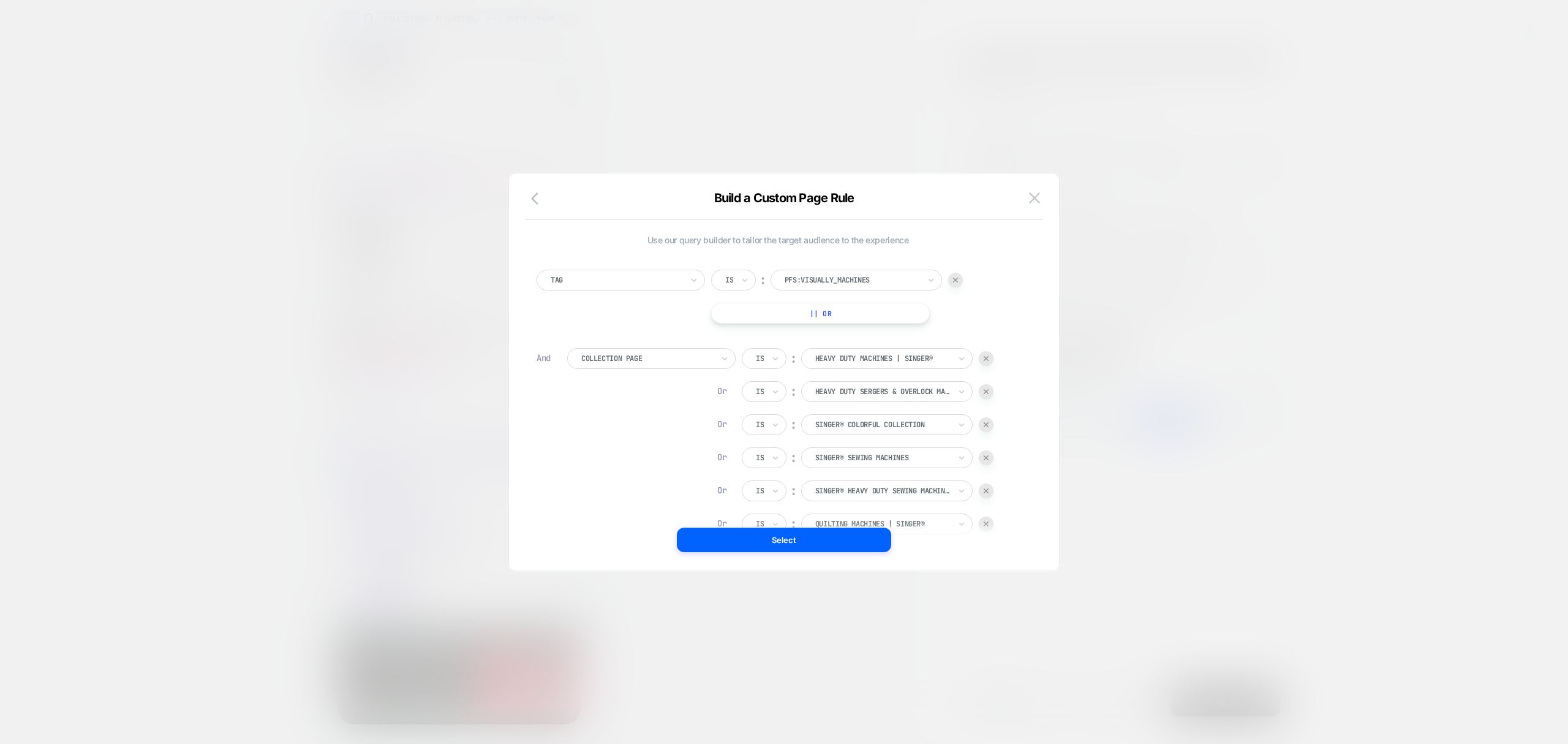
click at [986, 362] on div at bounding box center [986, 358] width 15 height 15
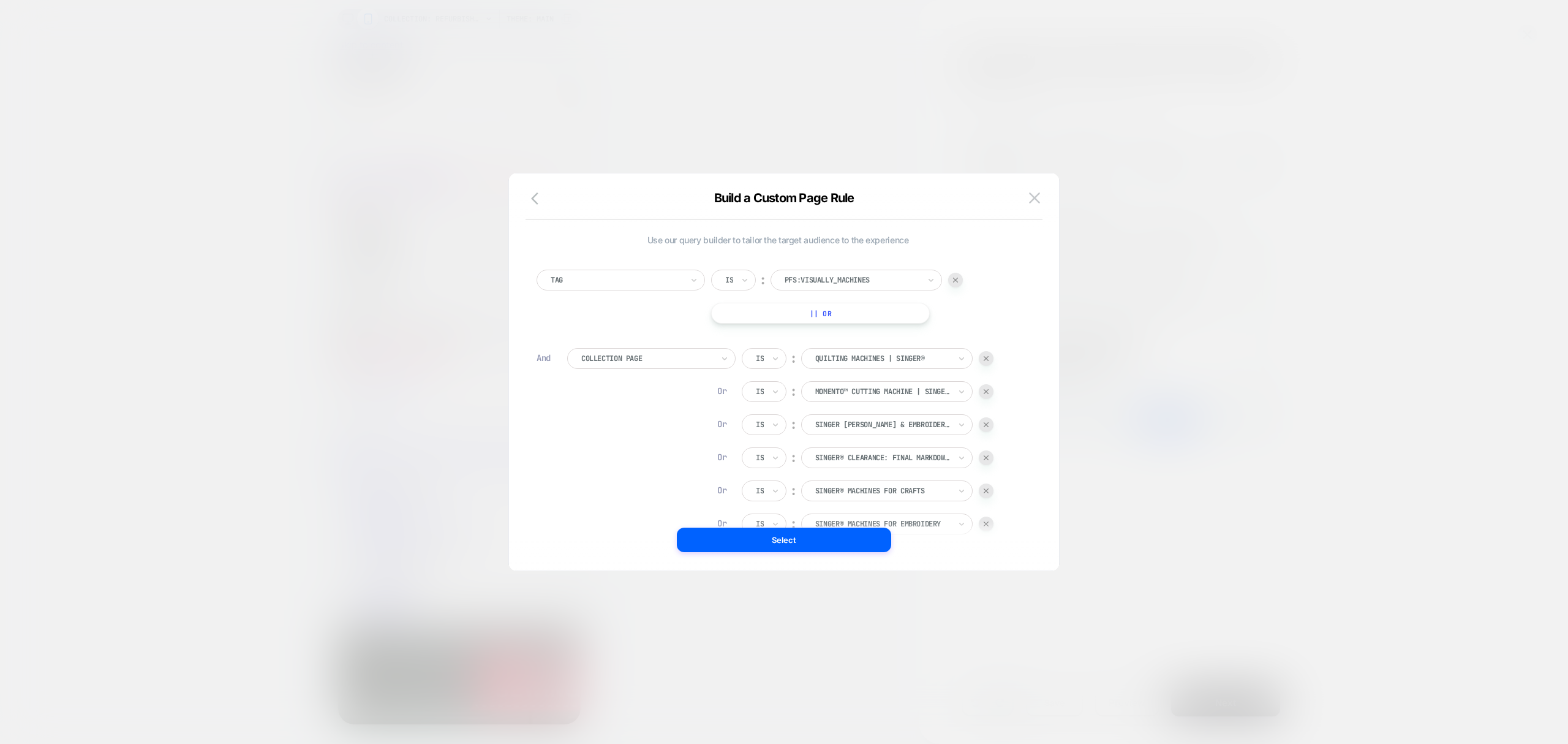
click at [986, 362] on div at bounding box center [986, 358] width 15 height 15
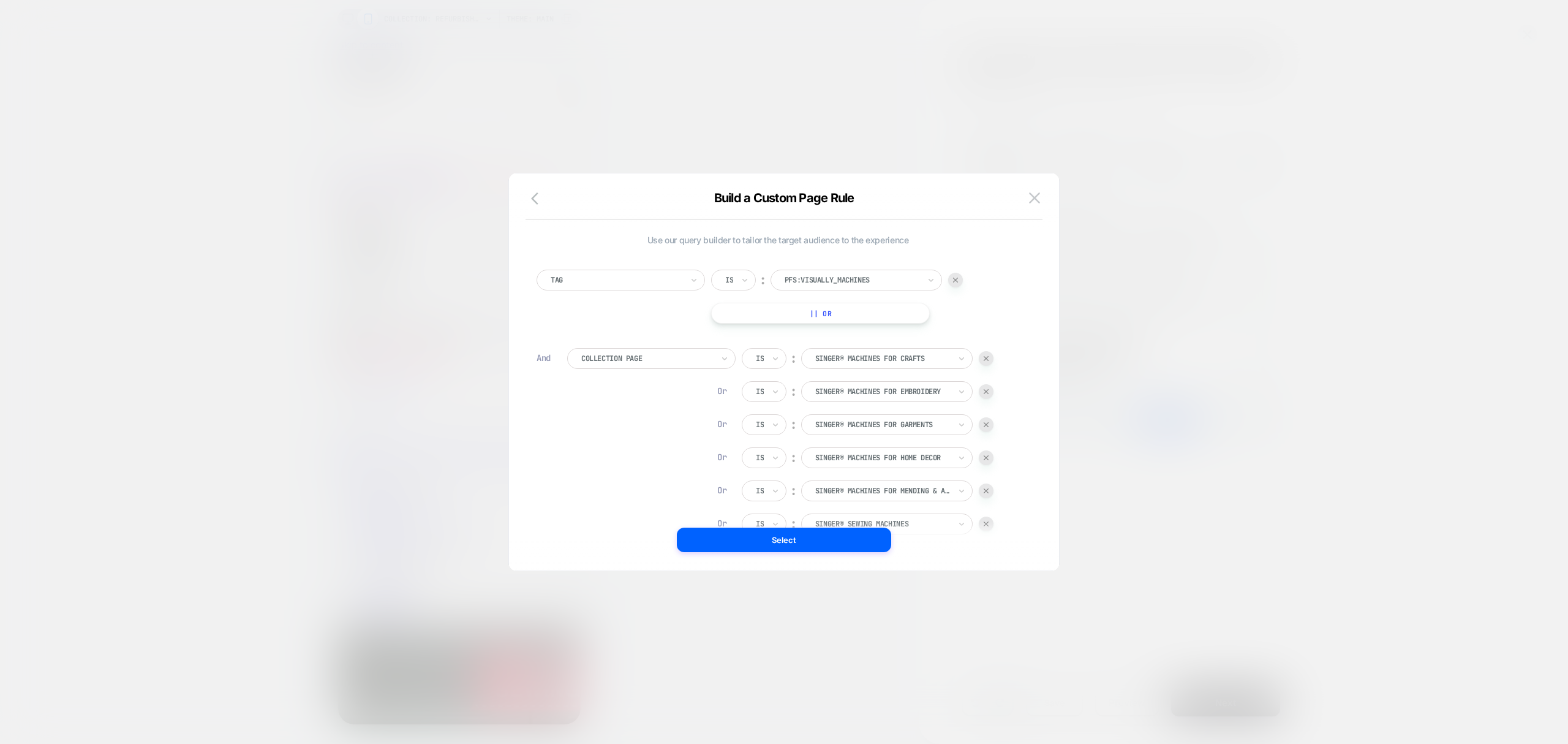
click at [986, 362] on div at bounding box center [986, 358] width 15 height 15
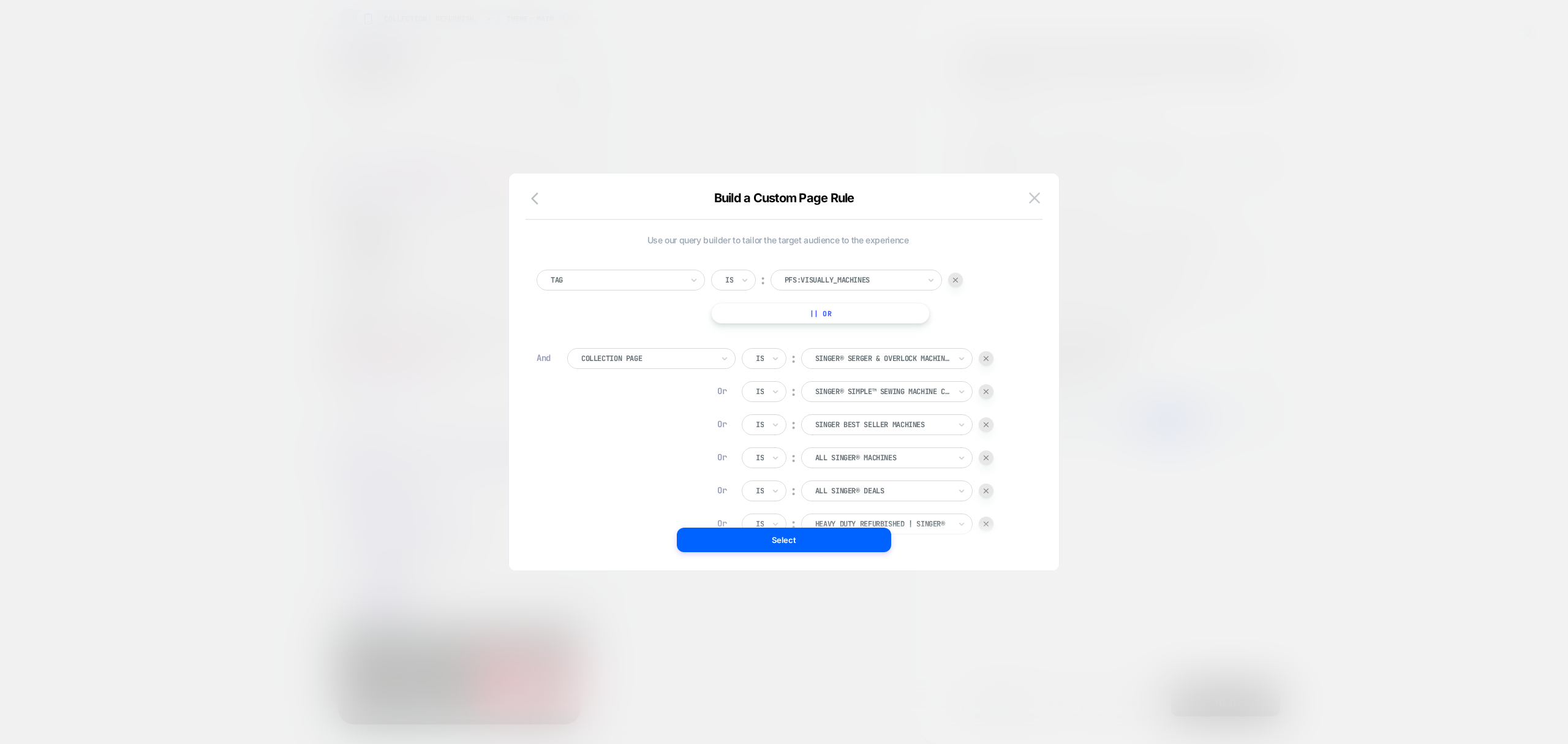
click at [986, 362] on div at bounding box center [986, 358] width 15 height 15
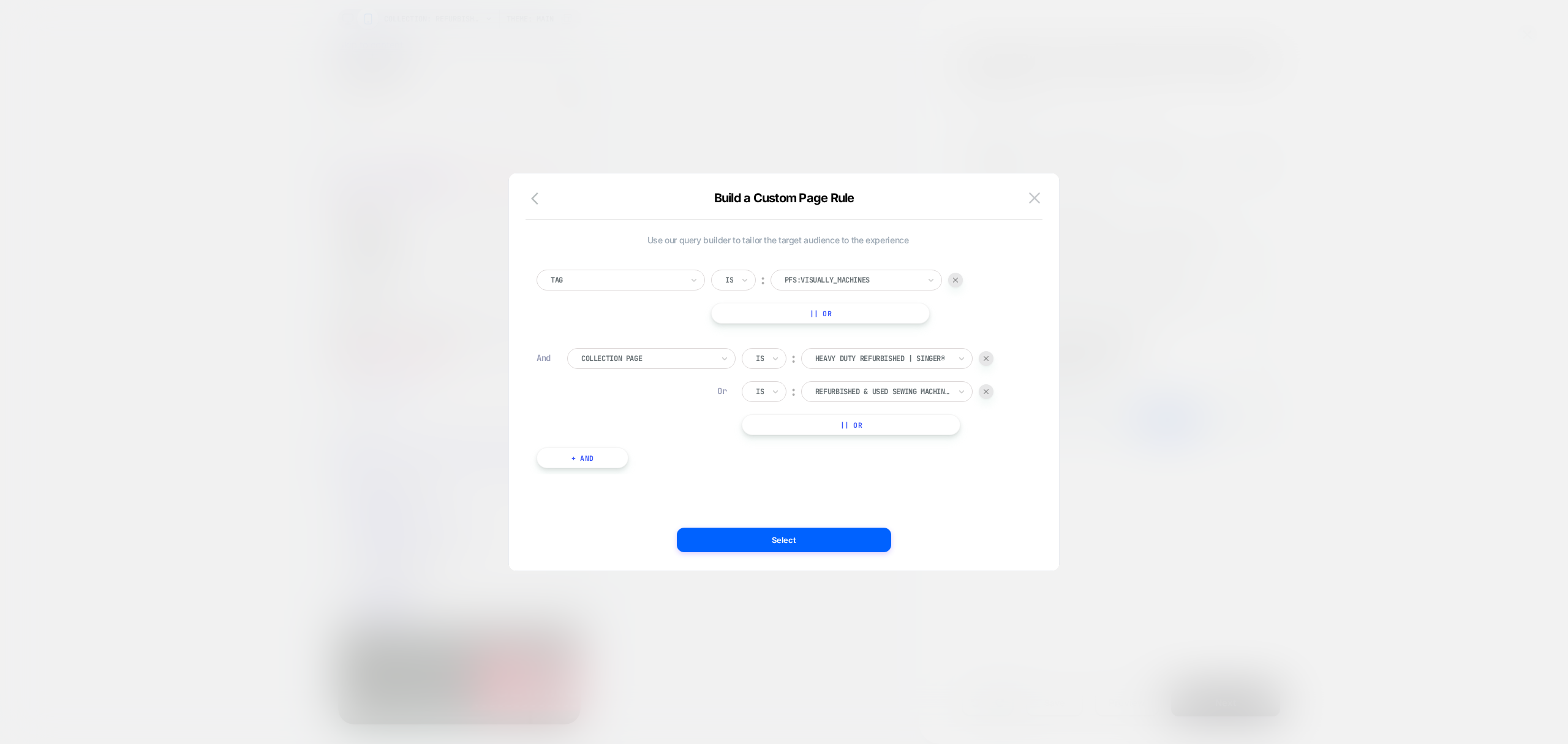
click at [986, 362] on div at bounding box center [986, 358] width 15 height 15
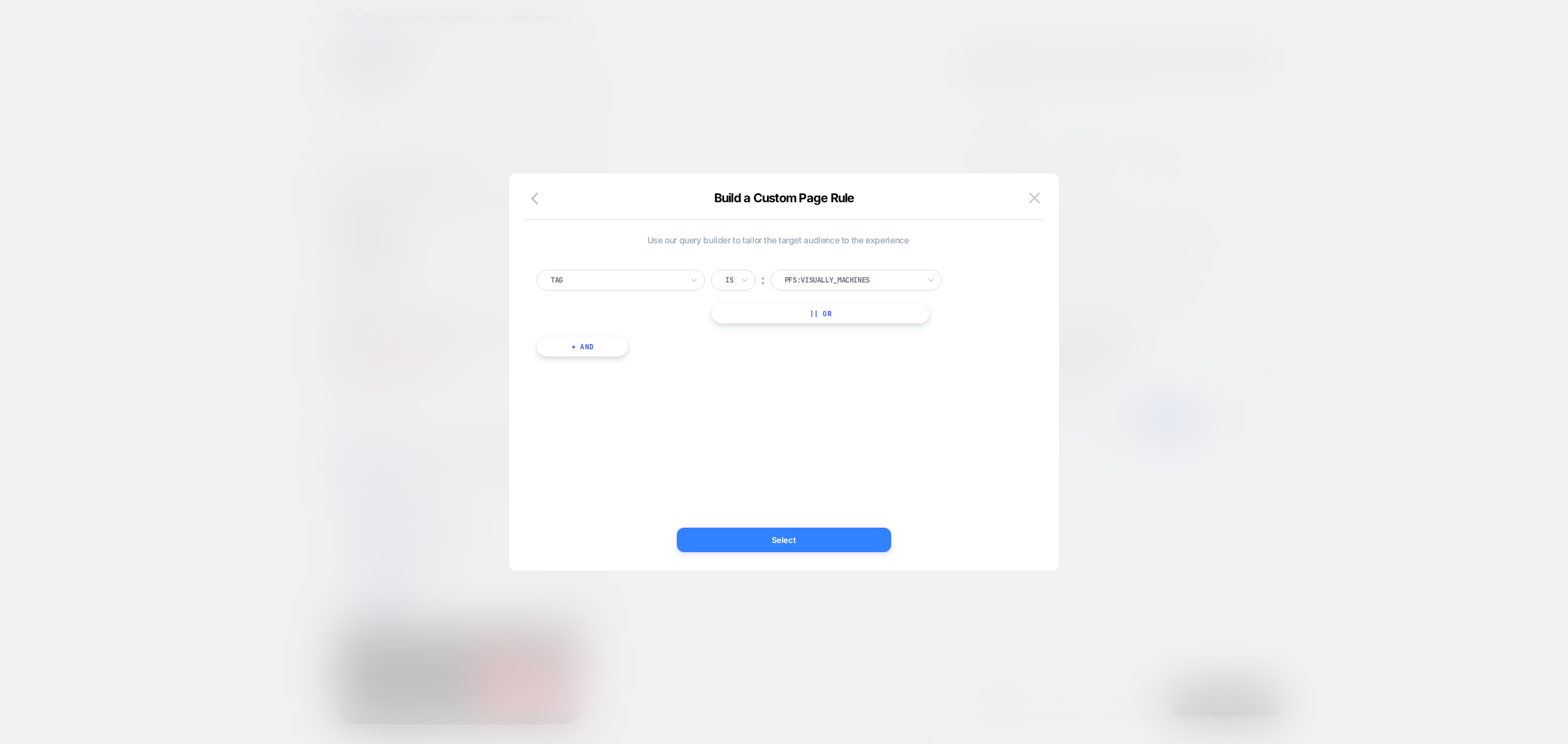
click at [861, 528] on div "Build a Custom Page Rule Use our query builder to tailor the target audience to…" at bounding box center [784, 378] width 550 height 385
click at [873, 536] on button "Select" at bounding box center [784, 540] width 214 height 24
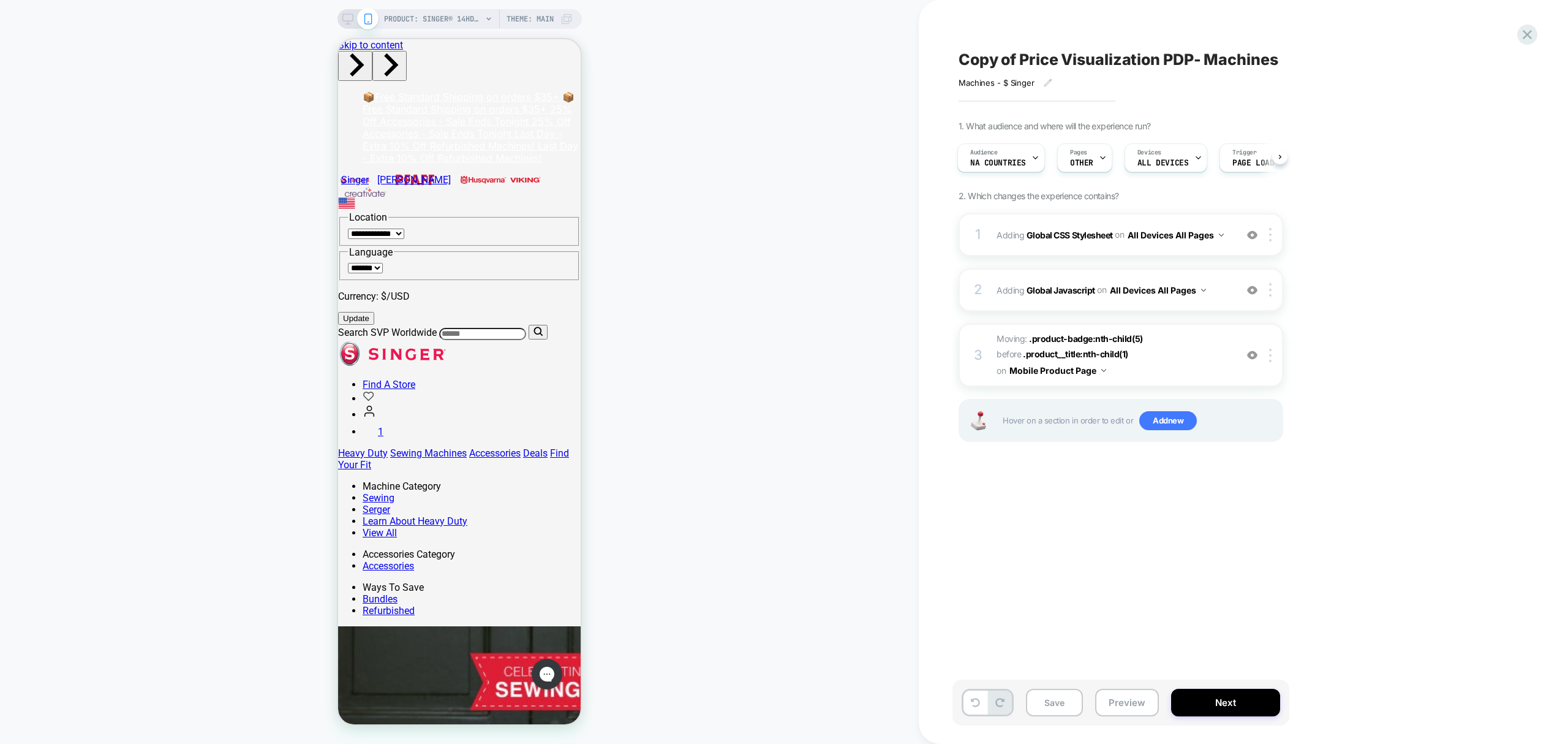
click at [1017, 57] on span "Copy of Price Visualization PDP- Machines" at bounding box center [1118, 59] width 320 height 18
drag, startPoint x: 1022, startPoint y: 59, endPoint x: 932, endPoint y: 7, distance: 103.9
click at [932, 7] on div "**********" at bounding box center [1188, 372] width 539 height 744
type textarea "**********"
drag, startPoint x: 1335, startPoint y: 55, endPoint x: 1343, endPoint y: 63, distance: 11.3
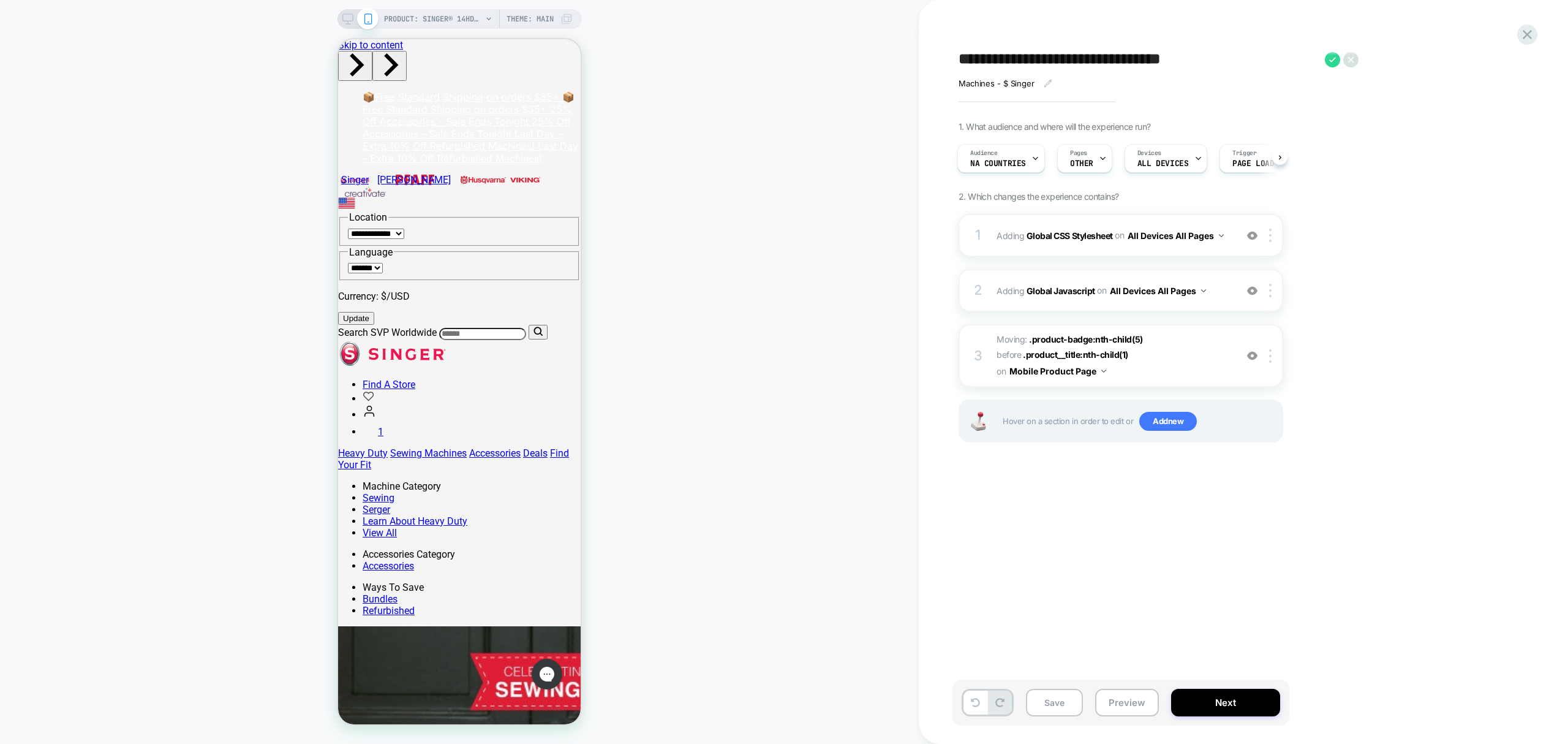
click at [1341, 61] on div at bounding box center [1342, 60] width 34 height 16
drag, startPoint x: 1329, startPoint y: 59, endPoint x: 1331, endPoint y: 67, distance: 8.2
click at [1329, 61] on icon at bounding box center [1333, 60] width 16 height 16
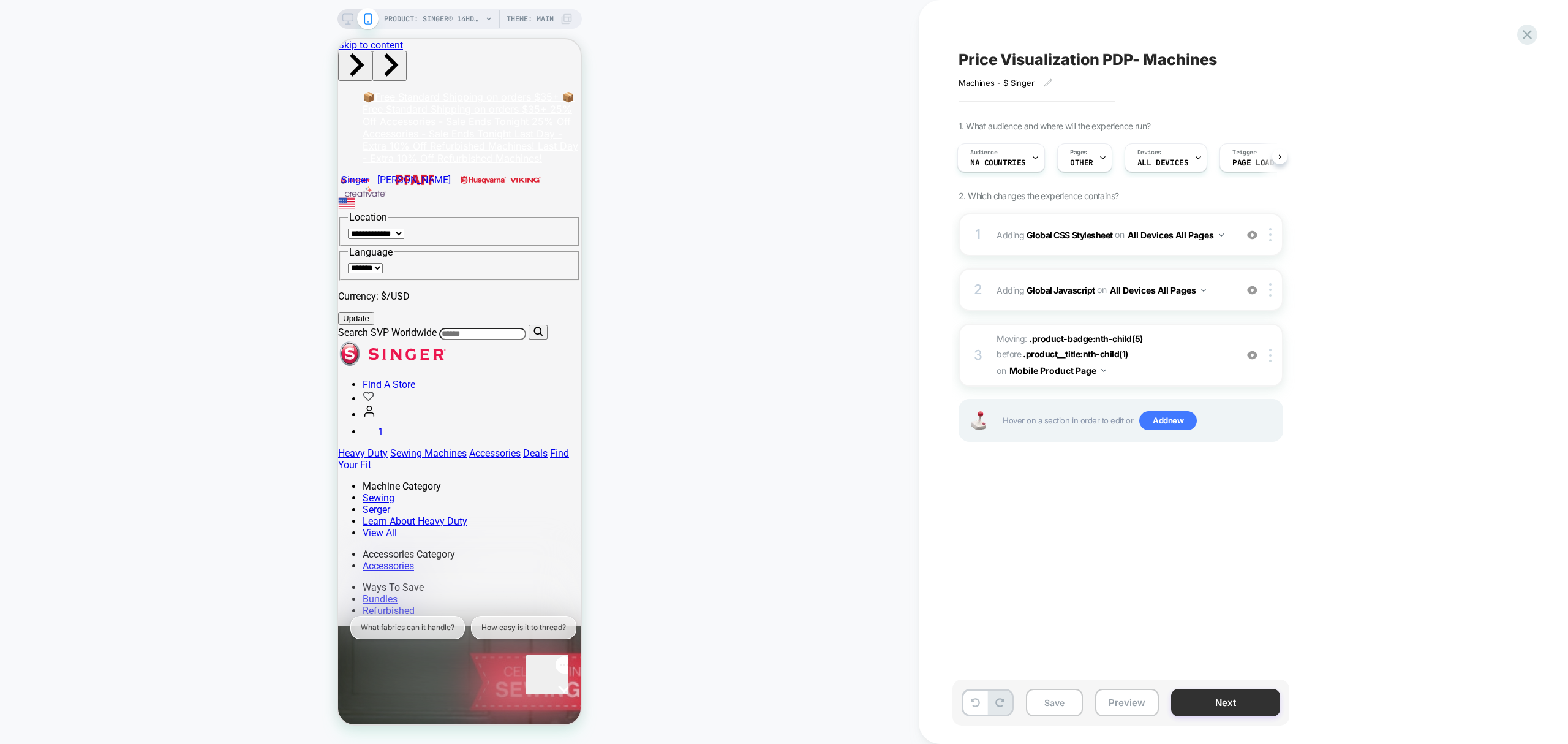
click at [1200, 707] on button "Next" at bounding box center [1225, 703] width 109 height 28
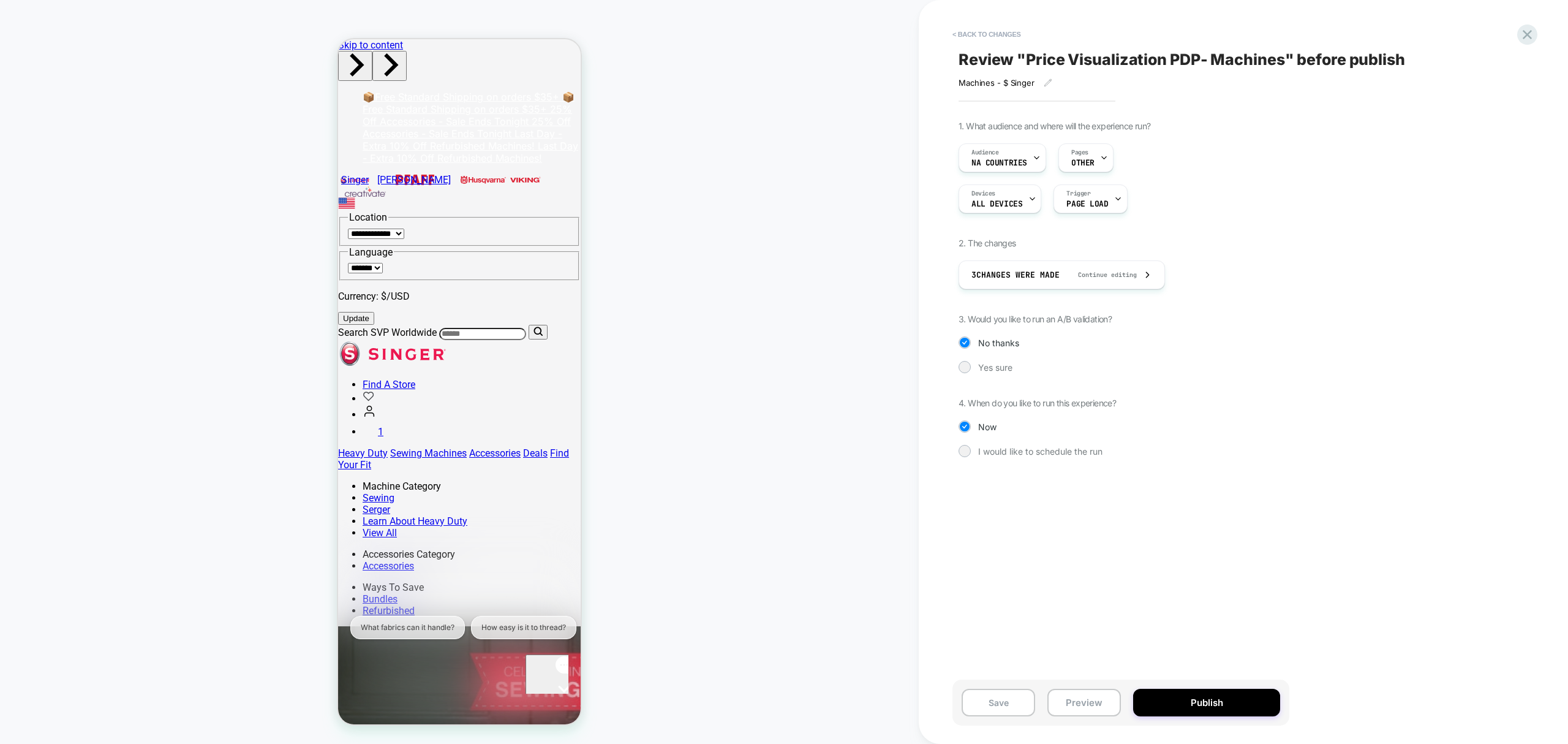
click at [1199, 707] on button "Publish" at bounding box center [1207, 703] width 147 height 28
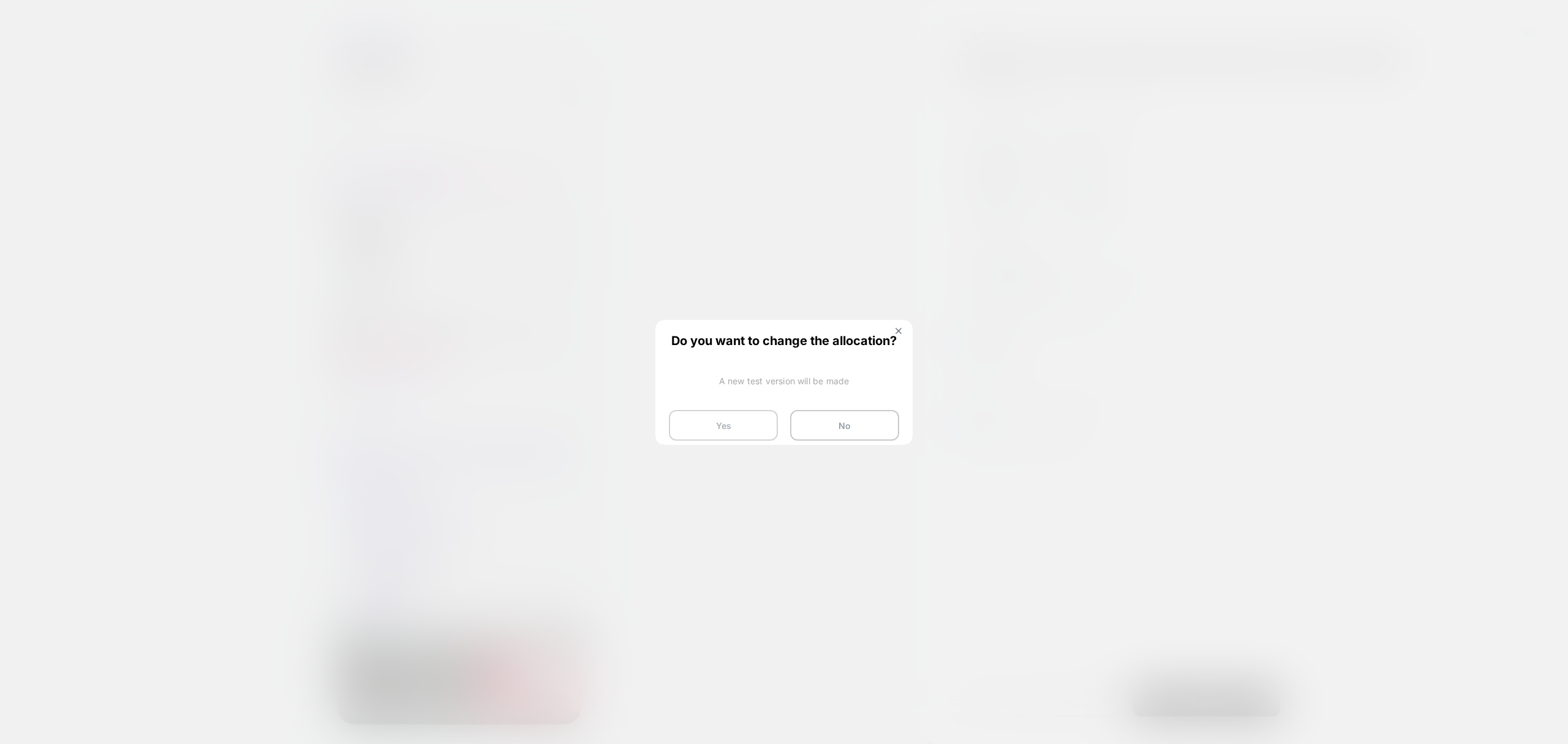
click at [757, 440] on button "Yes" at bounding box center [723, 425] width 109 height 30
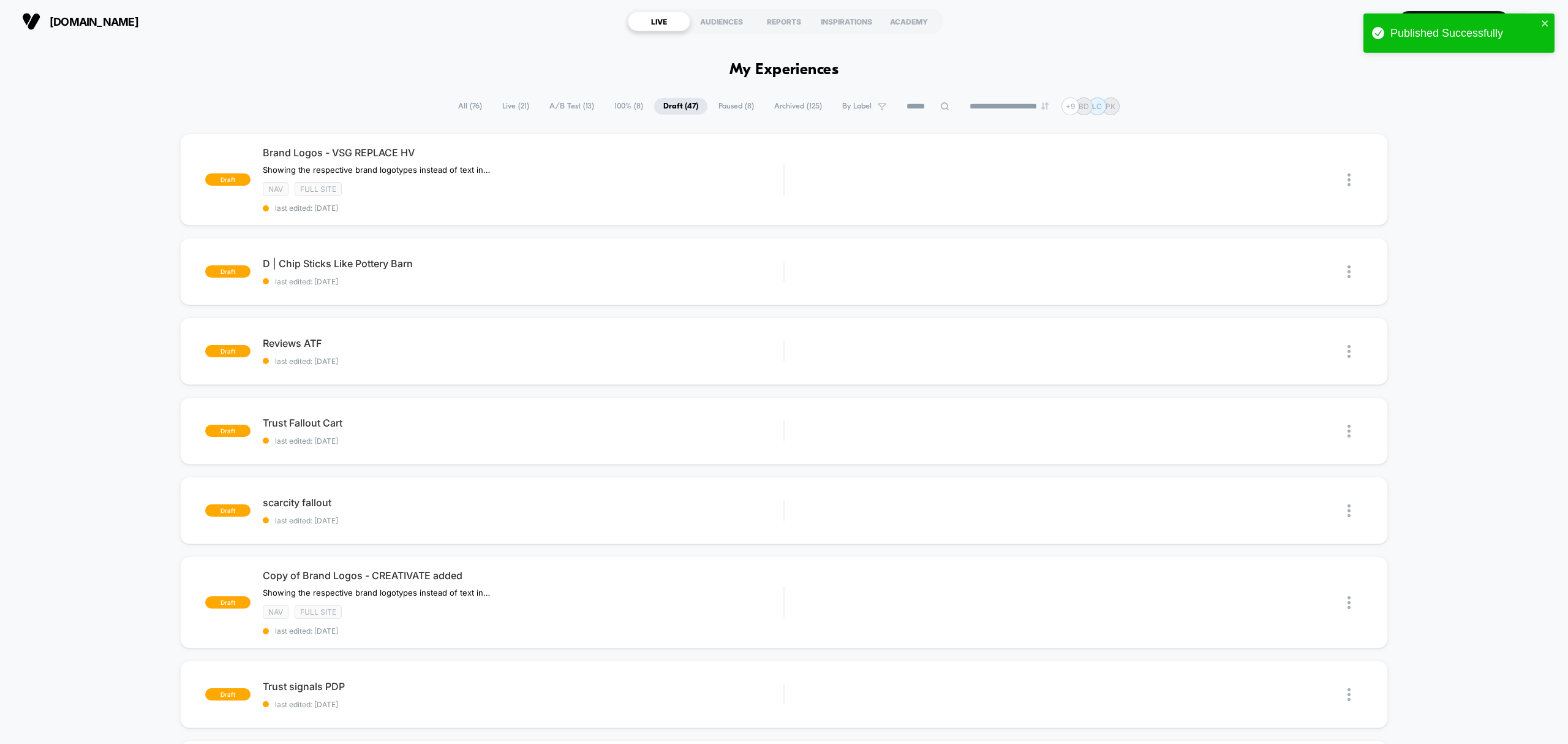
click at [508, 108] on span "Live ( 21 )" at bounding box center [515, 106] width 45 height 17
